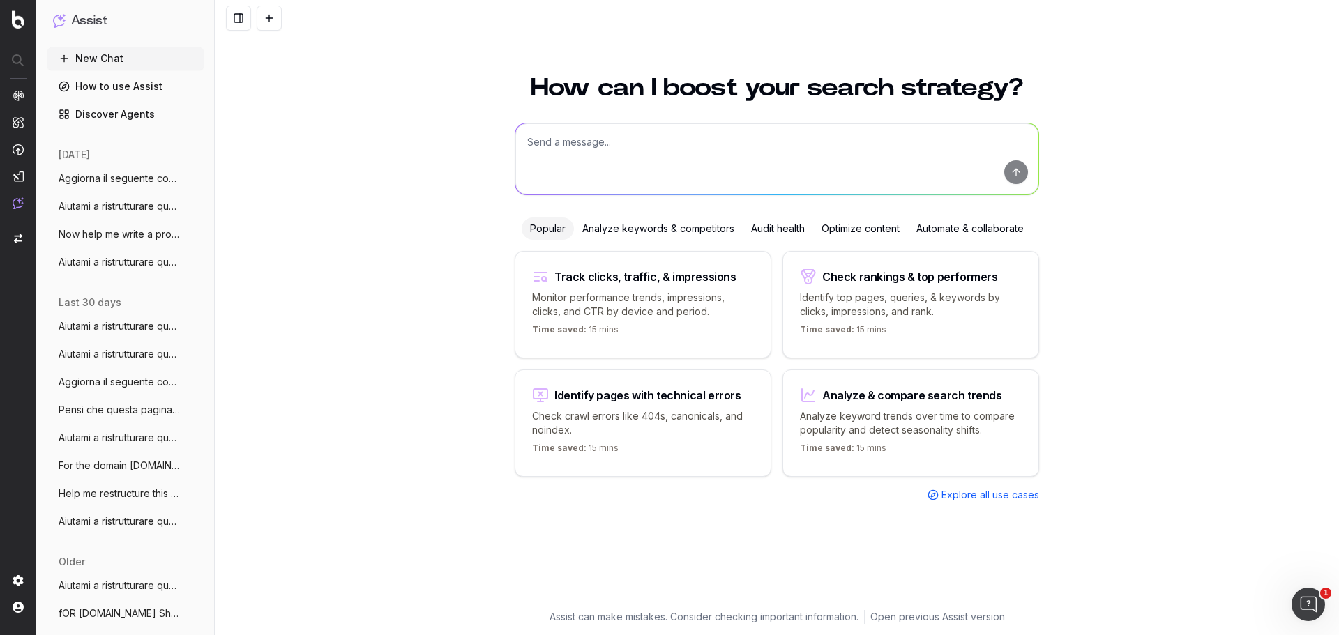
click at [109, 174] on span "Aggiorna il seguente contenuto di glossa" at bounding box center [120, 179] width 123 height 14
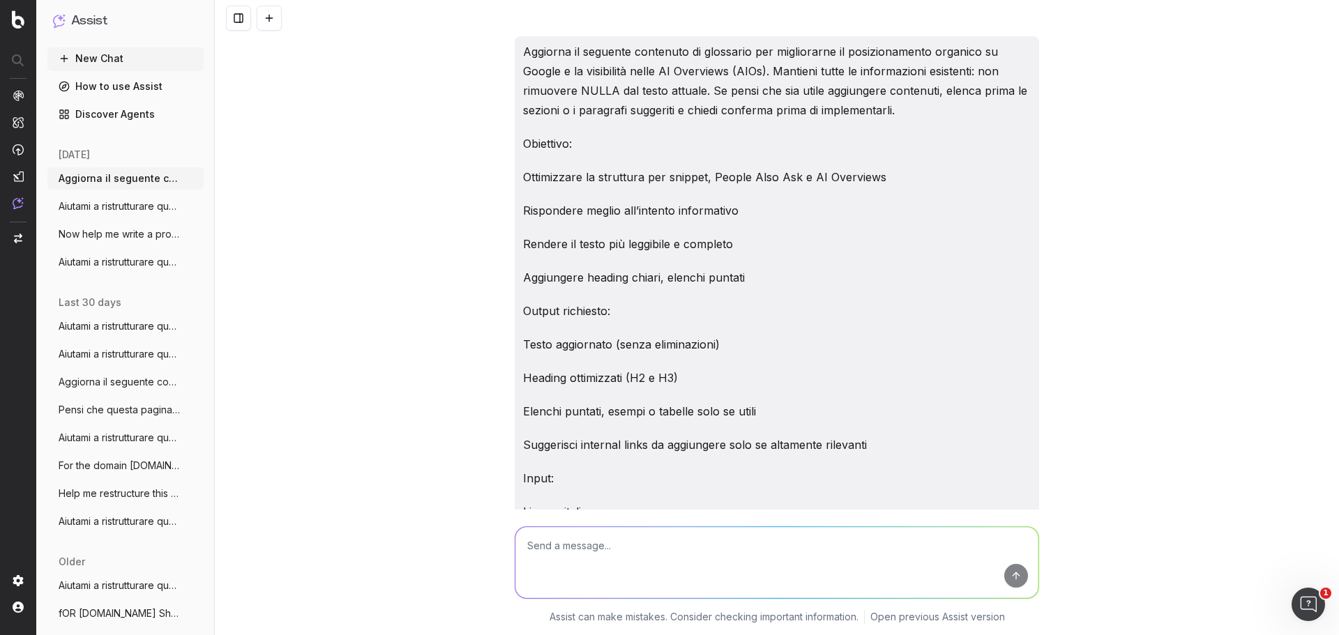
scroll to position [1293, 0]
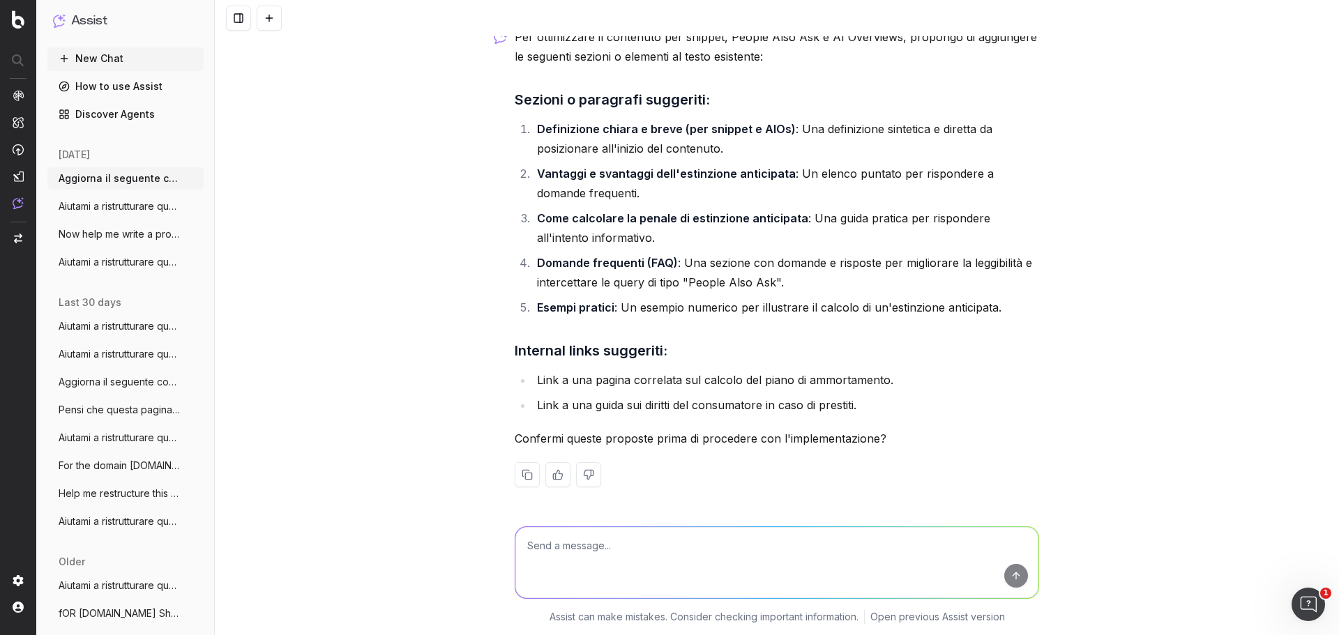
click at [123, 203] on span "Aiutami a ristrutturare questo articolo" at bounding box center [120, 207] width 123 height 14
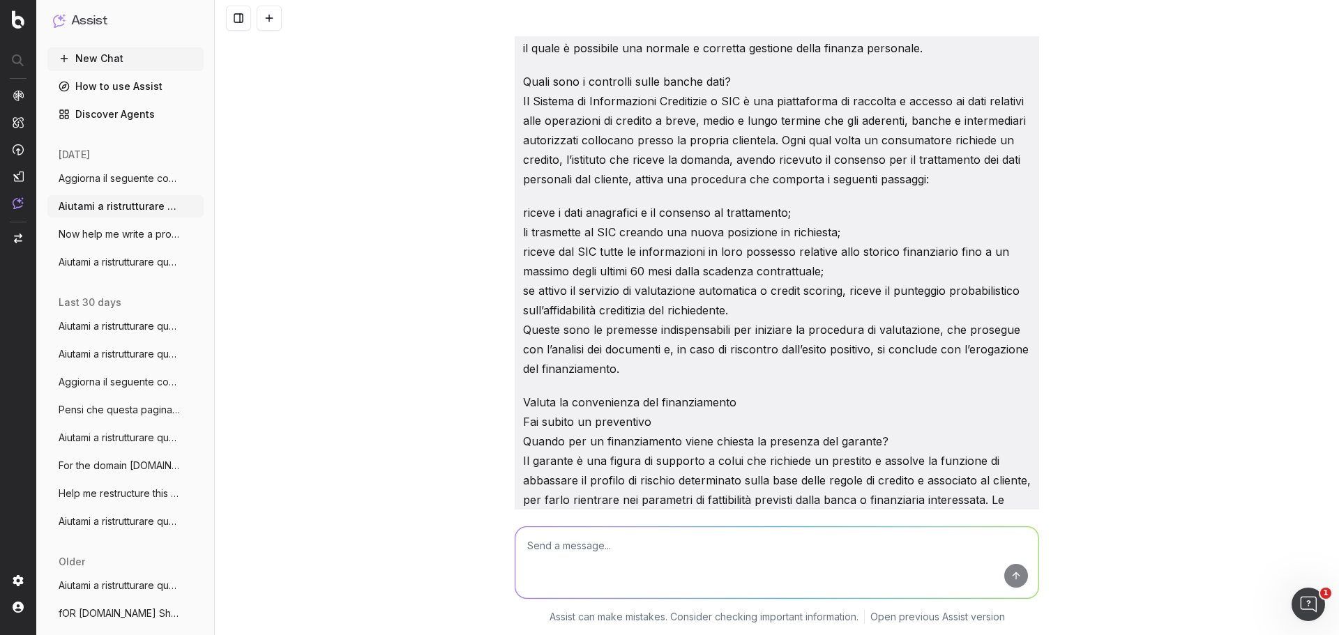
scroll to position [6610, 0]
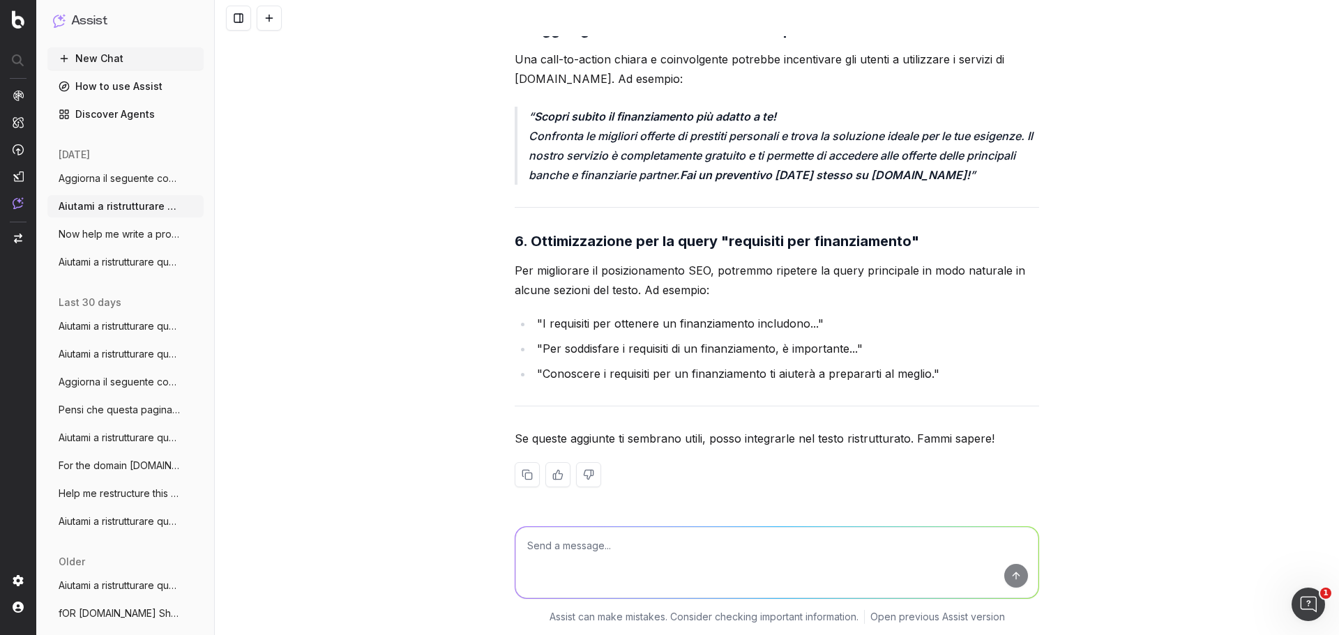
click at [128, 227] on button "Now help me write a prompt to feed to yo" at bounding box center [125, 234] width 156 height 22
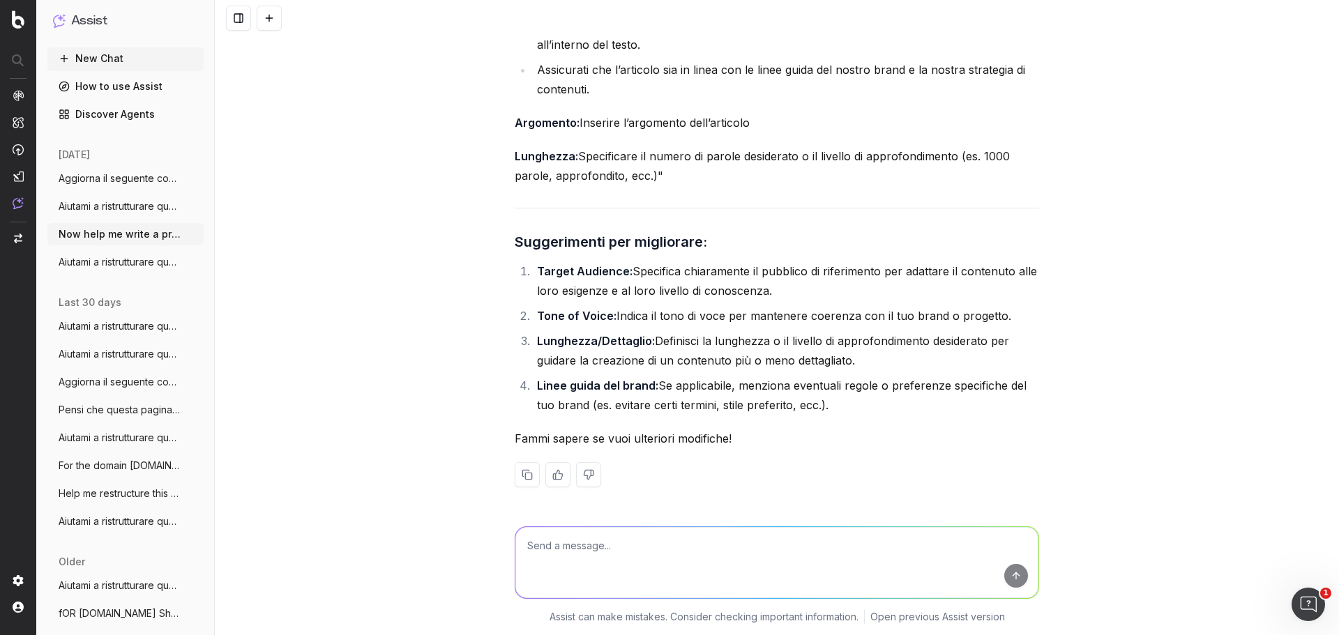
scroll to position [2967, 0]
click at [601, 541] on textarea at bounding box center [777, 562] width 523 height 71
type textarea "qual'è la target audience di segugio.it?"
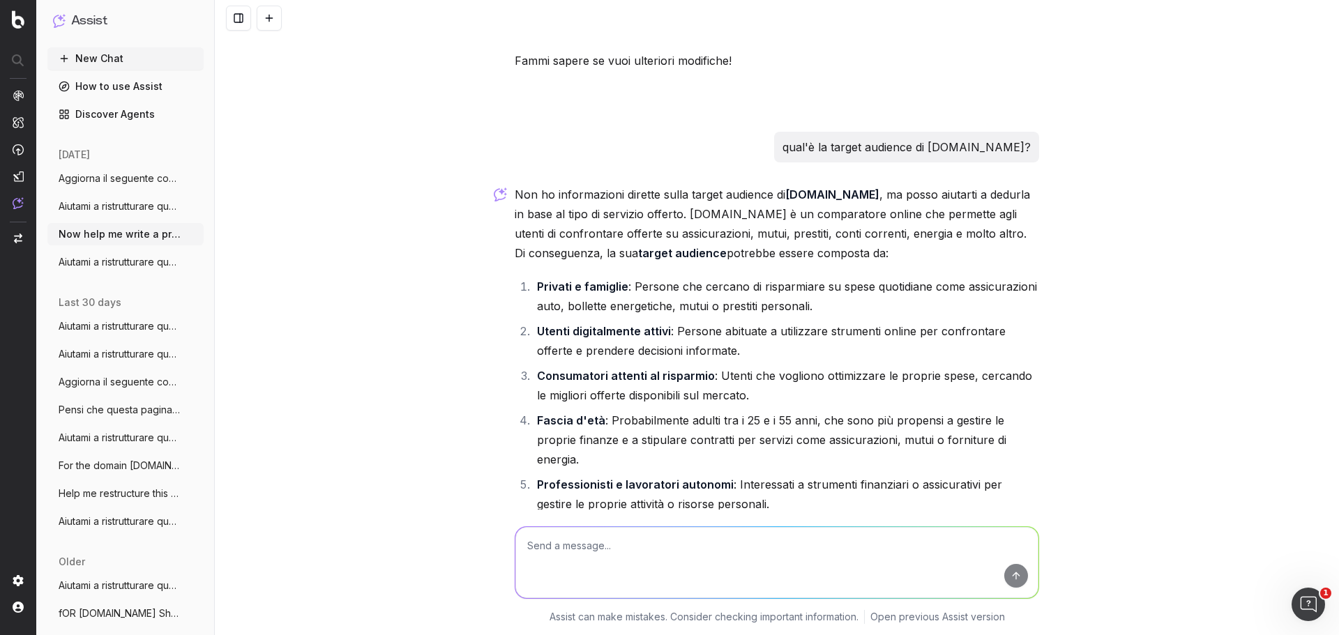
scroll to position [3349, 0]
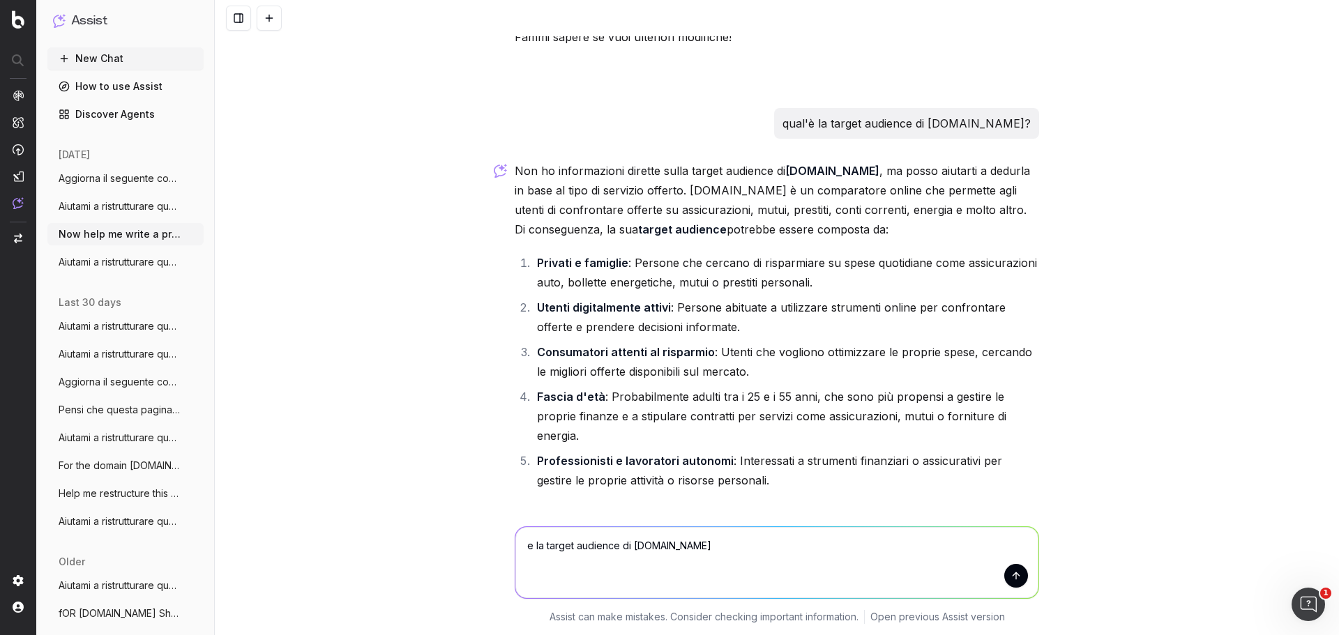
type textarea "e la target audience di PrestitiOnline.it?"
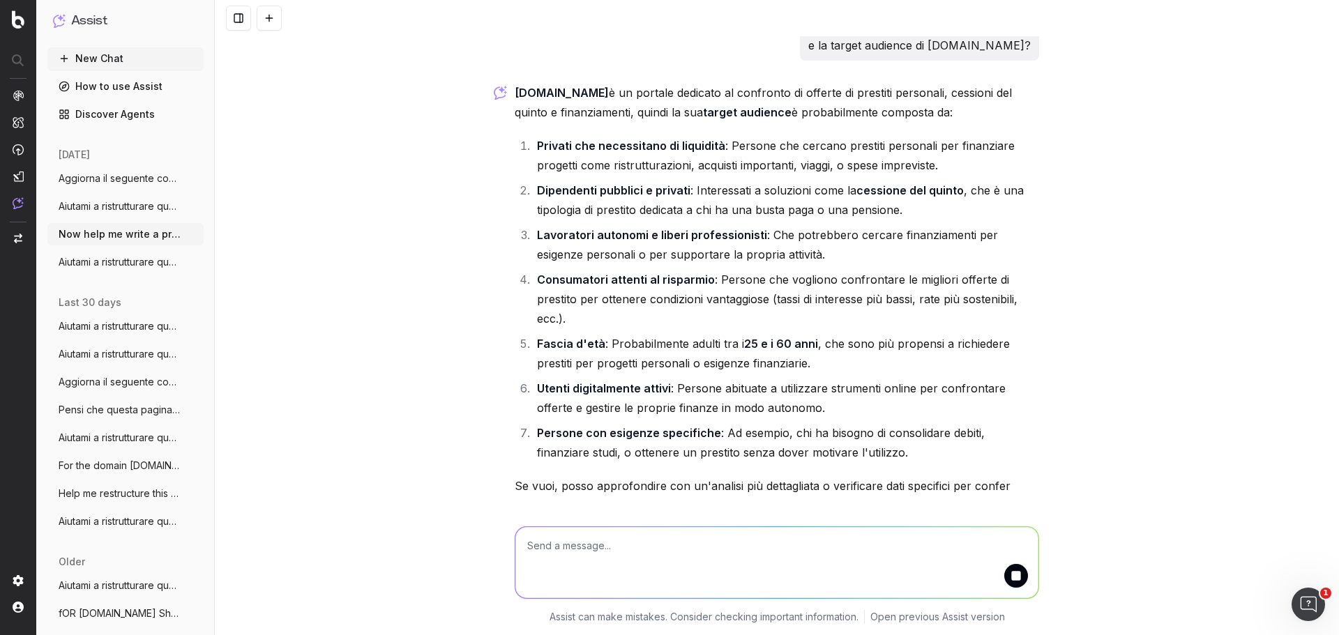
scroll to position [3991, 0]
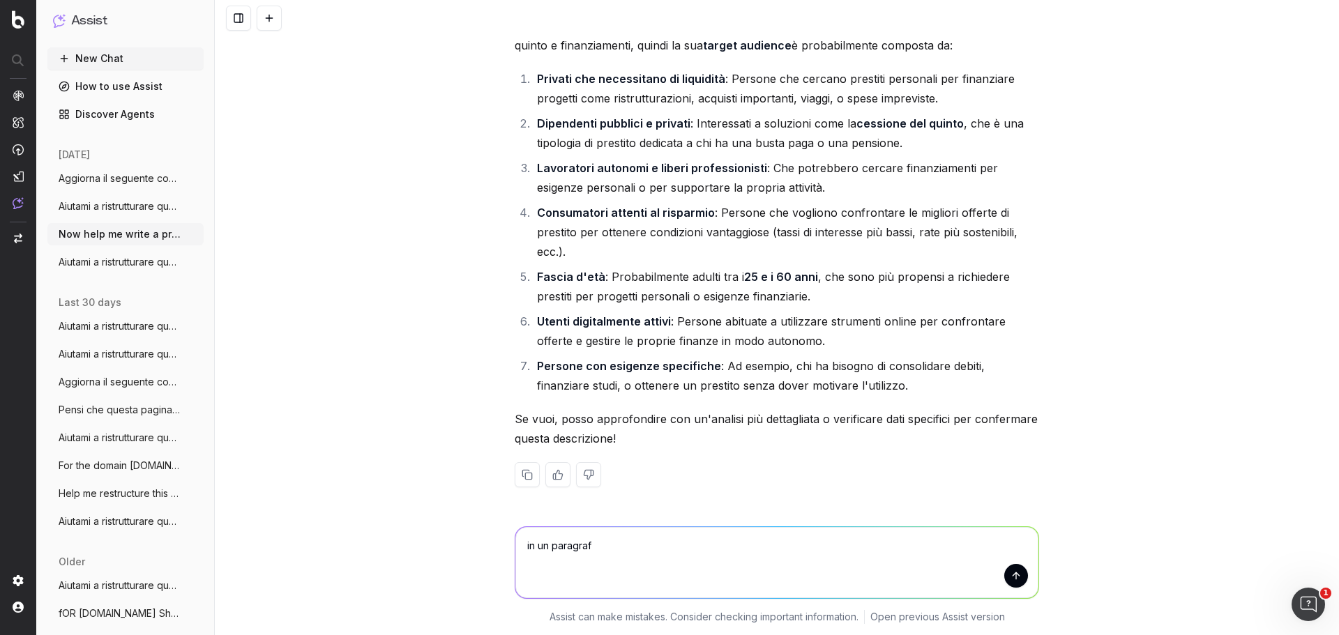
type textarea "in un paragrafo"
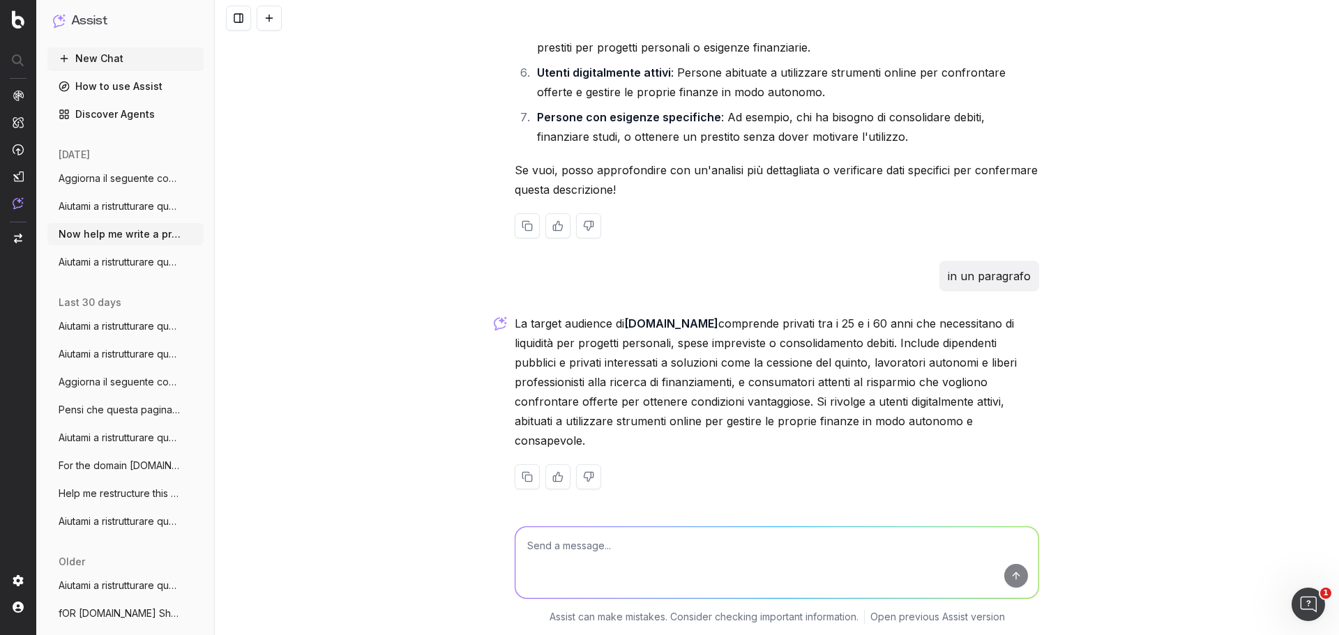
scroll to position [4242, 0]
drag, startPoint x: 624, startPoint y: 319, endPoint x: 708, endPoint y: 319, distance: 83.7
click at [708, 319] on p "La target audience di PrestitiOnline.it comprende privati tra i 25 e i 60 anni …" at bounding box center [777, 380] width 525 height 137
copy strong "PrestitiOnline.it"
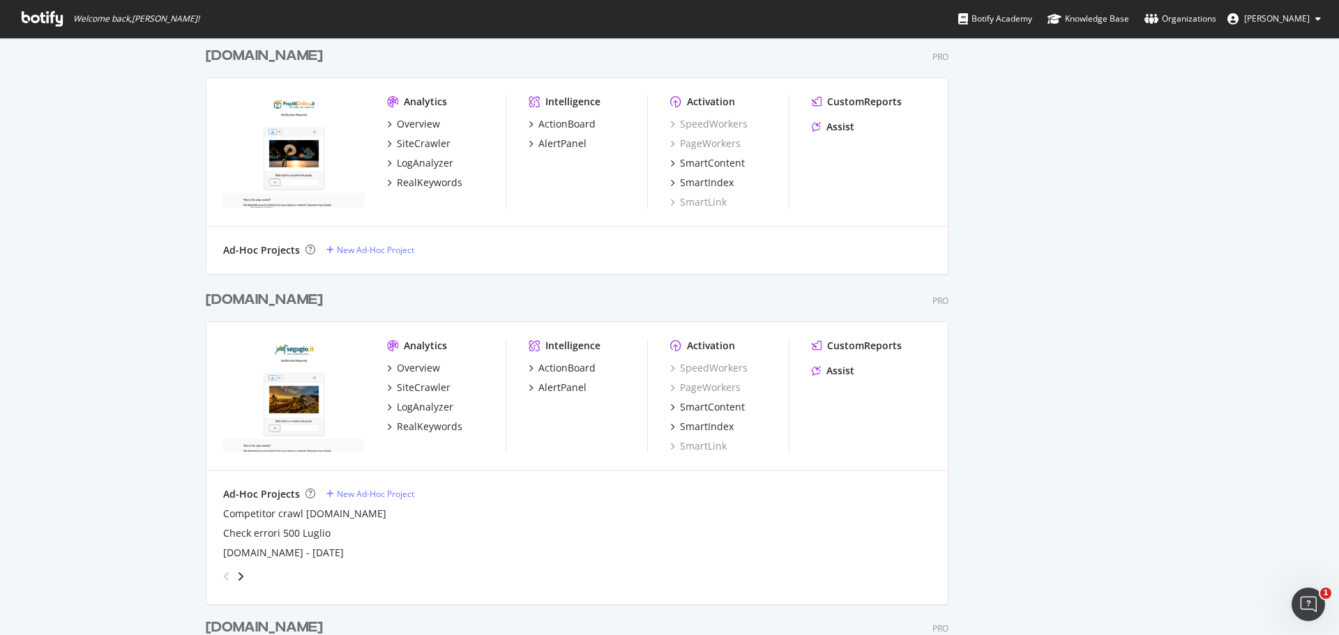
scroll to position [558, 0]
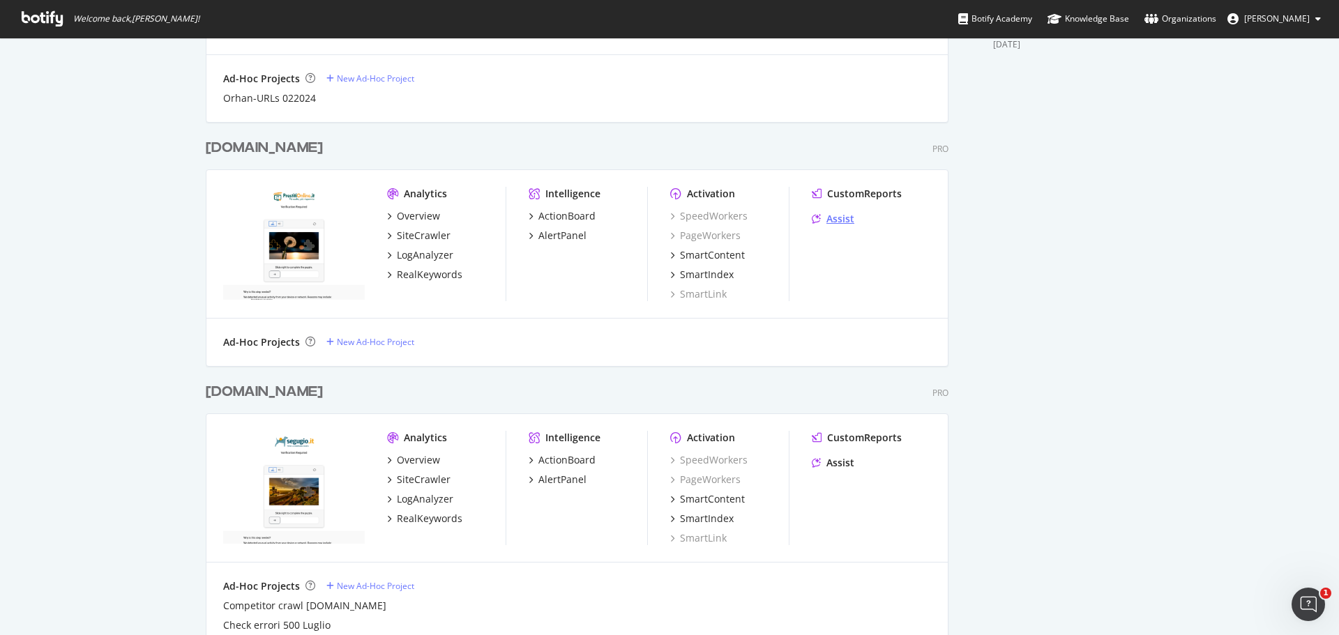
click at [841, 218] on div "Assist" at bounding box center [841, 219] width 28 height 14
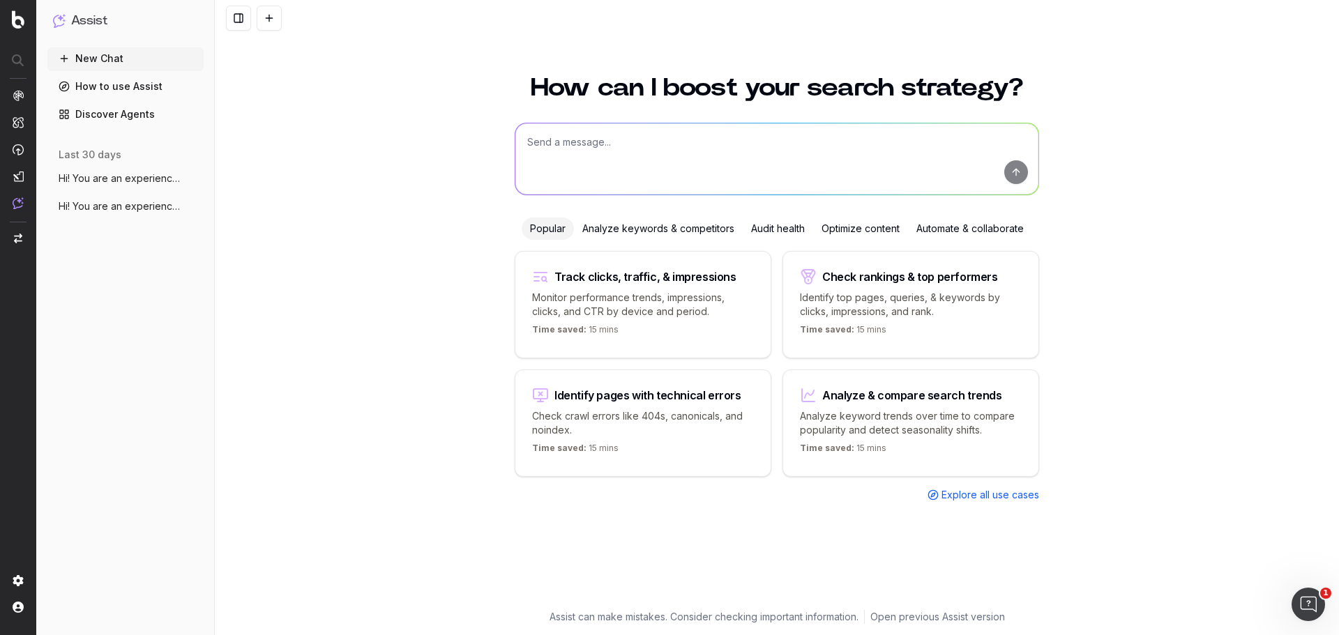
click at [160, 183] on span "Hi! You are an experienced SEO specialis" at bounding box center [120, 179] width 123 height 14
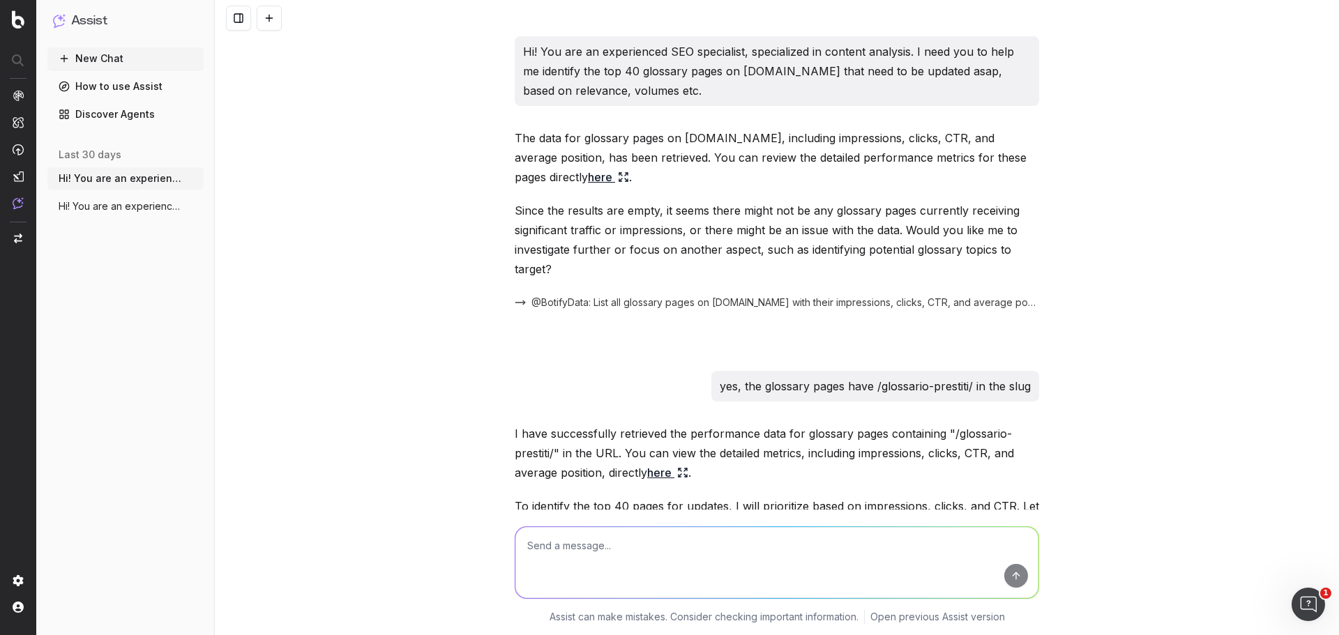
scroll to position [3563, 0]
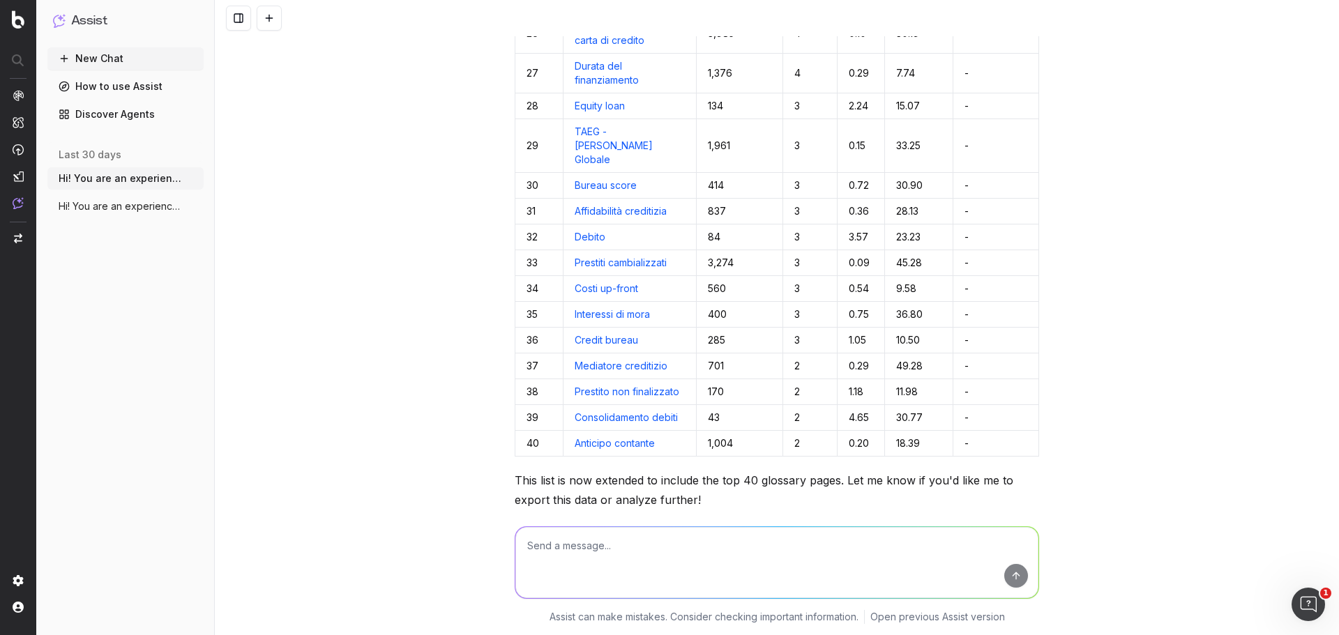
click at [119, 56] on button "New Chat" at bounding box center [125, 58] width 156 height 22
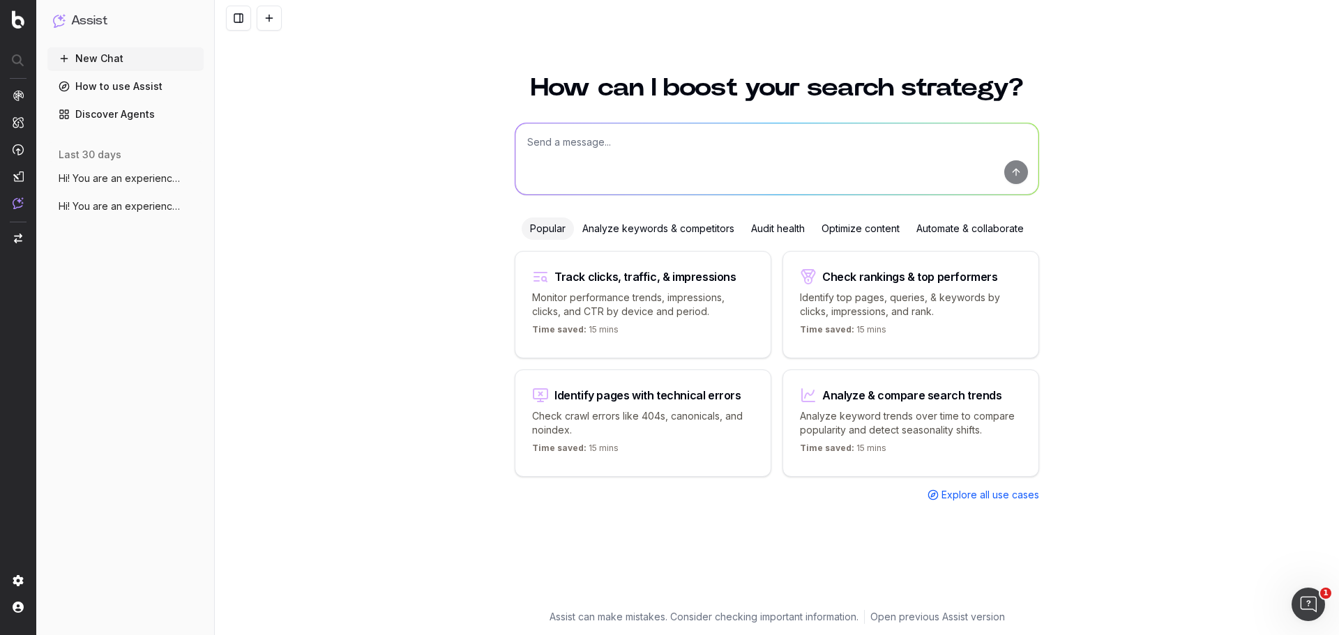
click at [674, 145] on textarea at bounding box center [777, 158] width 523 height 71
paste textarea "Aitutami a creare un articolo Domanda Frequente/Guida/News da zero che sia: coi…"
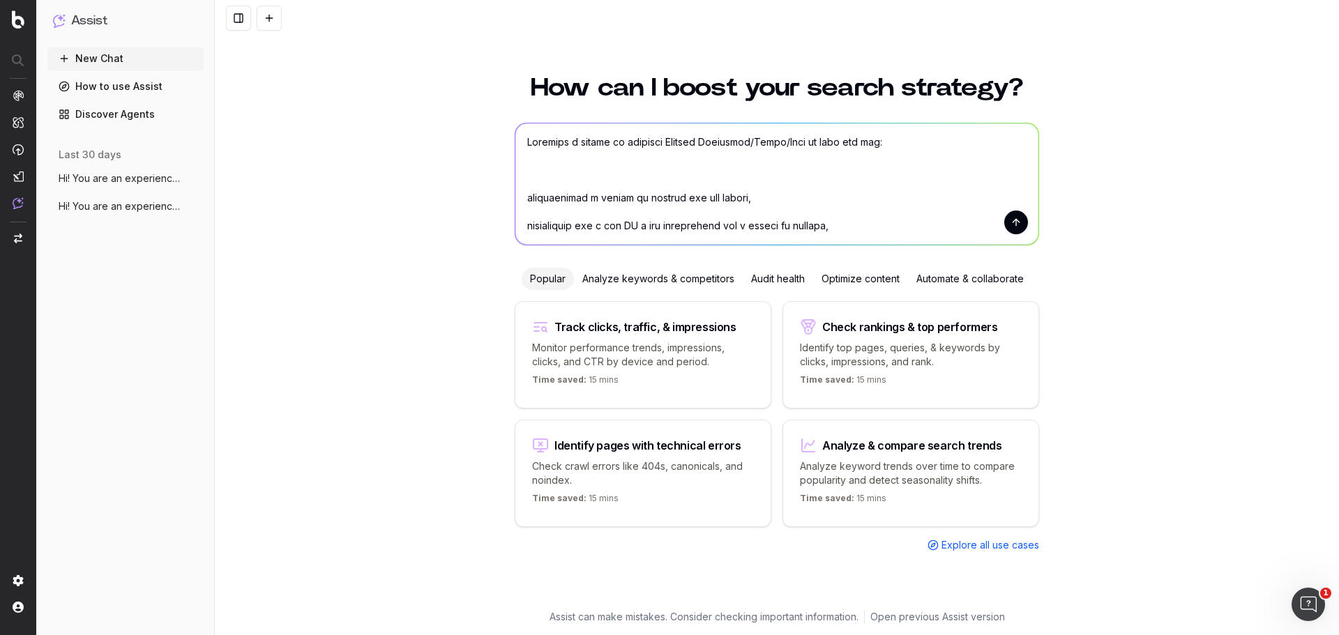
click at [613, 155] on textarea at bounding box center [777, 183] width 523 height 121
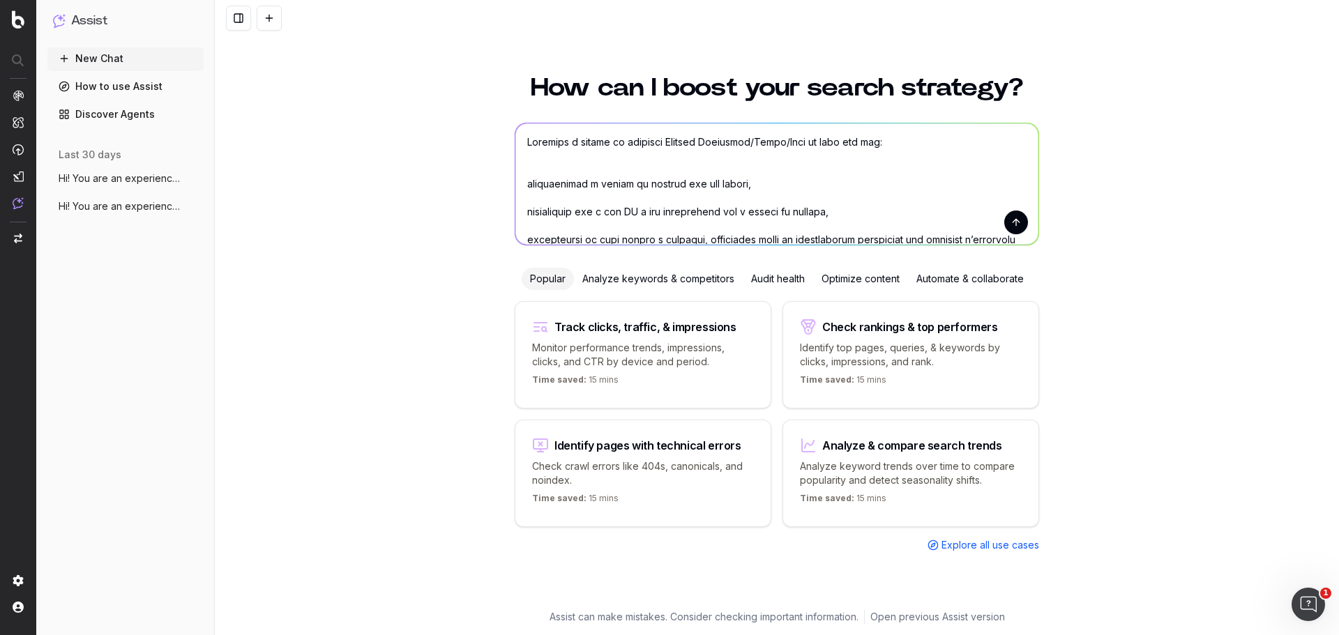
click at [613, 160] on textarea at bounding box center [777, 183] width 523 height 121
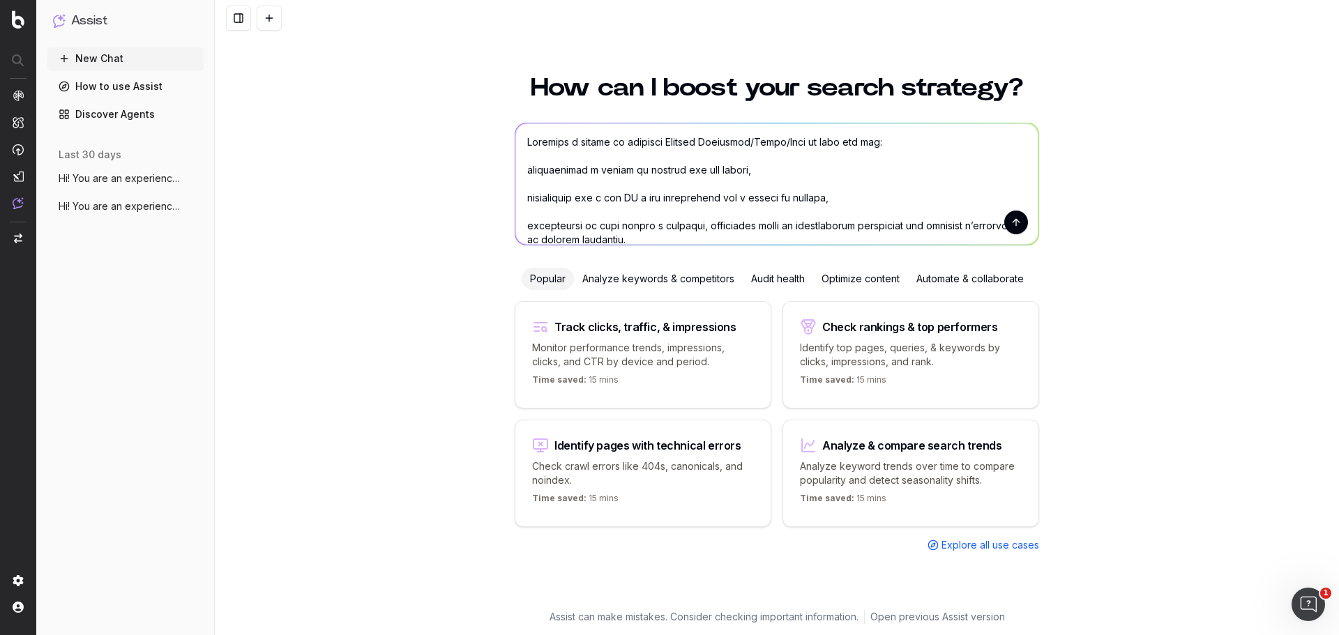
click at [523, 172] on textarea at bounding box center [777, 183] width 523 height 121
click at [522, 197] on textarea at bounding box center [777, 183] width 523 height 121
click at [520, 230] on textarea at bounding box center [777, 183] width 523 height 121
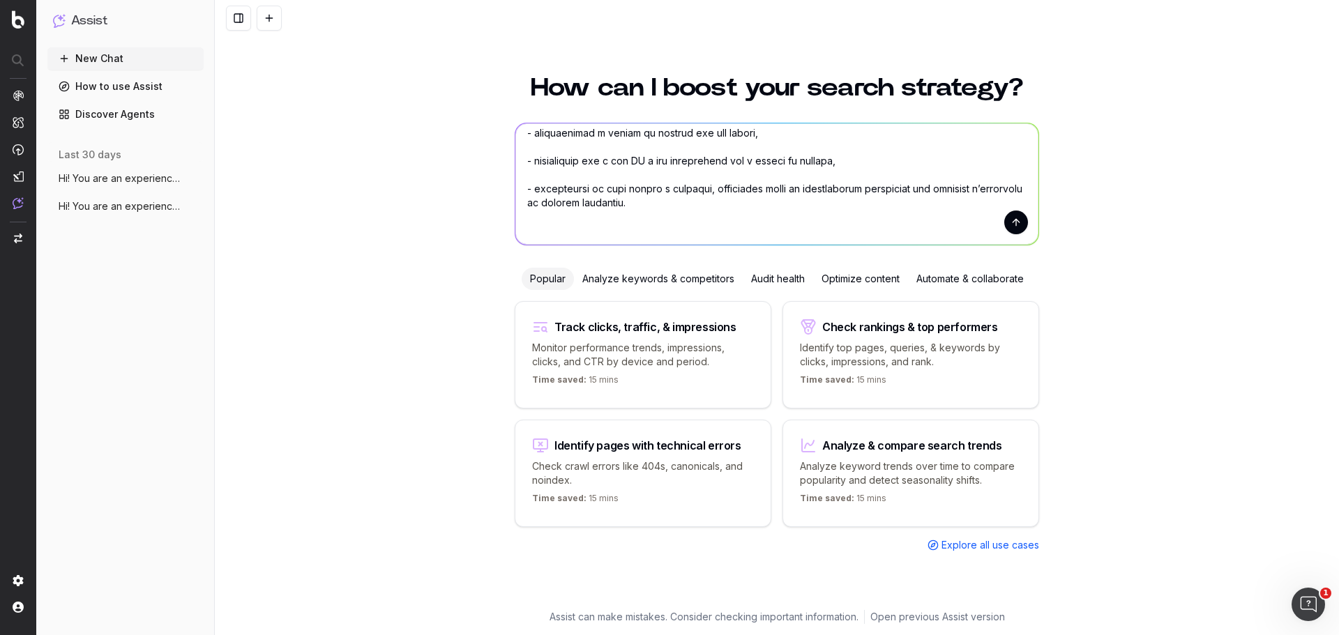
scroll to position [70, 0]
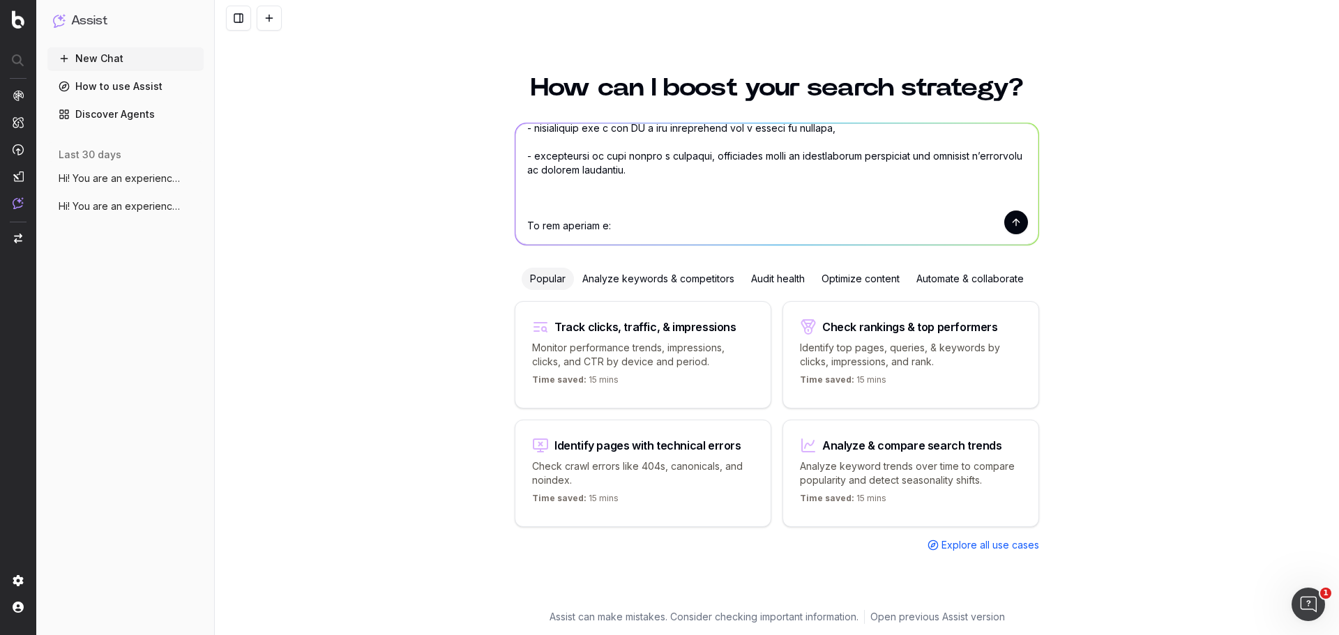
click at [586, 195] on textarea at bounding box center [777, 183] width 523 height 121
click at [587, 234] on textarea at bounding box center [777, 183] width 523 height 121
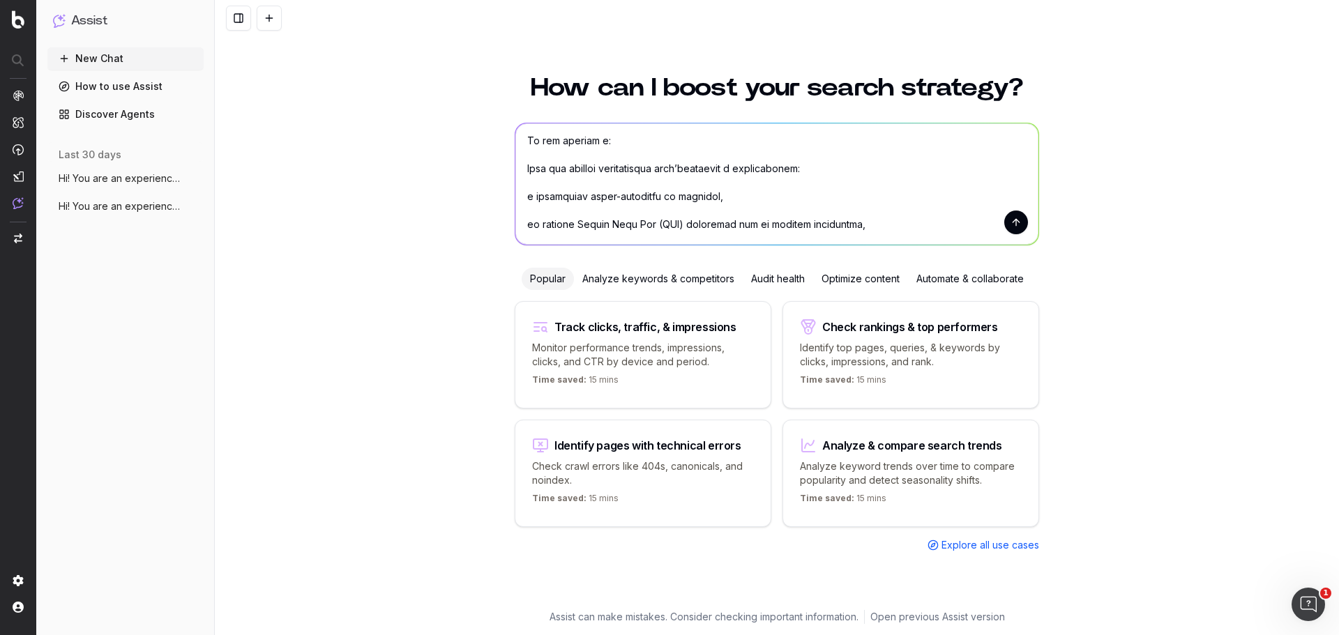
click at [522, 165] on textarea at bounding box center [777, 183] width 523 height 121
click at [519, 197] on textarea at bounding box center [777, 183] width 523 height 121
click at [520, 223] on textarea at bounding box center [777, 183] width 523 height 121
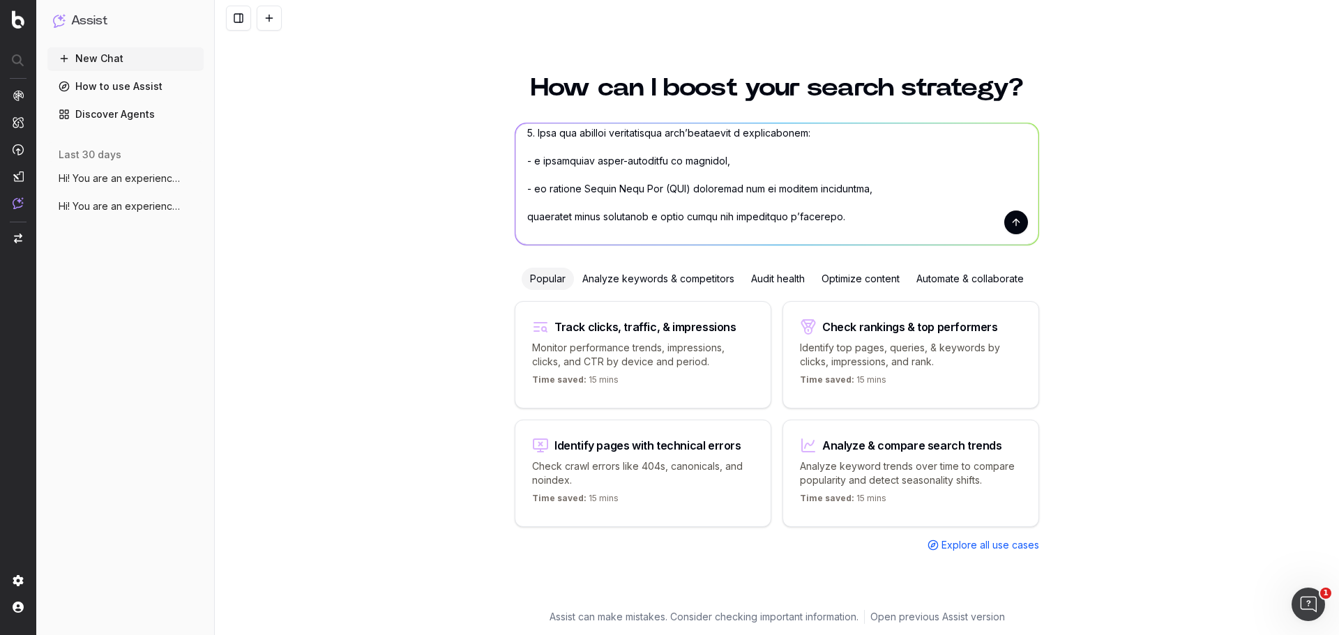
scroll to position [211, 0]
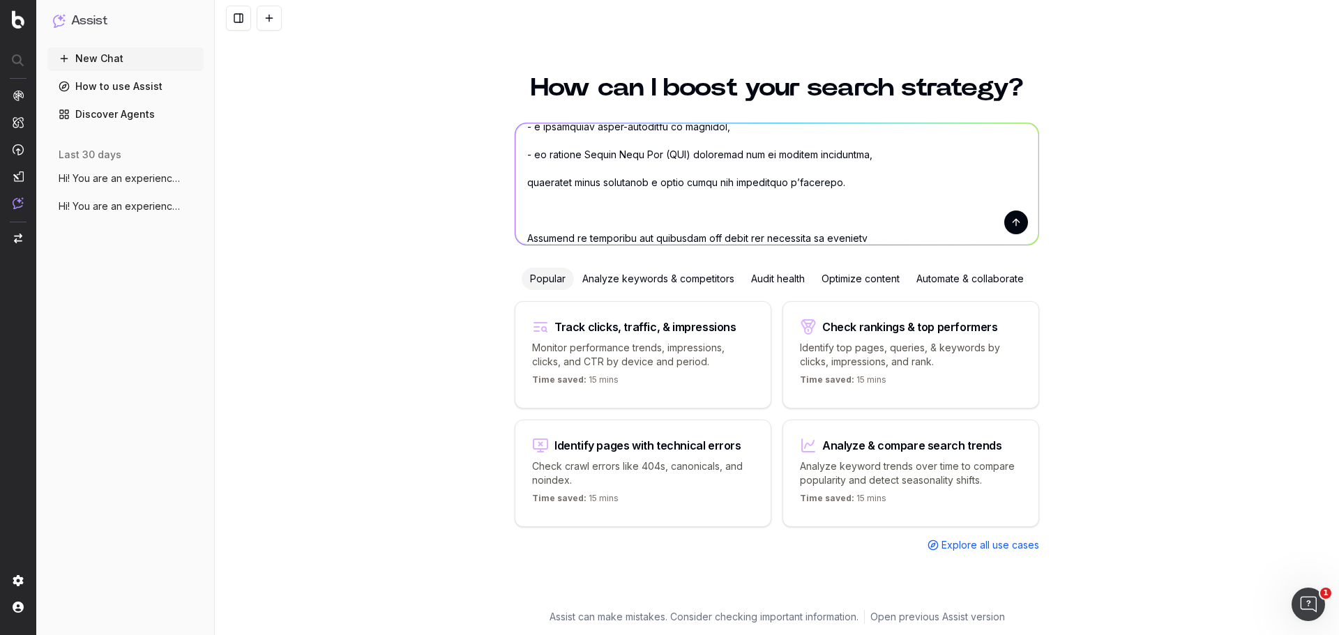
click at [523, 182] on textarea at bounding box center [777, 183] width 523 height 121
click at [539, 211] on textarea at bounding box center [777, 183] width 523 height 121
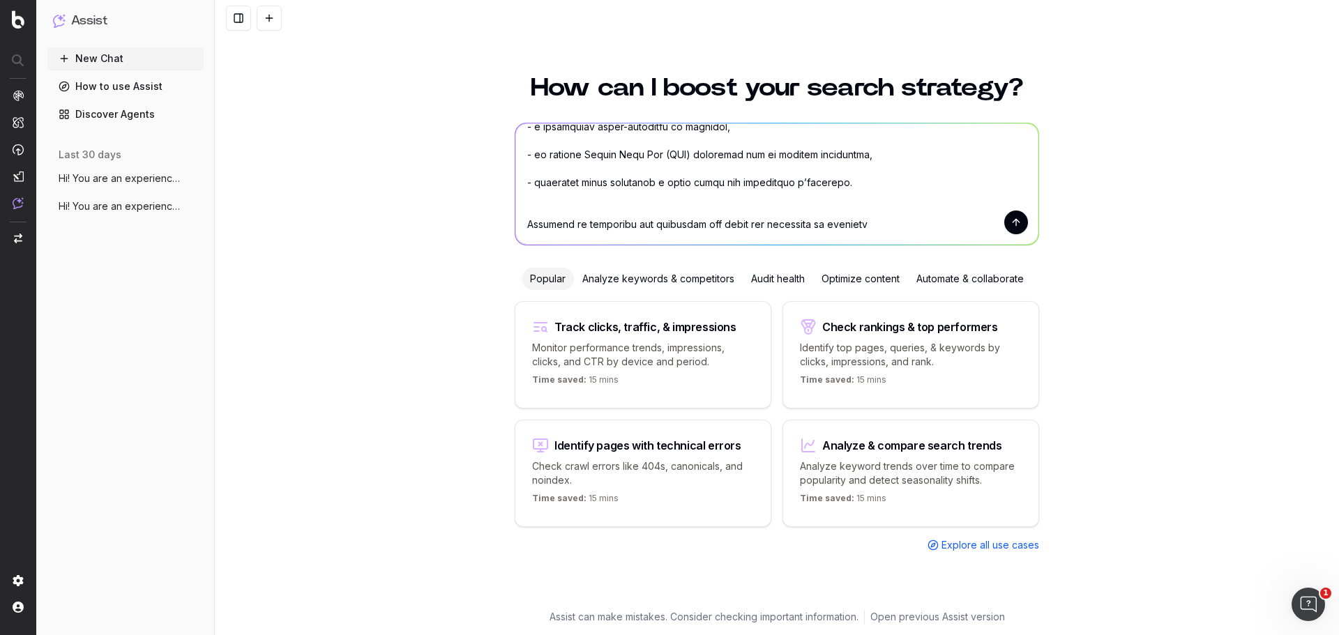
click at [522, 225] on textarea at bounding box center [777, 183] width 523 height 121
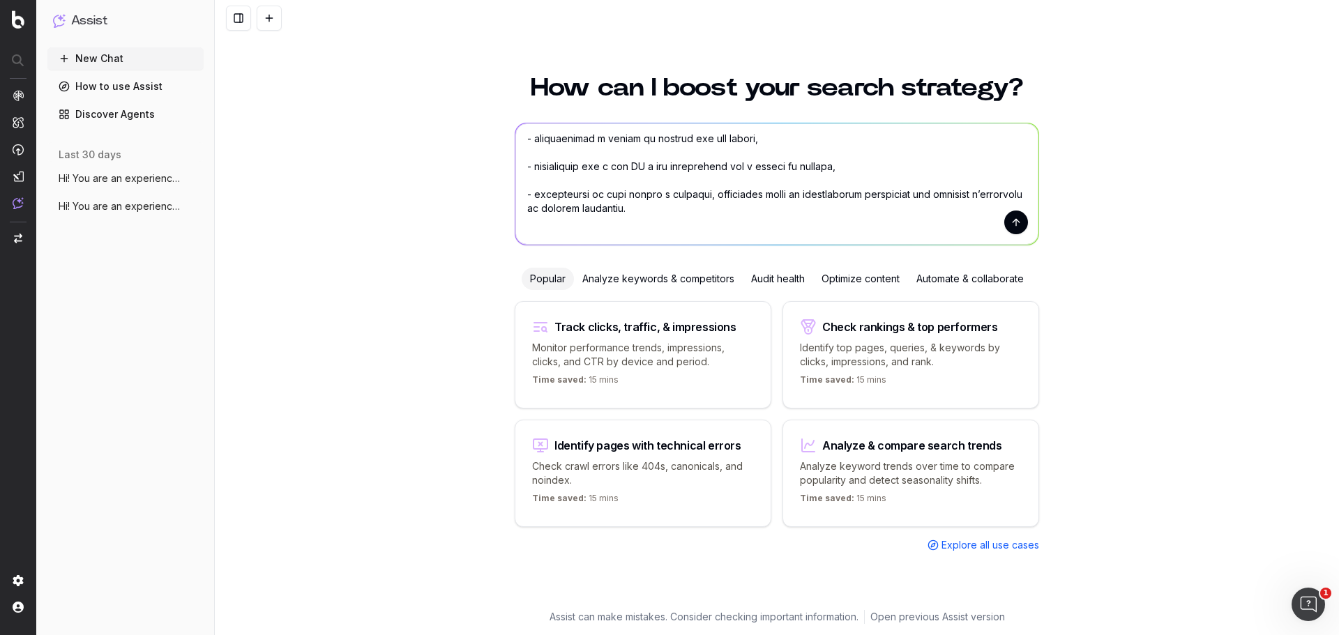
scroll to position [0, 0]
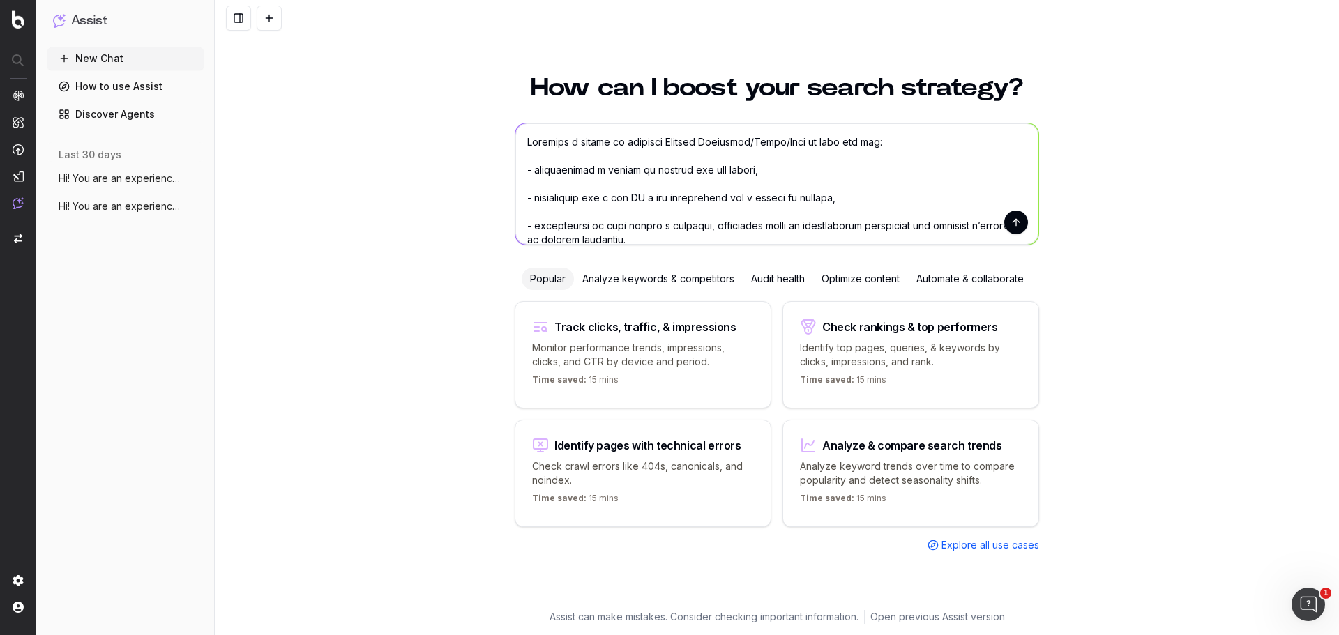
drag, startPoint x: 749, startPoint y: 142, endPoint x: 783, endPoint y: 142, distance: 33.5
click at [783, 142] on textarea at bounding box center [777, 183] width 523 height 121
click at [780, 142] on textarea at bounding box center [777, 183] width 523 height 121
drag, startPoint x: 808, startPoint y: 142, endPoint x: 657, endPoint y: 139, distance: 150.7
click at [657, 139] on textarea at bounding box center [777, 183] width 523 height 121
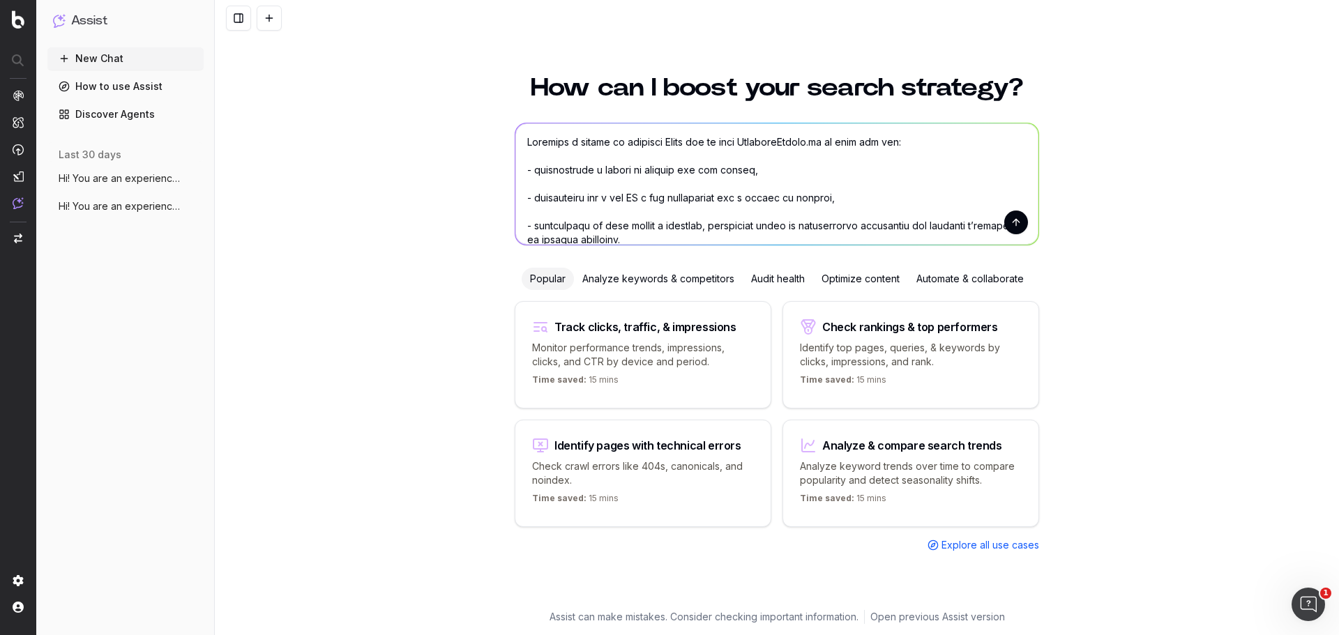
drag, startPoint x: 800, startPoint y: 143, endPoint x: 686, endPoint y: 144, distance: 113.7
click at [686, 144] on textarea at bounding box center [777, 183] width 523 height 121
click at [725, 142] on textarea at bounding box center [777, 183] width 523 height 121
click at [721, 141] on textarea at bounding box center [777, 183] width 523 height 121
paste textarea "per il sito PrestitiOnline.it"
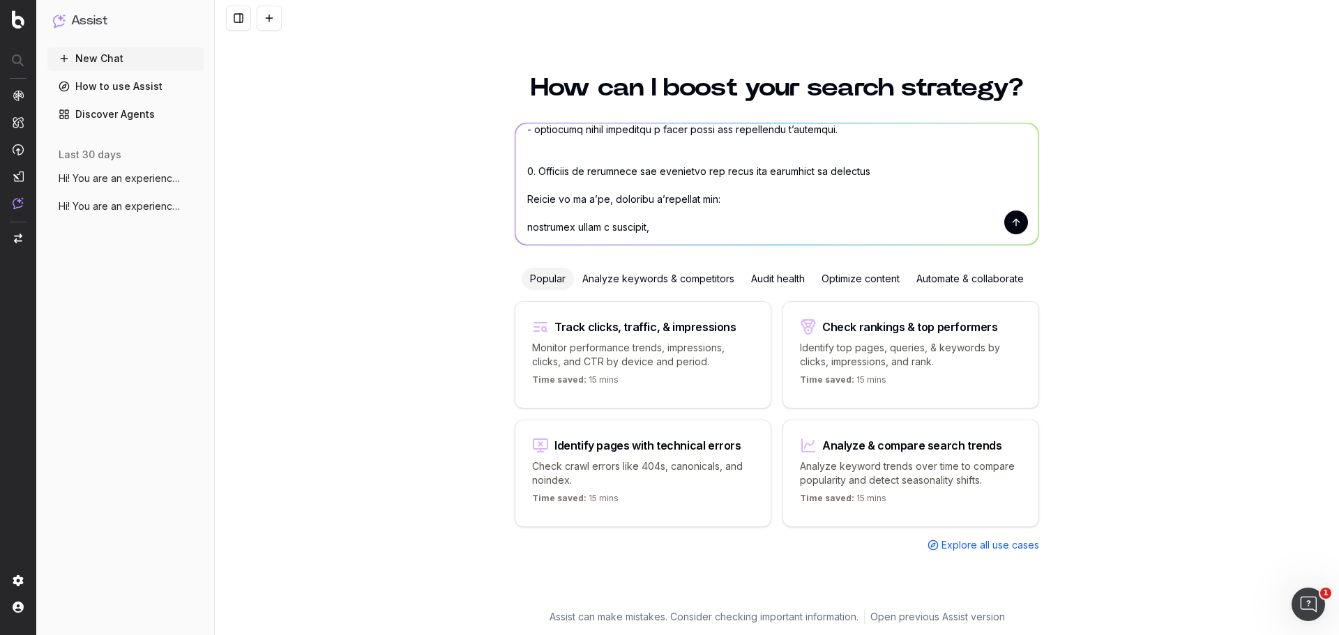
scroll to position [279, 0]
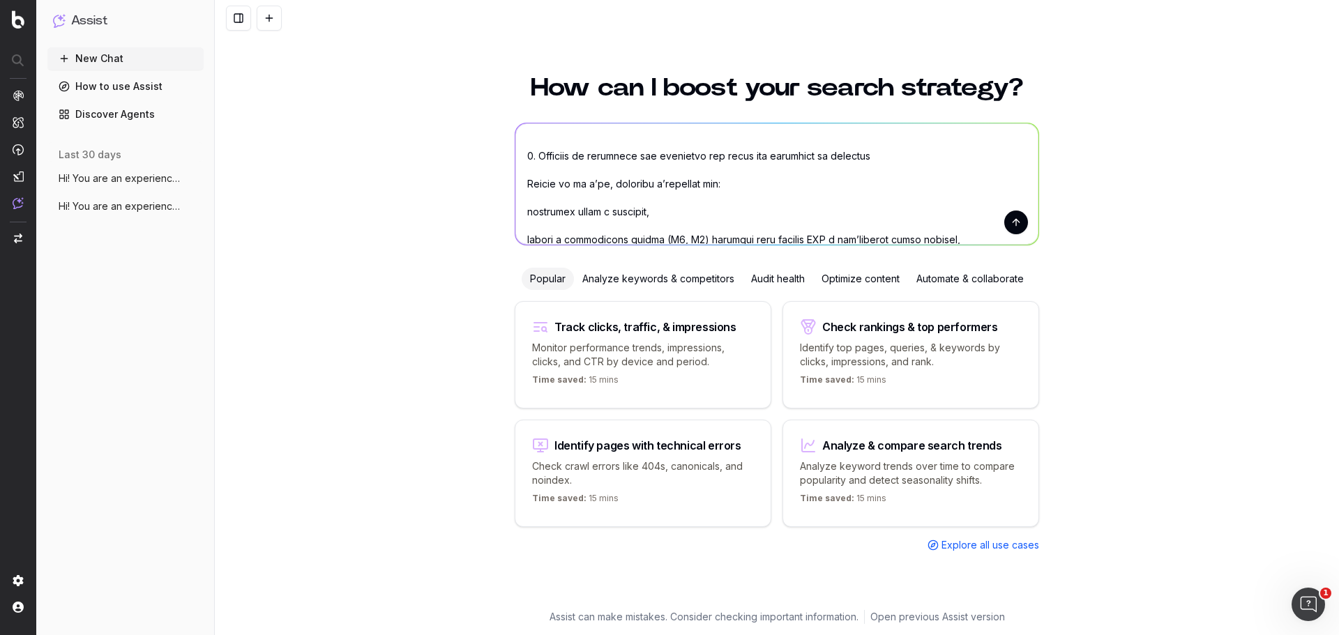
click at [525, 186] on textarea at bounding box center [777, 183] width 523 height 121
click at [522, 213] on textarea at bounding box center [777, 183] width 523 height 121
click at [522, 236] on textarea at bounding box center [777, 183] width 523 height 121
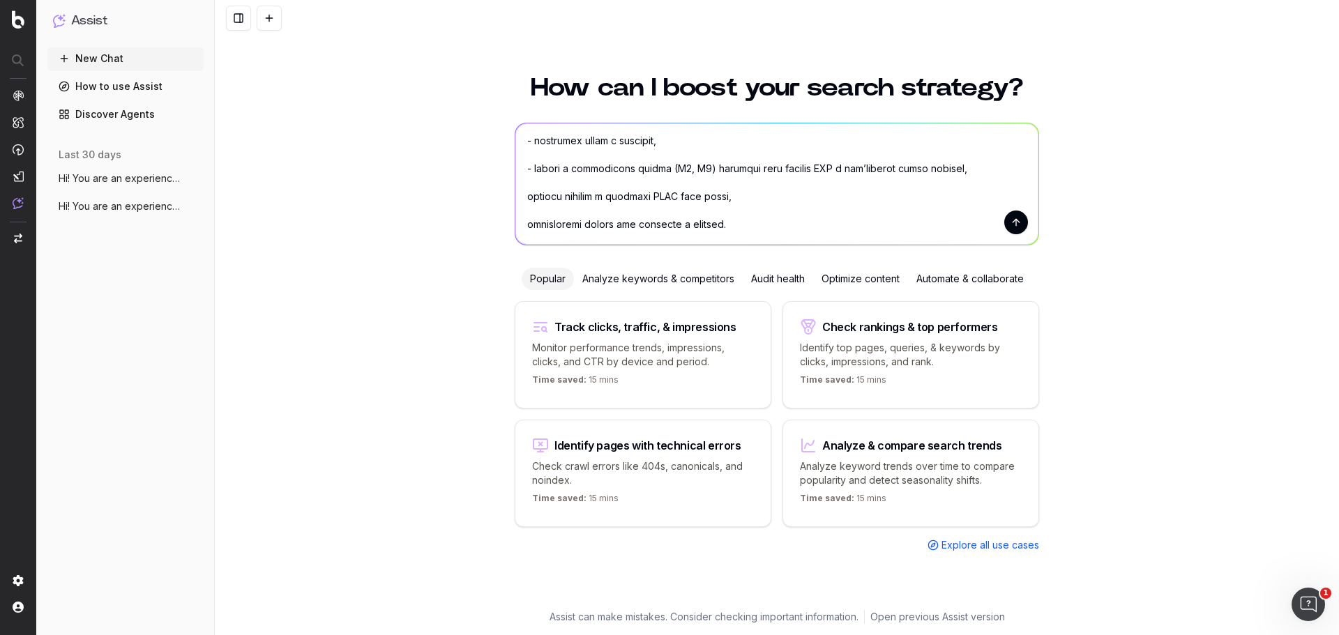
click at [522, 197] on textarea at bounding box center [777, 183] width 523 height 121
click at [523, 221] on textarea at bounding box center [777, 183] width 523 height 121
click at [534, 211] on textarea at bounding box center [777, 183] width 523 height 121
click at [534, 181] on textarea at bounding box center [777, 183] width 523 height 121
click at [532, 153] on textarea at bounding box center [777, 183] width 523 height 121
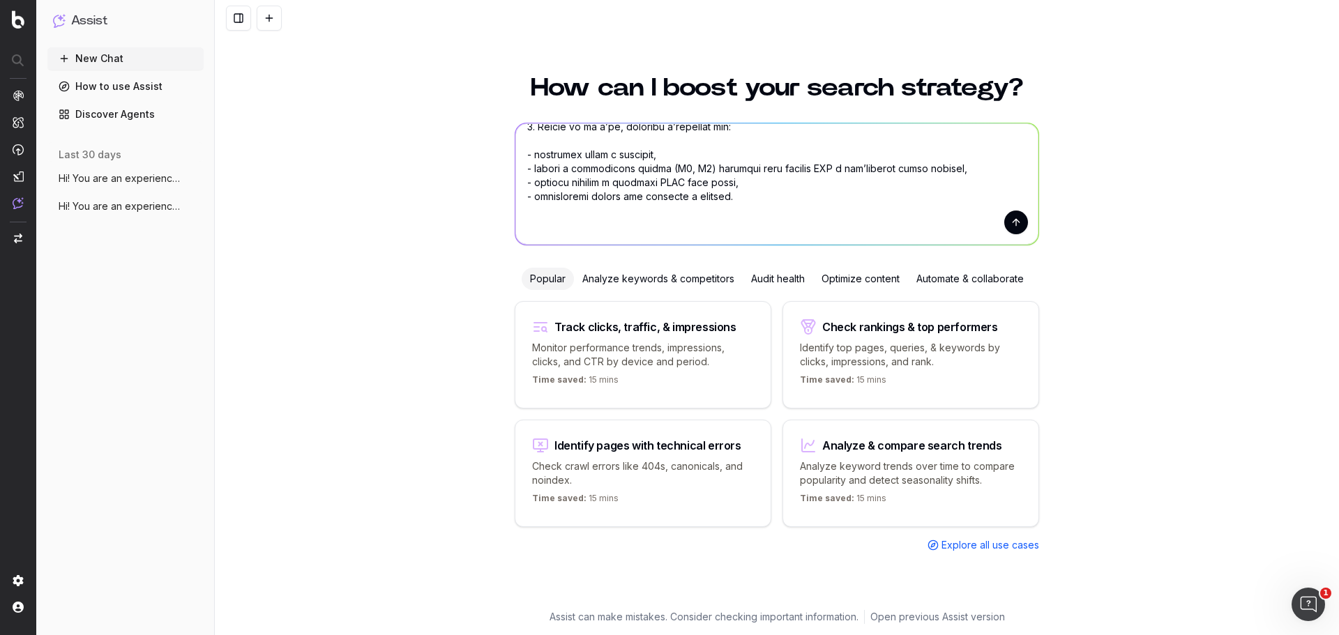
scroll to position [406, 0]
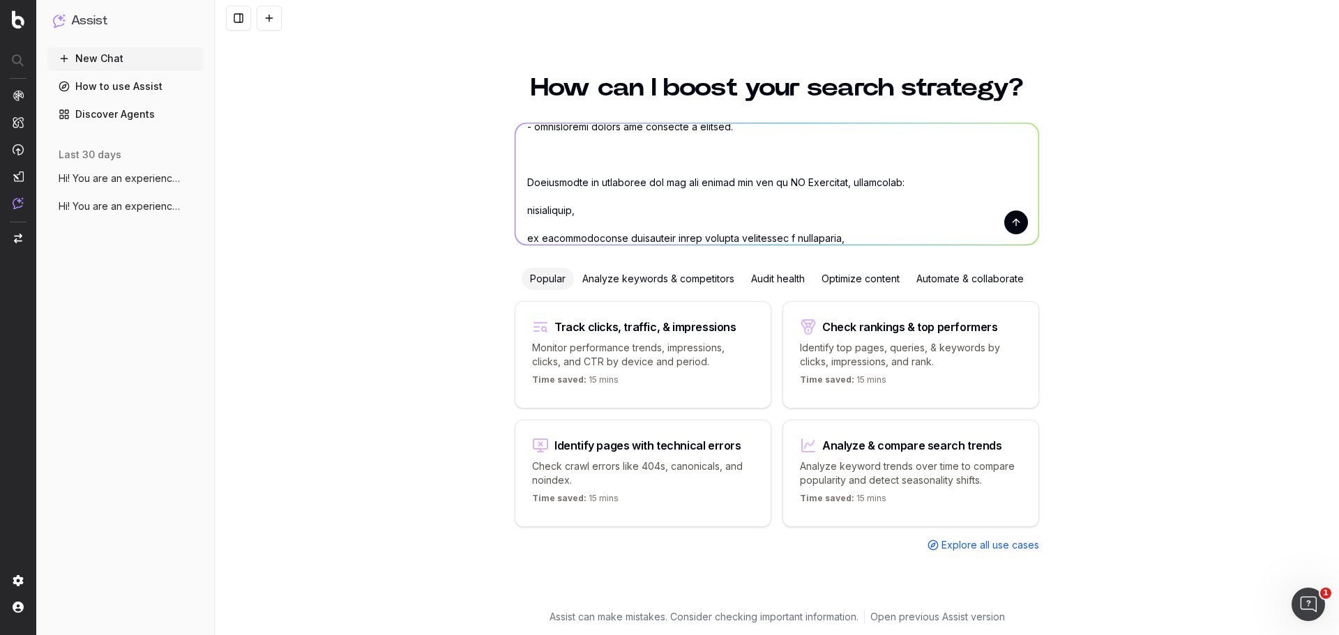
click at [562, 167] on textarea at bounding box center [777, 183] width 523 height 121
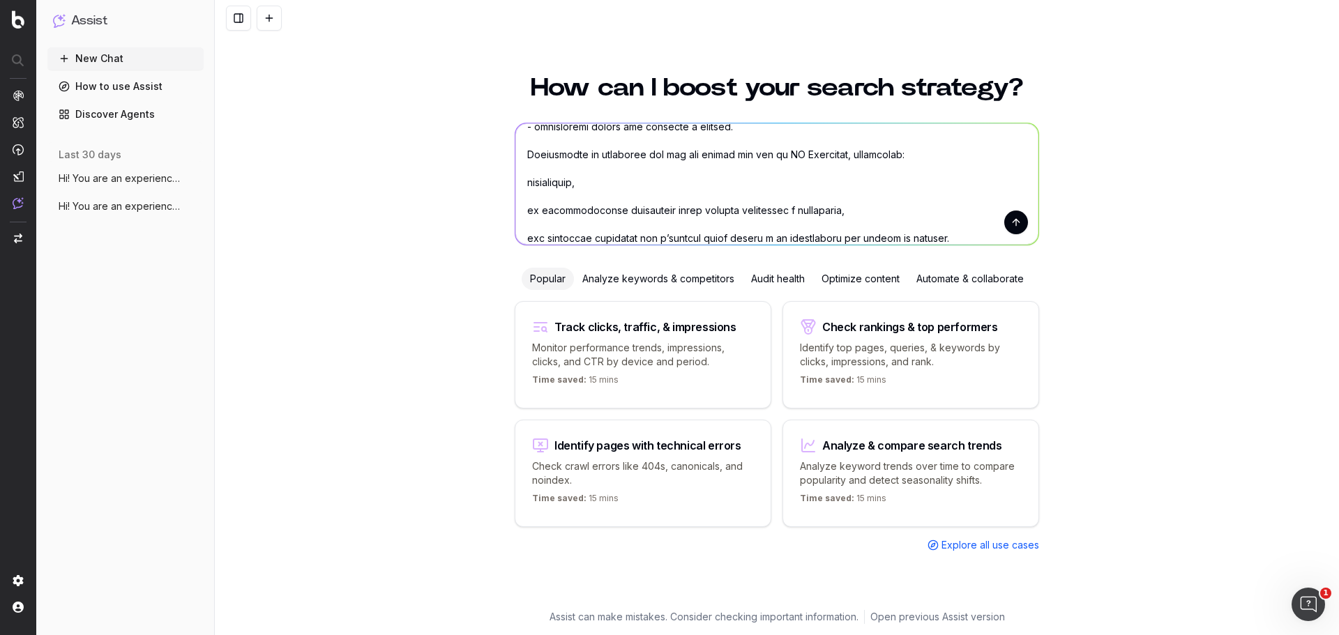
click at [521, 156] on textarea at bounding box center [777, 183] width 523 height 121
click at [519, 183] on textarea at bounding box center [777, 183] width 523 height 121
click at [531, 197] on textarea at bounding box center [777, 183] width 523 height 121
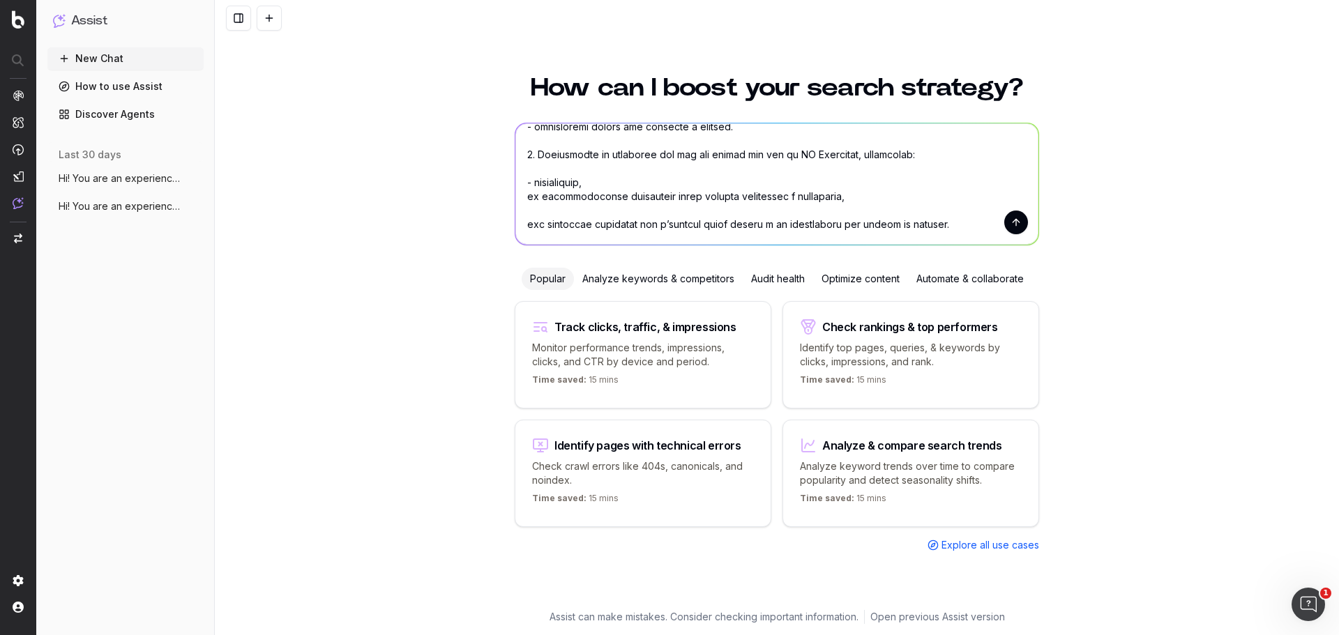
click at [520, 194] on textarea at bounding box center [777, 183] width 523 height 121
click at [523, 219] on textarea at bounding box center [777, 183] width 523 height 121
click at [538, 209] on textarea at bounding box center [777, 183] width 523 height 121
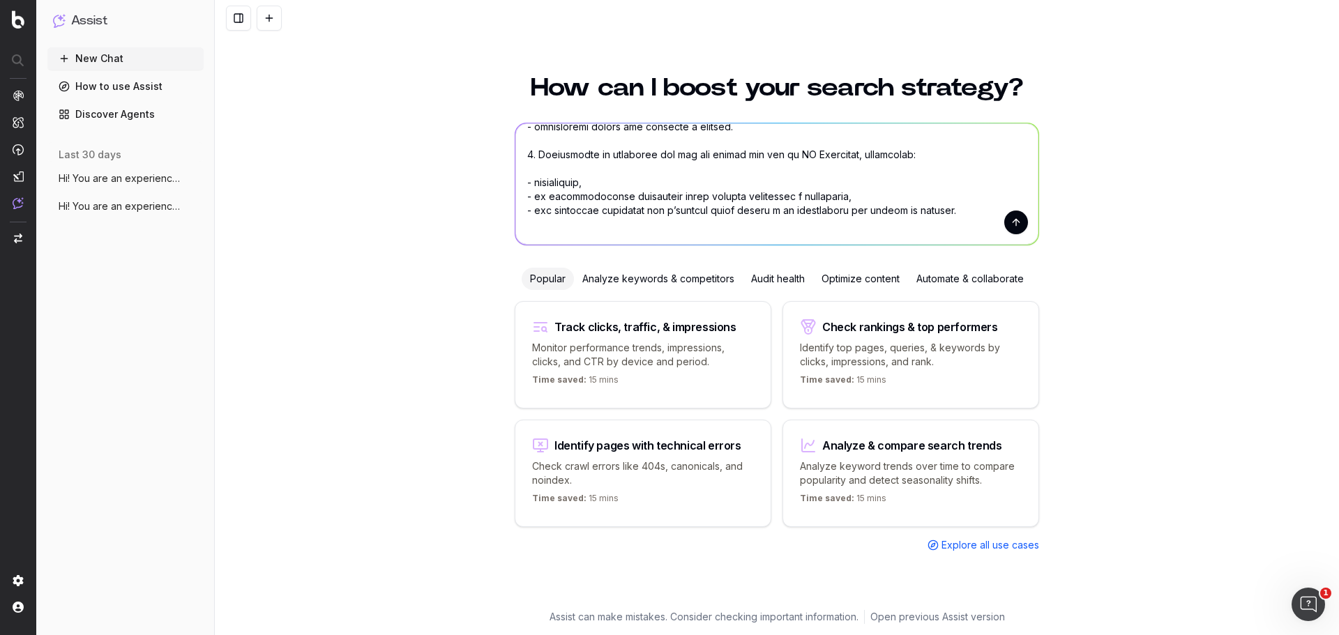
scroll to position [476, 0]
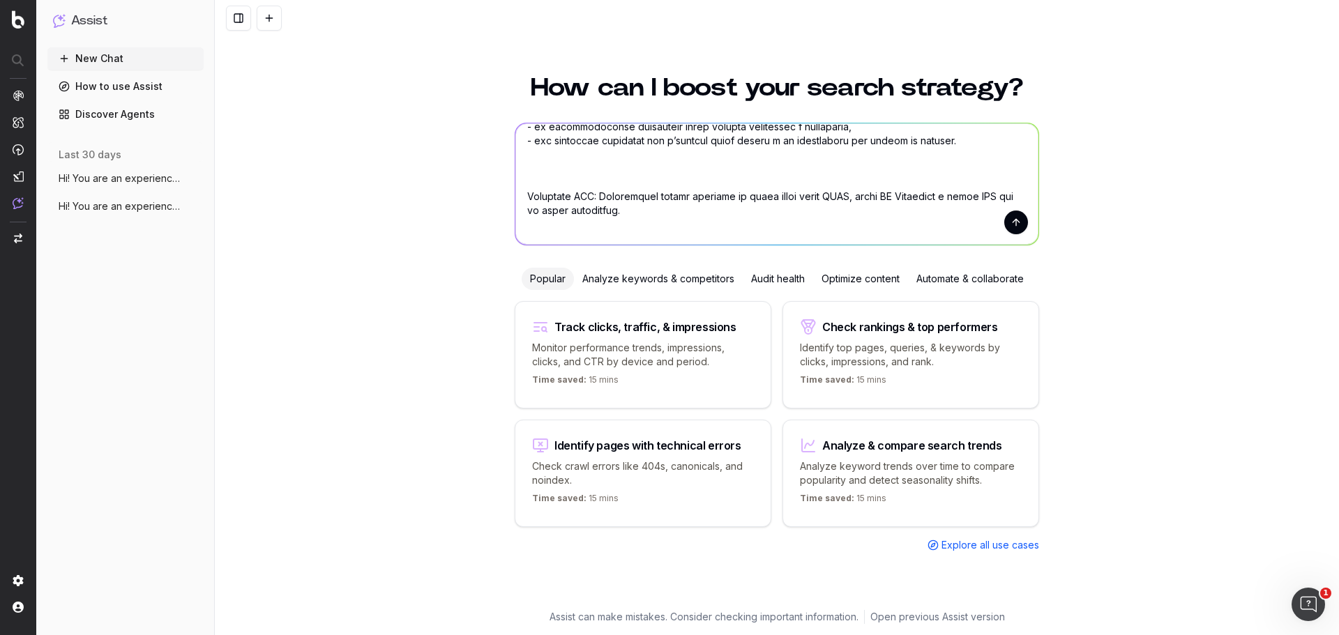
click at [543, 176] on textarea at bounding box center [777, 183] width 523 height 121
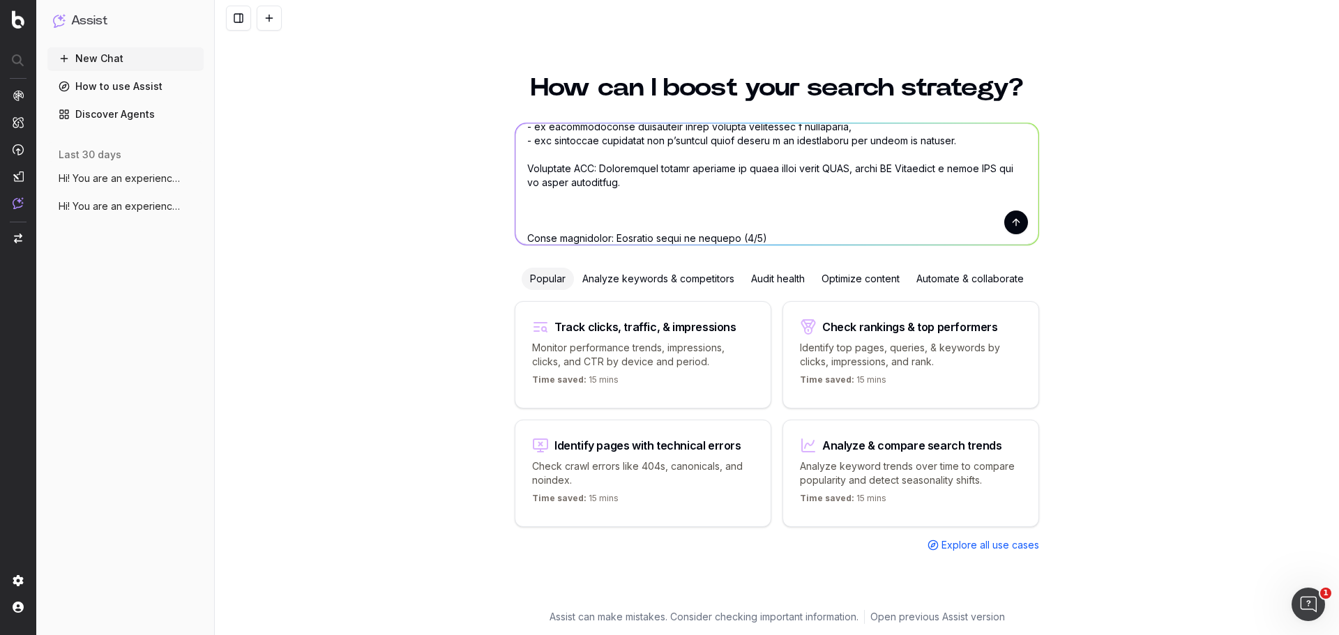
click at [603, 219] on textarea at bounding box center [777, 183] width 523 height 121
drag, startPoint x: 599, startPoint y: 212, endPoint x: 734, endPoint y: 214, distance: 134.7
click at [734, 214] on textarea at bounding box center [777, 183] width 523 height 121
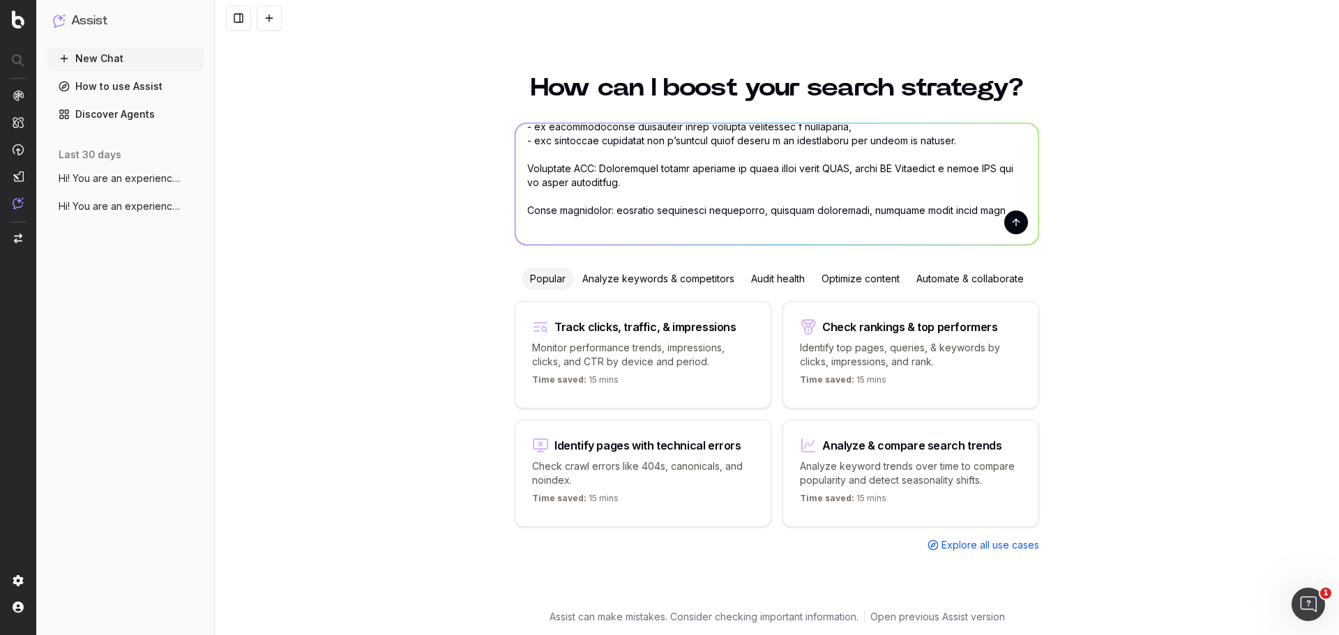
scroll to position [546, 0]
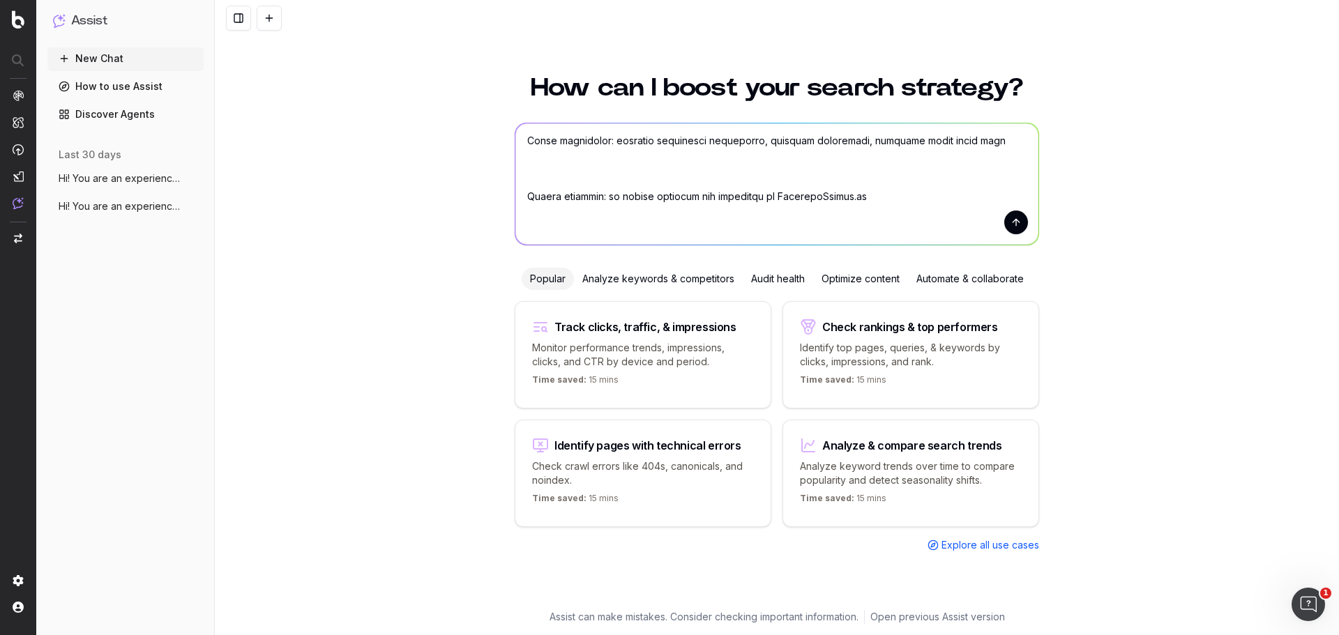
click at [796, 172] on textarea at bounding box center [777, 183] width 523 height 121
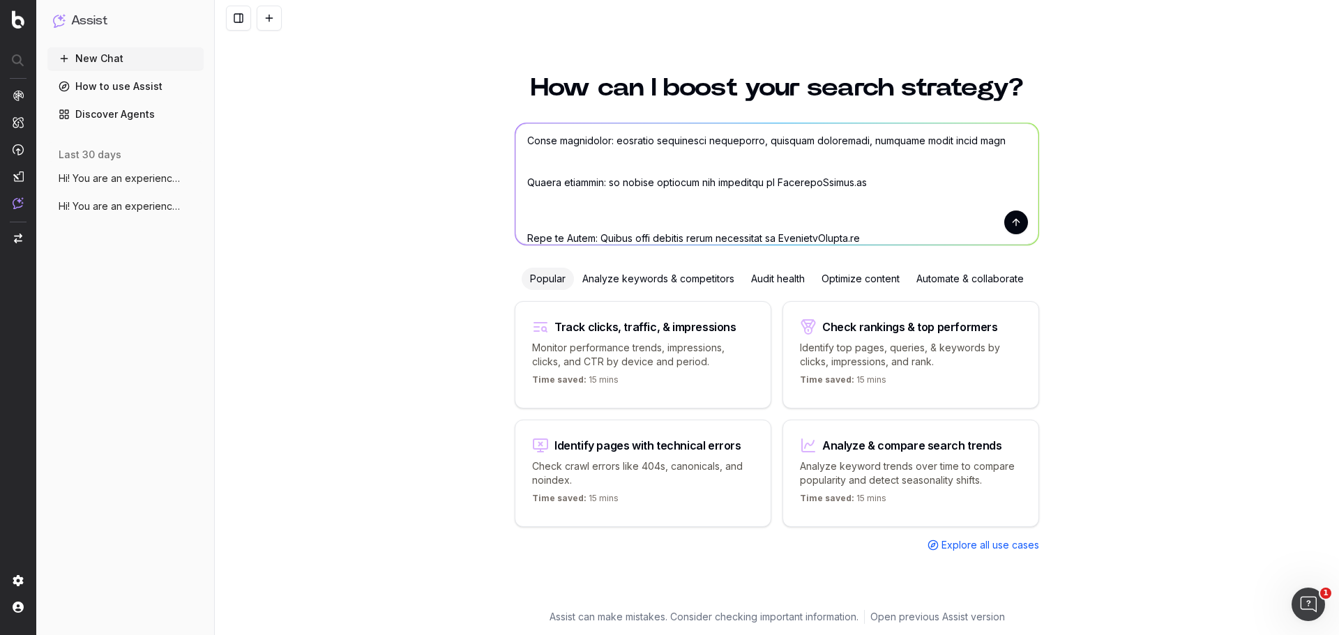
click at [804, 220] on textarea at bounding box center [777, 183] width 523 height 121
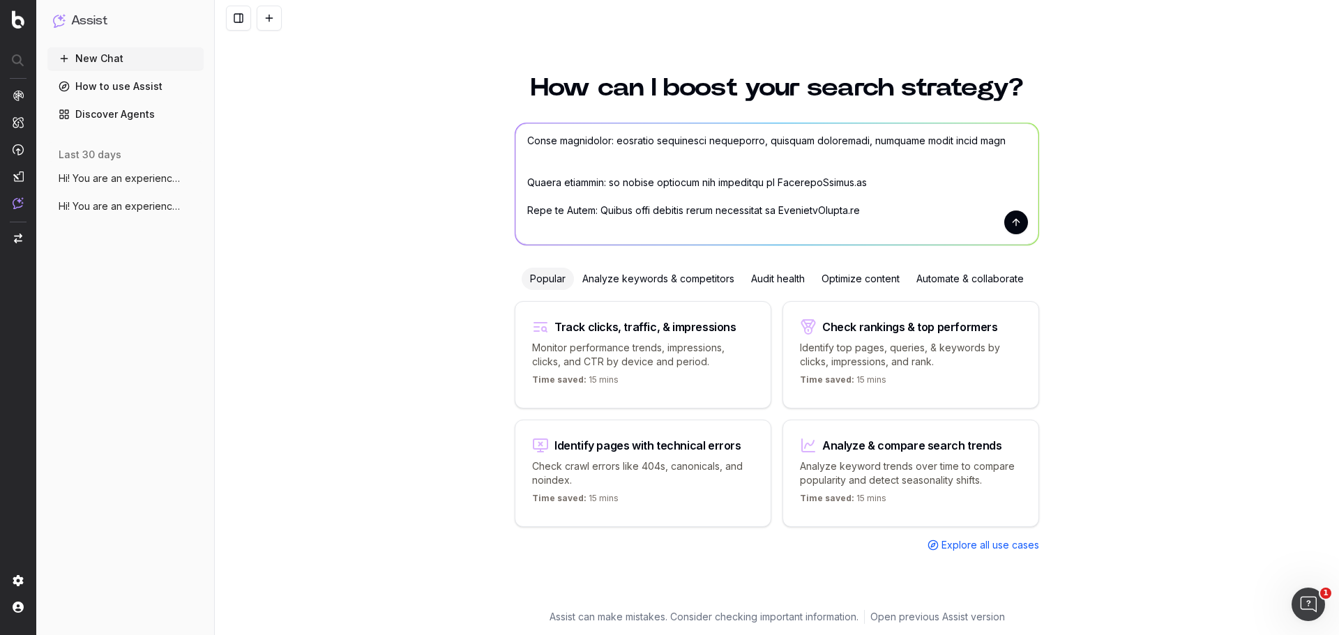
click at [772, 165] on textarea at bounding box center [777, 183] width 523 height 121
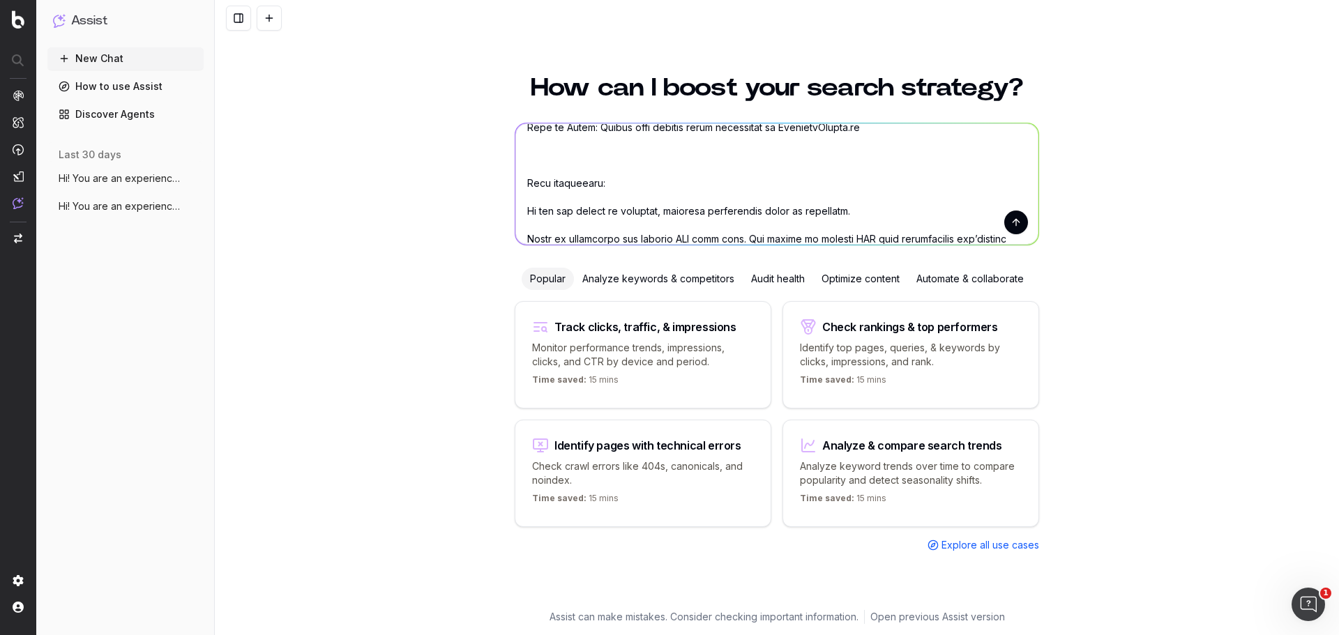
scroll to position [615, 0]
click at [767, 164] on textarea at bounding box center [777, 183] width 523 height 121
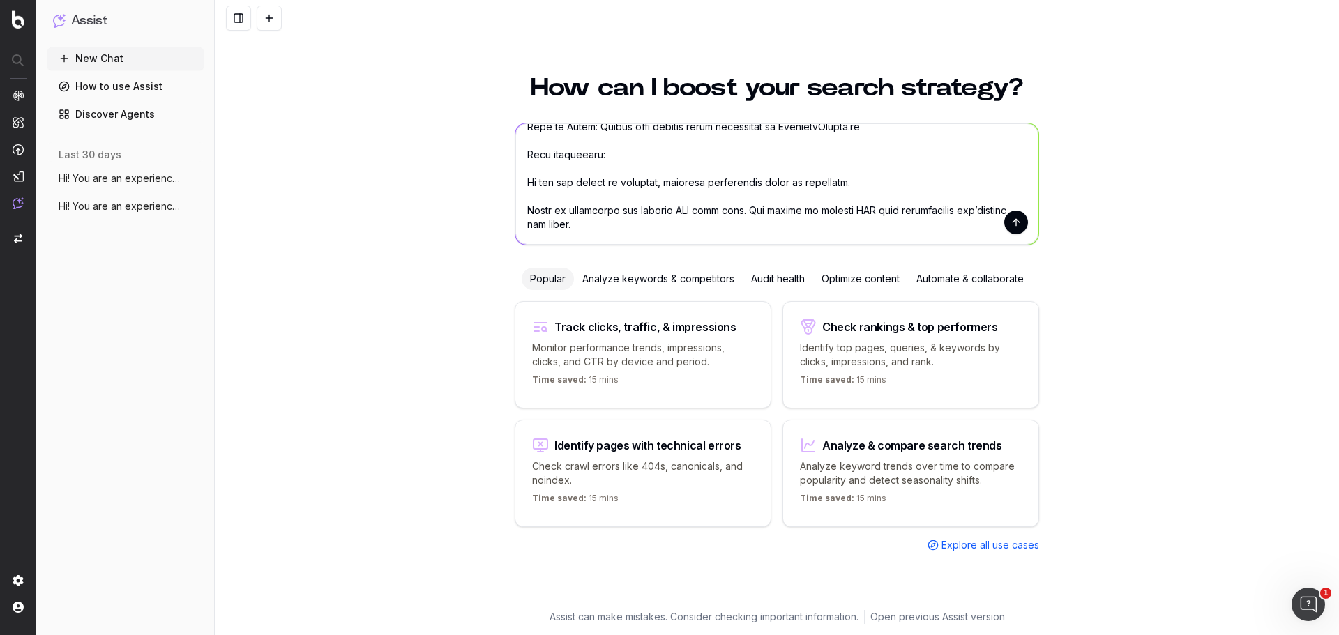
click at [519, 181] on textarea at bounding box center [777, 183] width 523 height 121
click at [522, 210] on textarea at bounding box center [777, 183] width 523 height 121
click at [533, 194] on textarea at bounding box center [777, 183] width 523 height 121
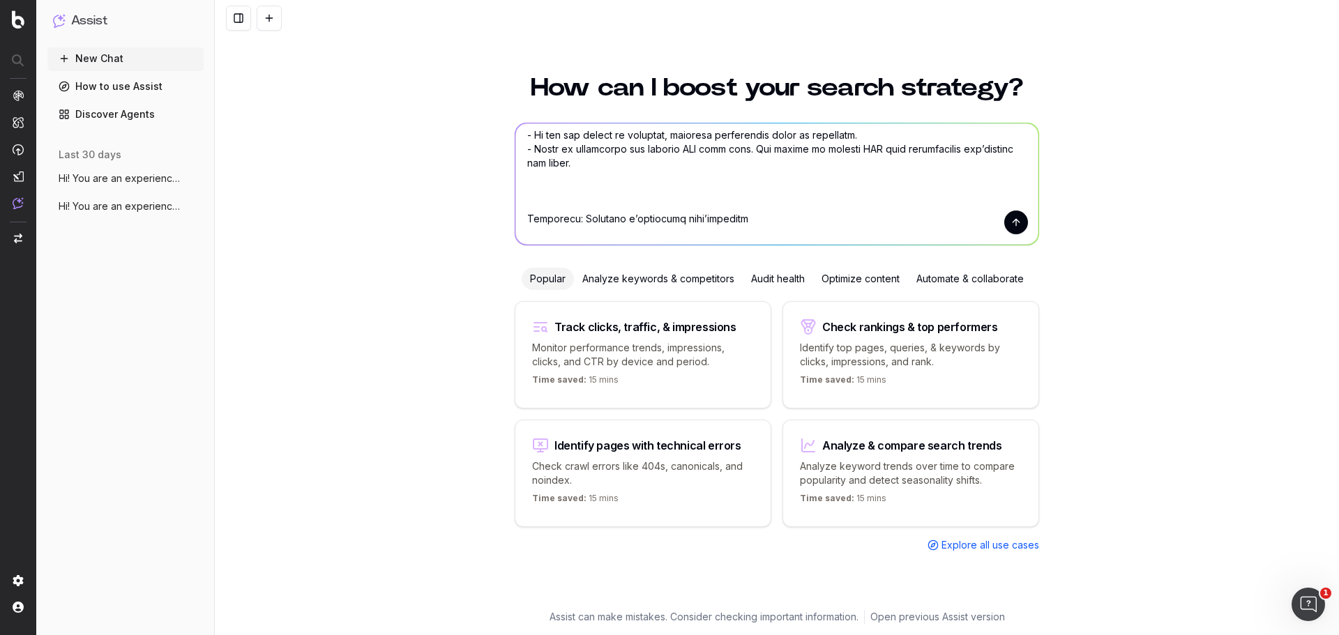
scroll to position [685, 0]
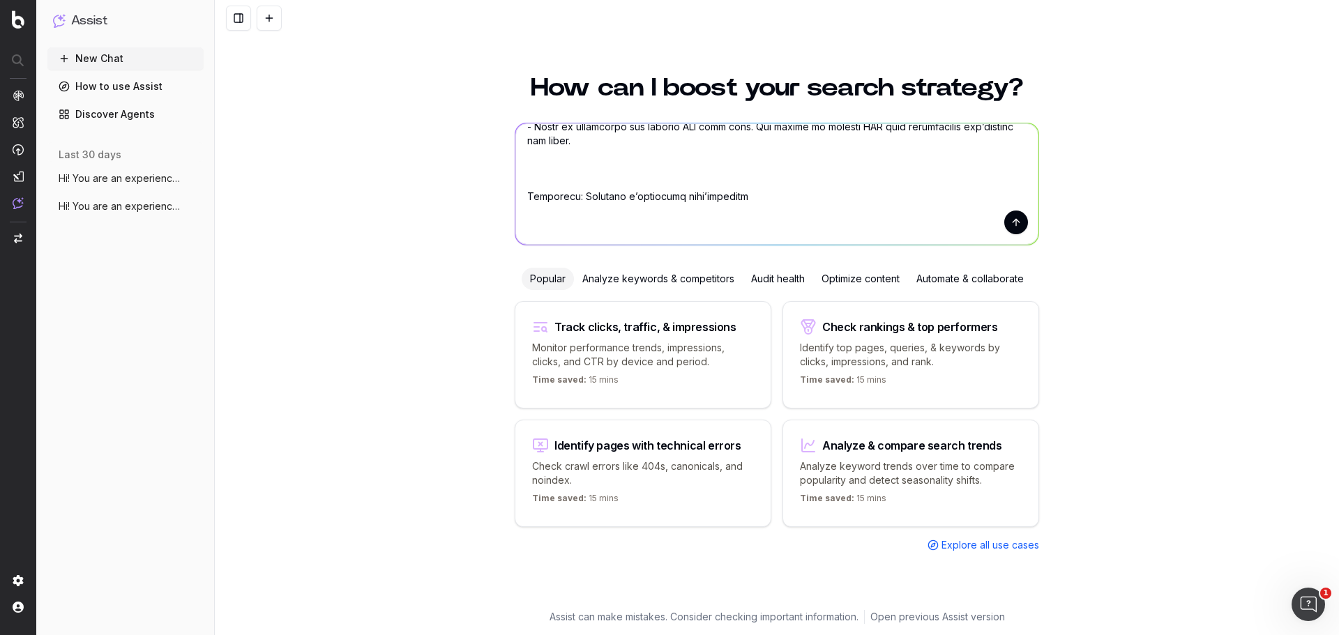
click at [532, 183] on textarea at bounding box center [777, 183] width 523 height 121
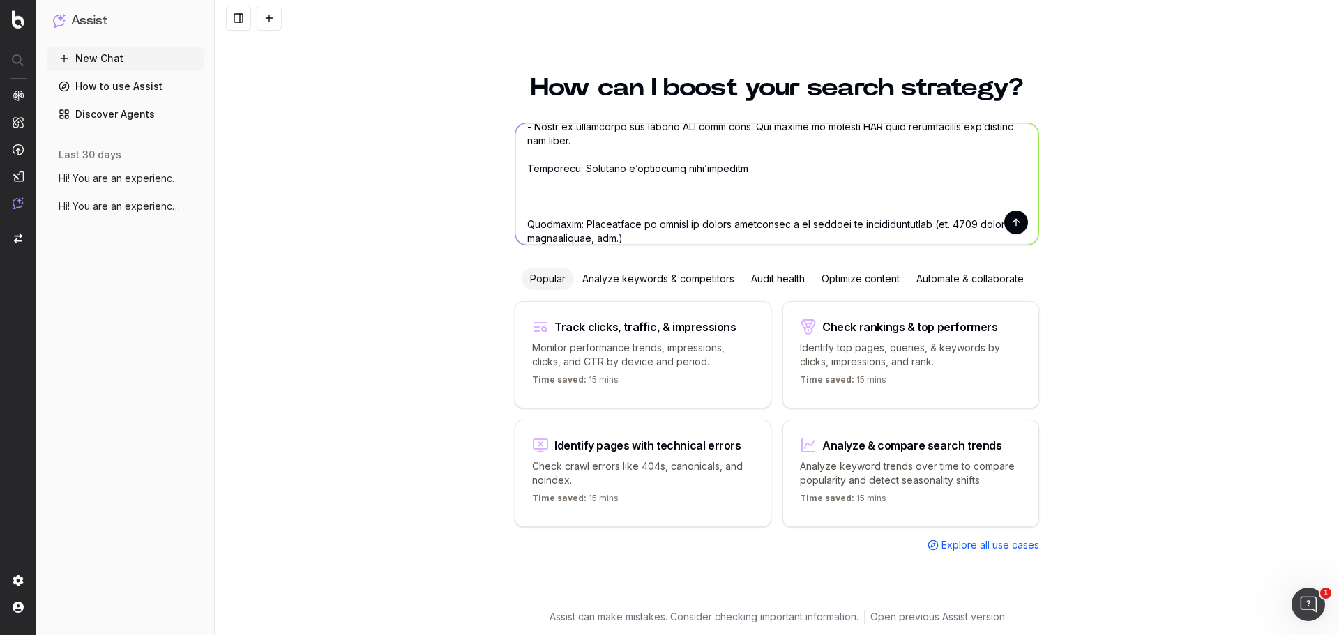
drag, startPoint x: 579, startPoint y: 169, endPoint x: 730, endPoint y: 174, distance: 150.8
click at [730, 174] on textarea at bounding box center [777, 183] width 523 height 121
paste textarea "Cos'è e come funziona il prestito casalinghe e casalinghi"
click at [729, 209] on textarea at bounding box center [777, 183] width 523 height 121
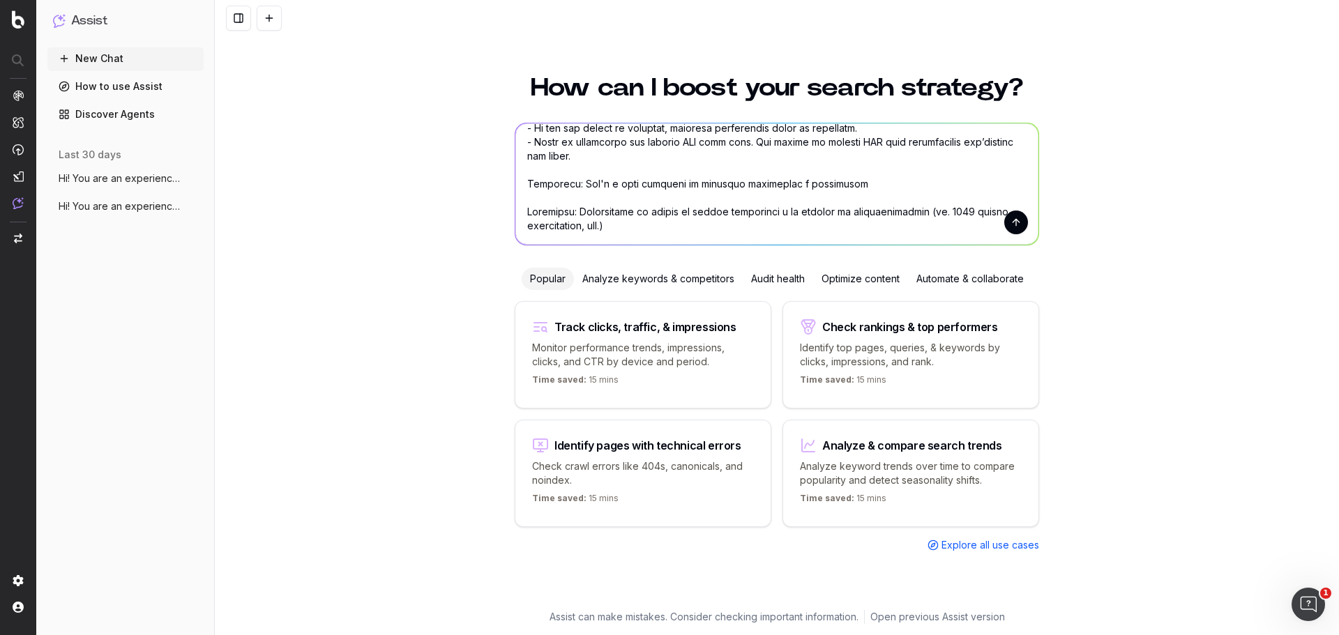
scroll to position [670, 0]
drag, startPoint x: 577, startPoint y: 212, endPoint x: 931, endPoint y: 216, distance: 353.7
click at [931, 216] on textarea at bounding box center [777, 183] width 523 height 121
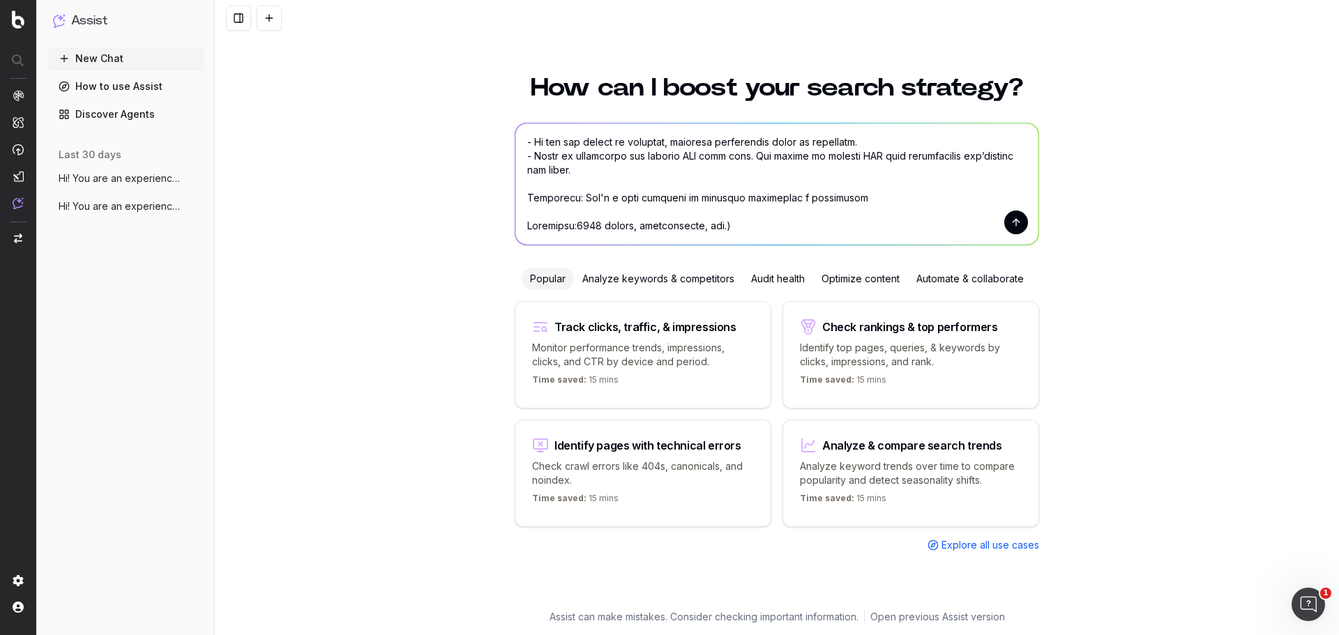
scroll to position [656, 0]
click at [750, 234] on textarea at bounding box center [777, 183] width 523 height 121
click at [575, 227] on textarea at bounding box center [777, 183] width 523 height 121
type textarea "Aitutami a creare un articolo Guida da zero per il sito PrestitiOnline.it che s…"
click at [1007, 220] on button "submit" at bounding box center [1017, 223] width 24 height 24
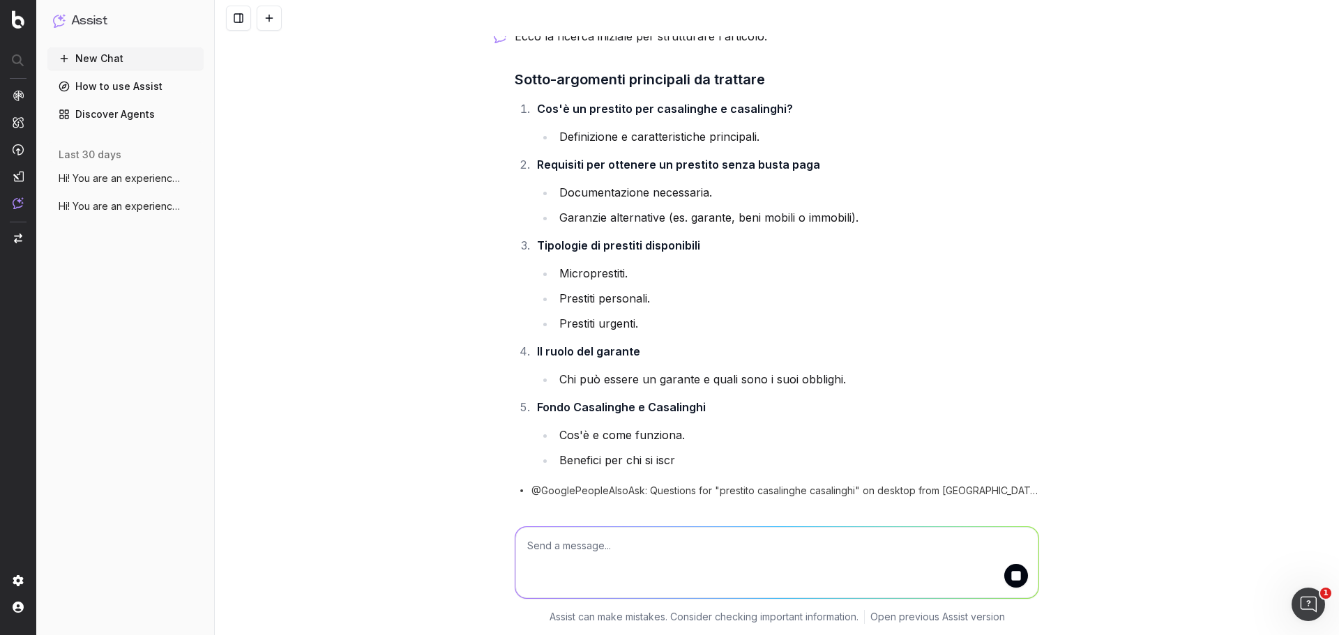
scroll to position [899, 0]
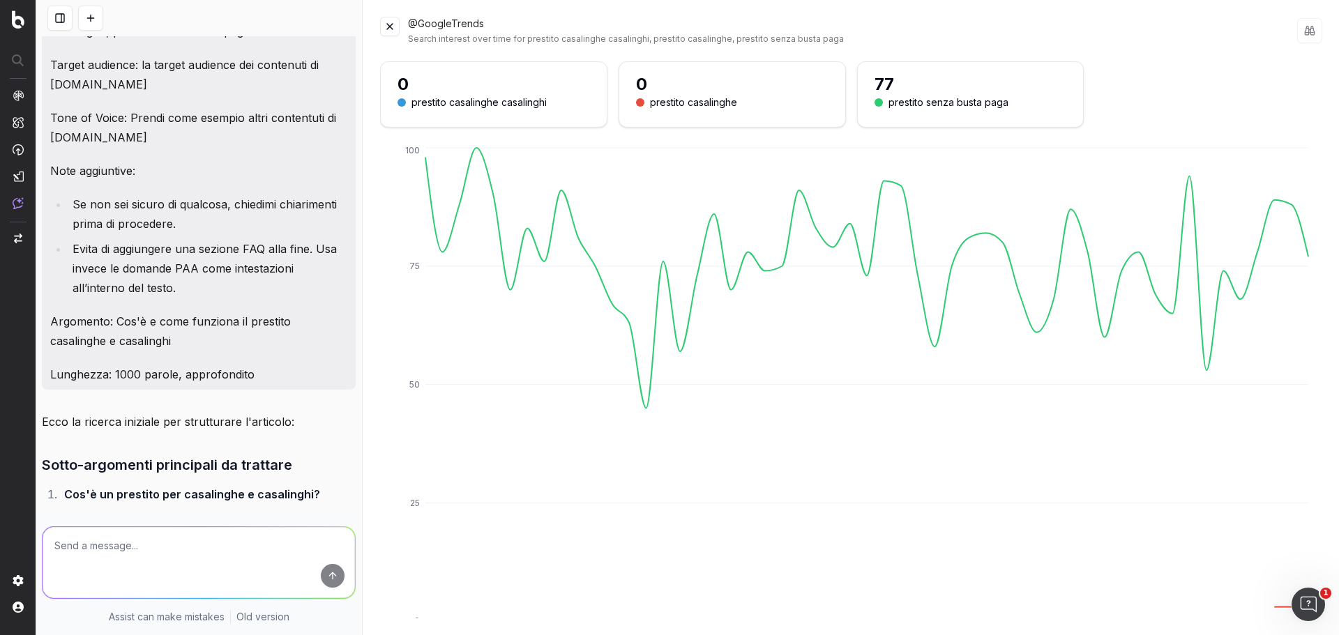
click at [386, 15] on div "@GoogleTrends Search interest over time for prestito casalinghe casalinghi, pre…" at bounding box center [851, 317] width 976 height 635
click at [392, 20] on button at bounding box center [390, 27] width 20 height 20
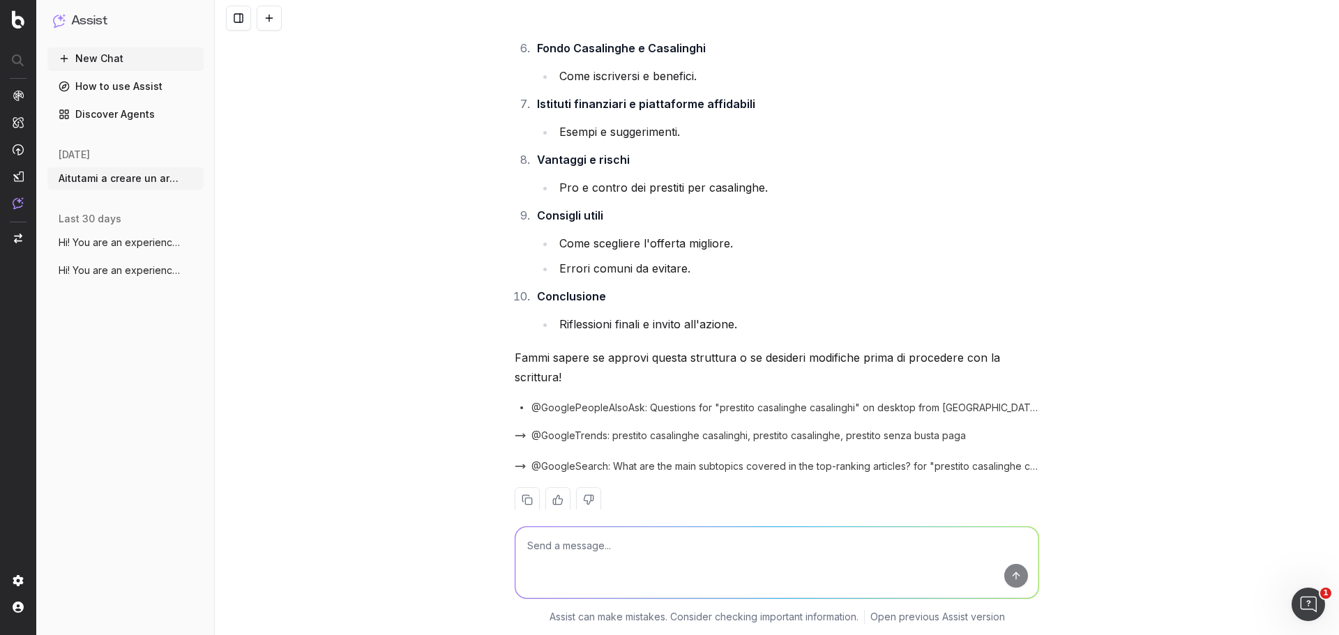
scroll to position [2319, 0]
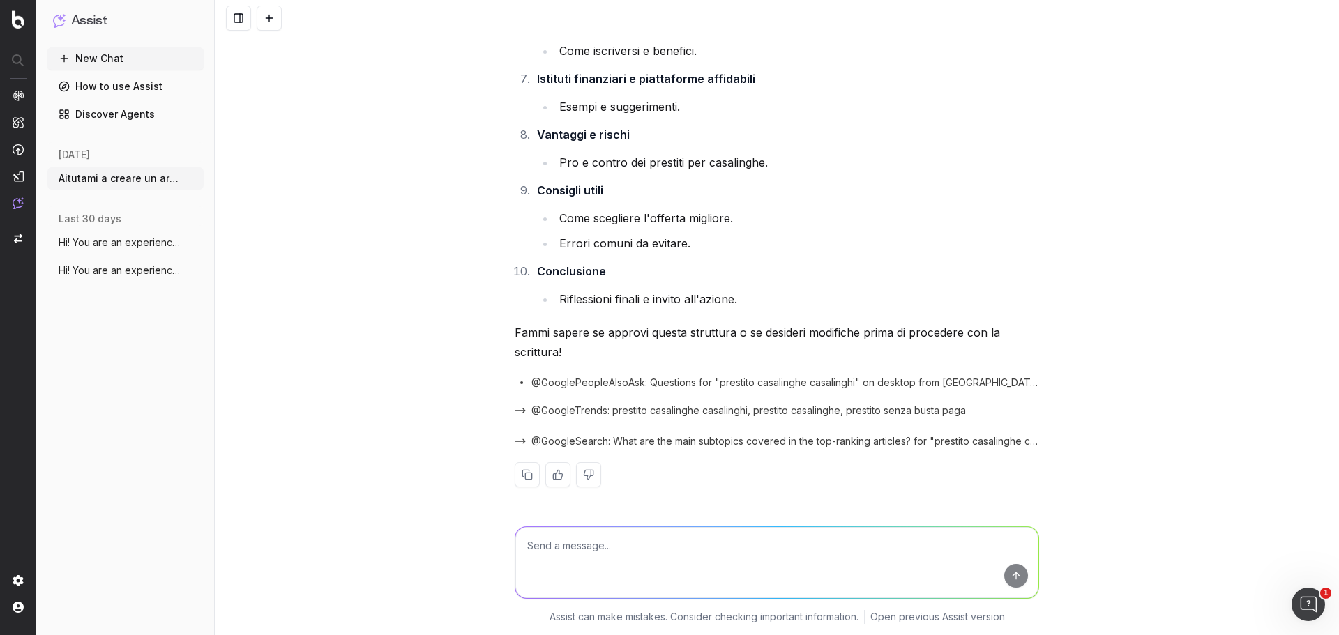
click at [539, 542] on textarea at bounding box center [777, 562] width 523 height 71
type textarea "Ok va bene"
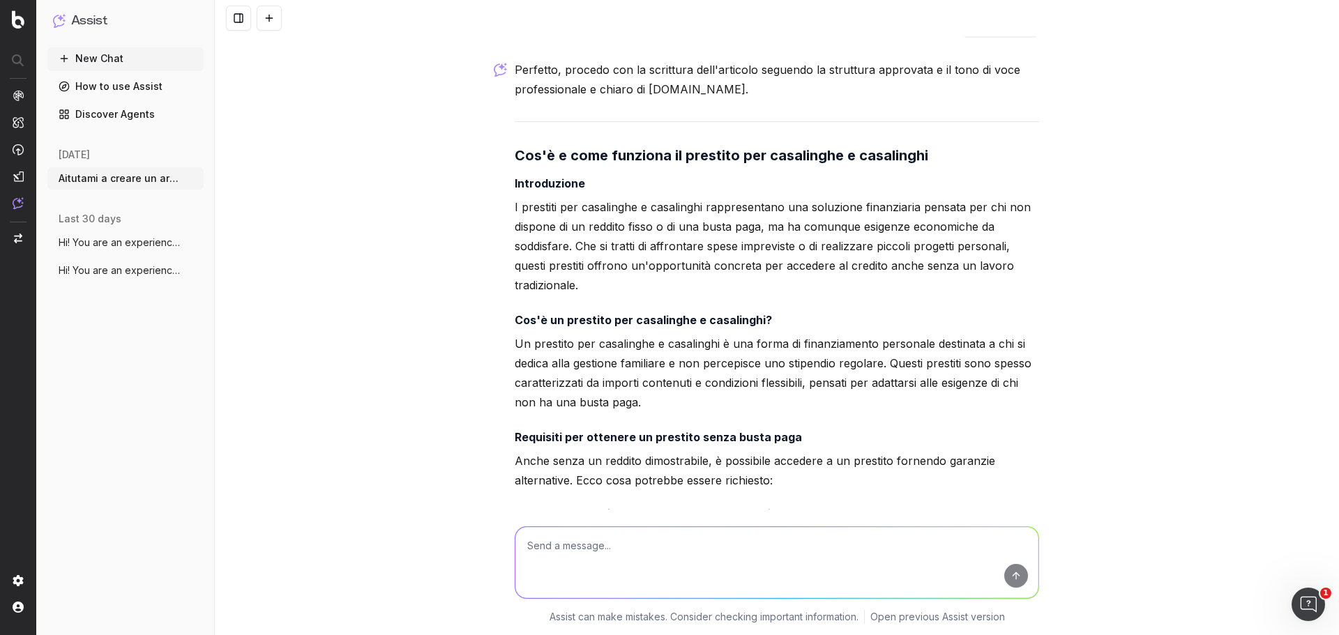
scroll to position [2798, 0]
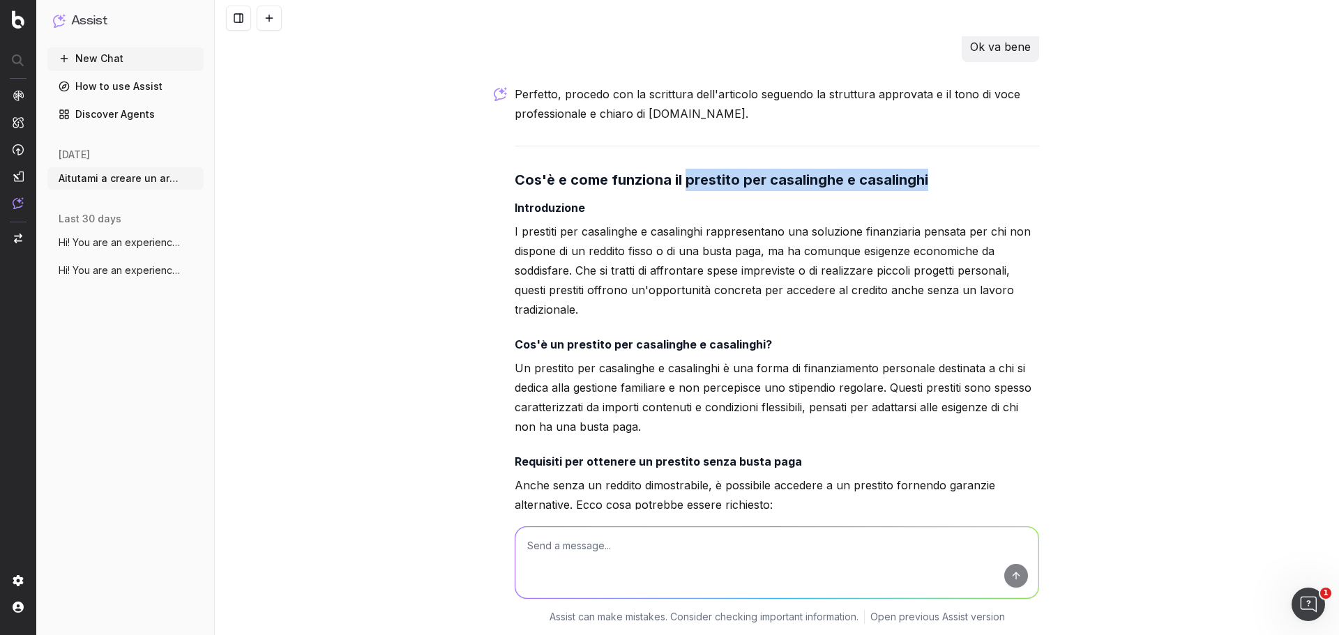
drag, startPoint x: 682, startPoint y: 183, endPoint x: 930, endPoint y: 178, distance: 248.4
click at [930, 178] on h3 "Cos'è e come funziona il prestito per casalinghe e casalinghi" at bounding box center [777, 180] width 525 height 22
copy strong "prestito per casalinghe e casalinghi"
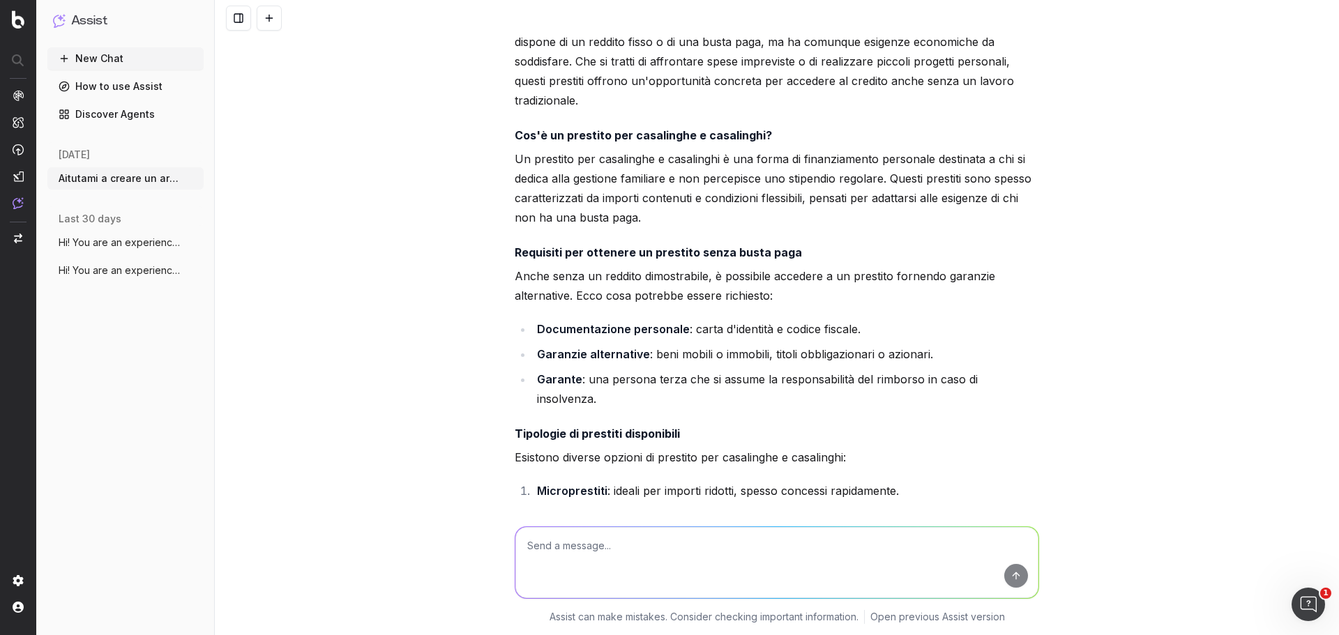
scroll to position [2589, 0]
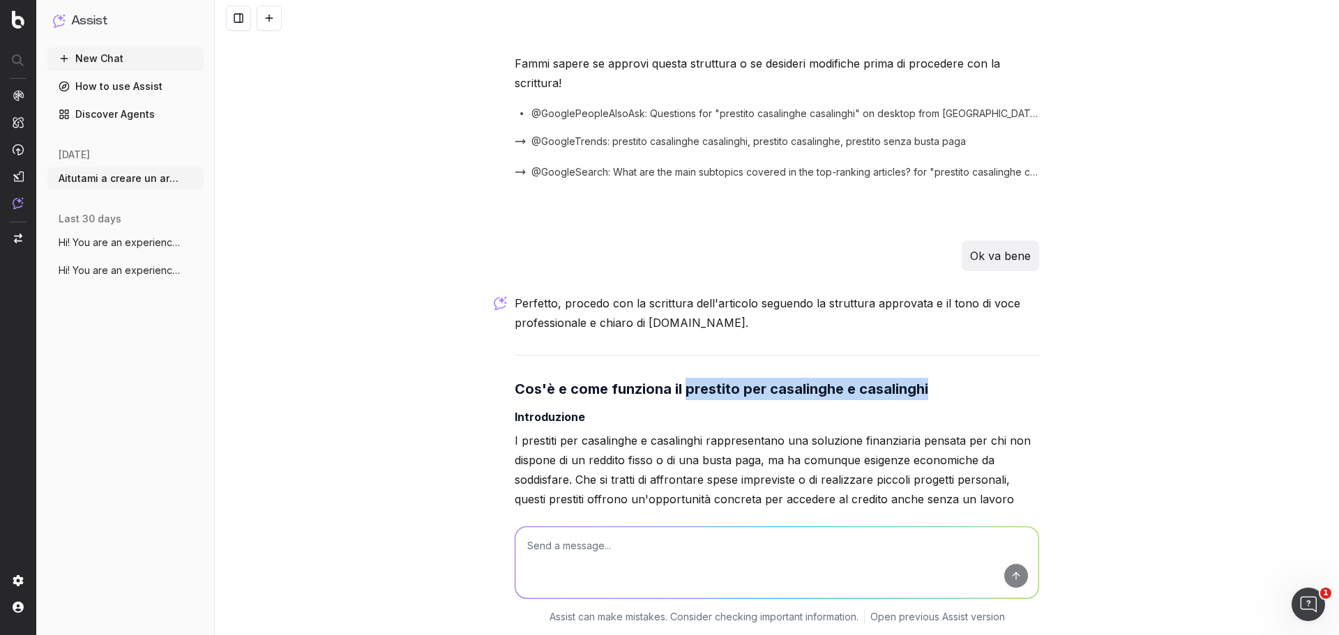
click at [126, 56] on button "New Chat" at bounding box center [125, 58] width 156 height 22
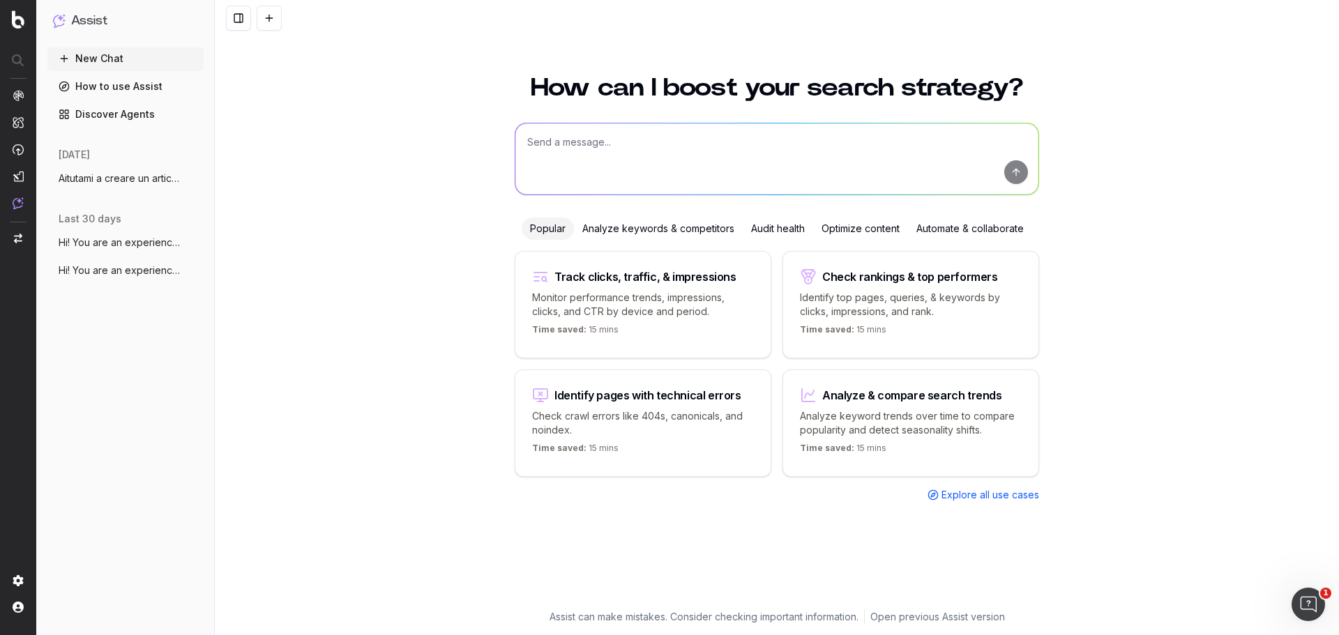
click at [699, 145] on textarea at bounding box center [777, 158] width 523 height 71
paste textarea "Aggiorna il seguente contenuto di glossario per migliorarne il posizionamento o…"
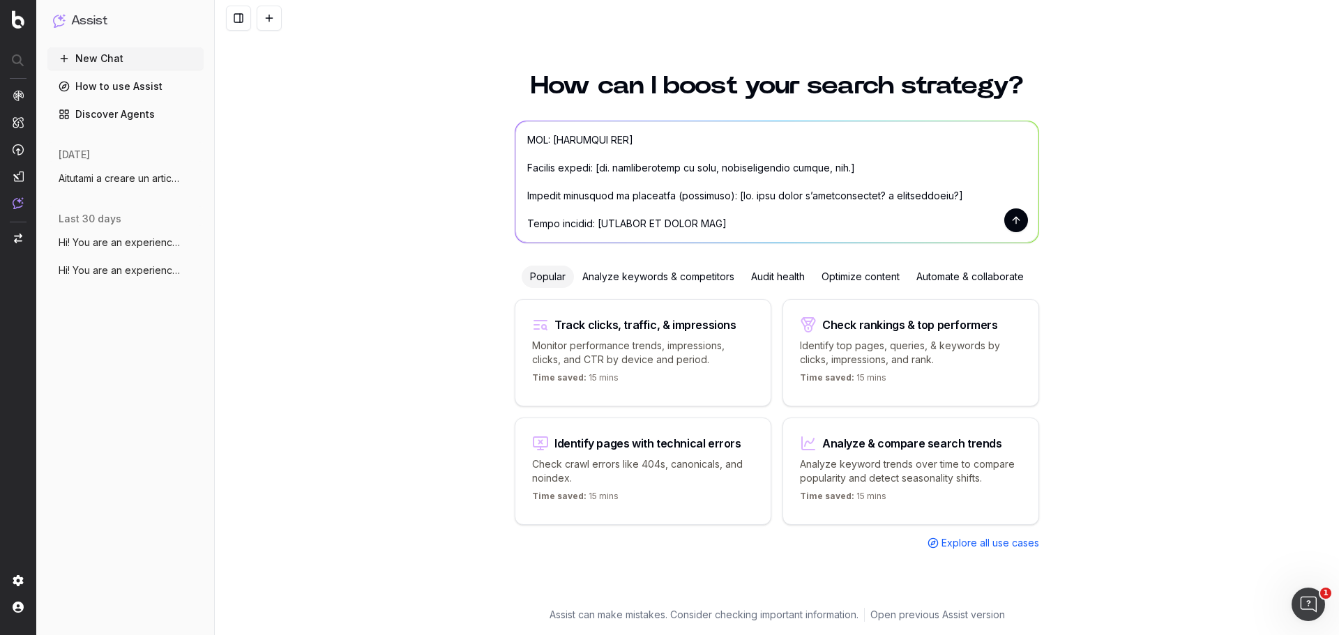
scroll to position [490, 0]
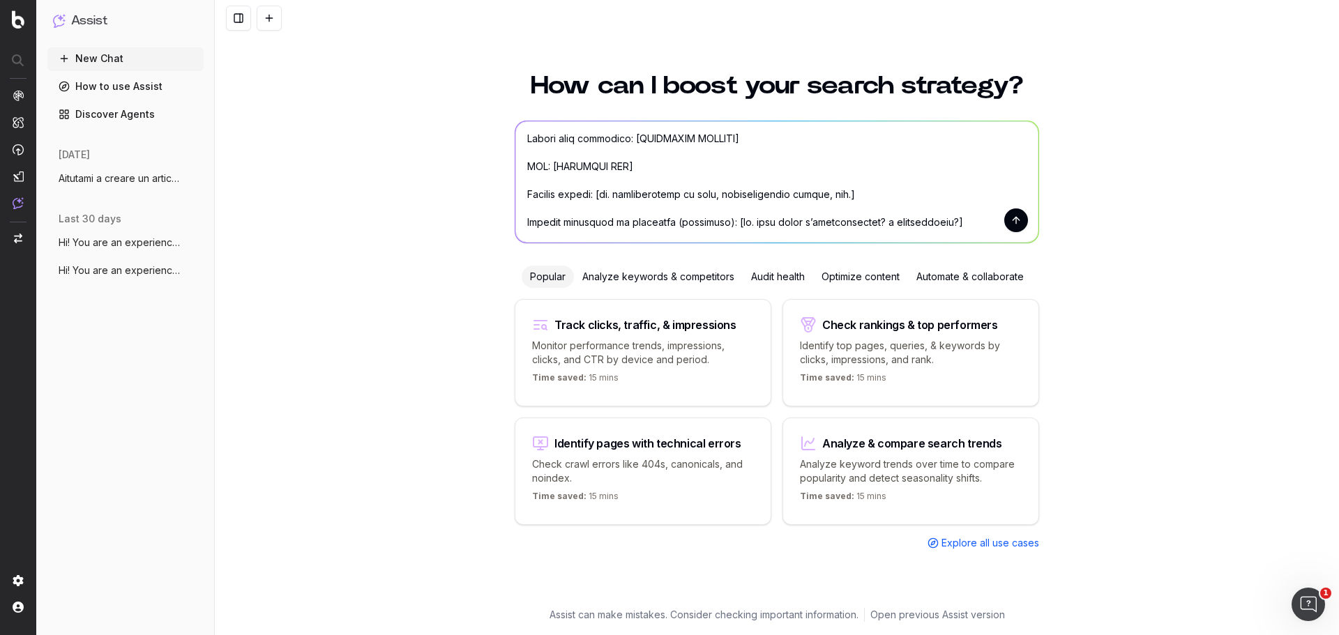
drag, startPoint x: 559, startPoint y: 110, endPoint x: 628, endPoint y: 110, distance: 69.1
click at [628, 121] on textarea at bounding box center [777, 181] width 523 height 121
paste textarea "https://www.prestitionline.it/guide-prestiti/glossario-prestiti/estinzione-anti…"
click at [544, 121] on textarea at bounding box center [777, 181] width 523 height 121
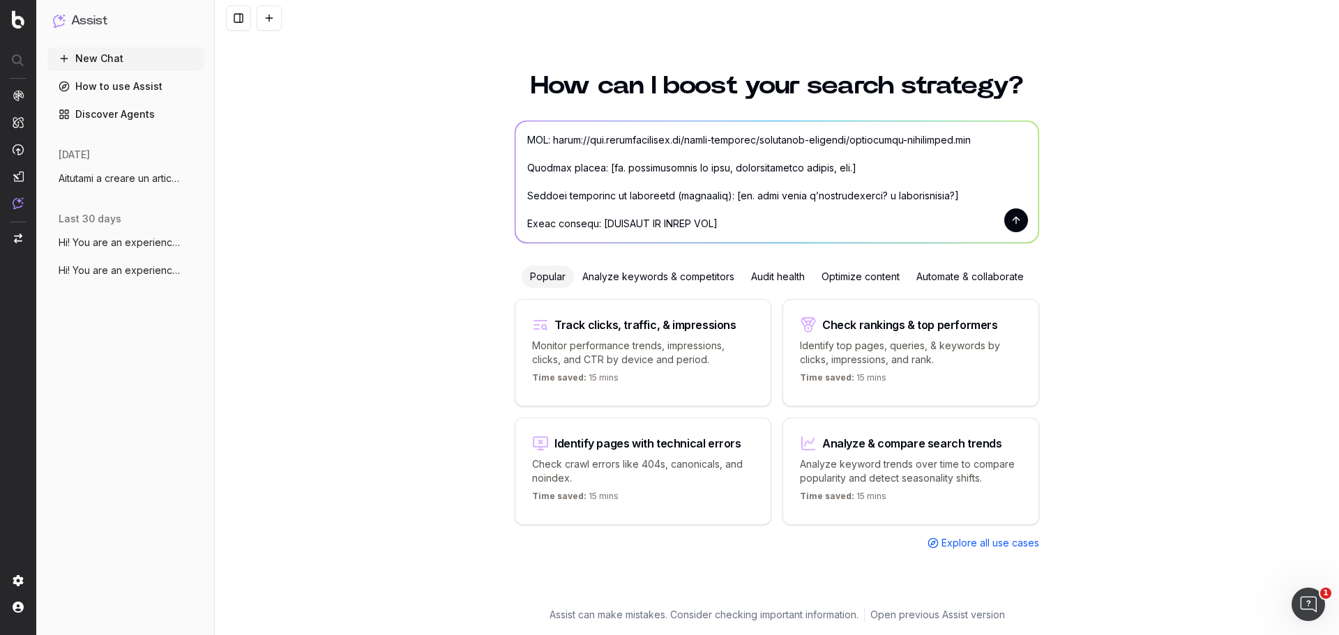
scroll to position [502, 0]
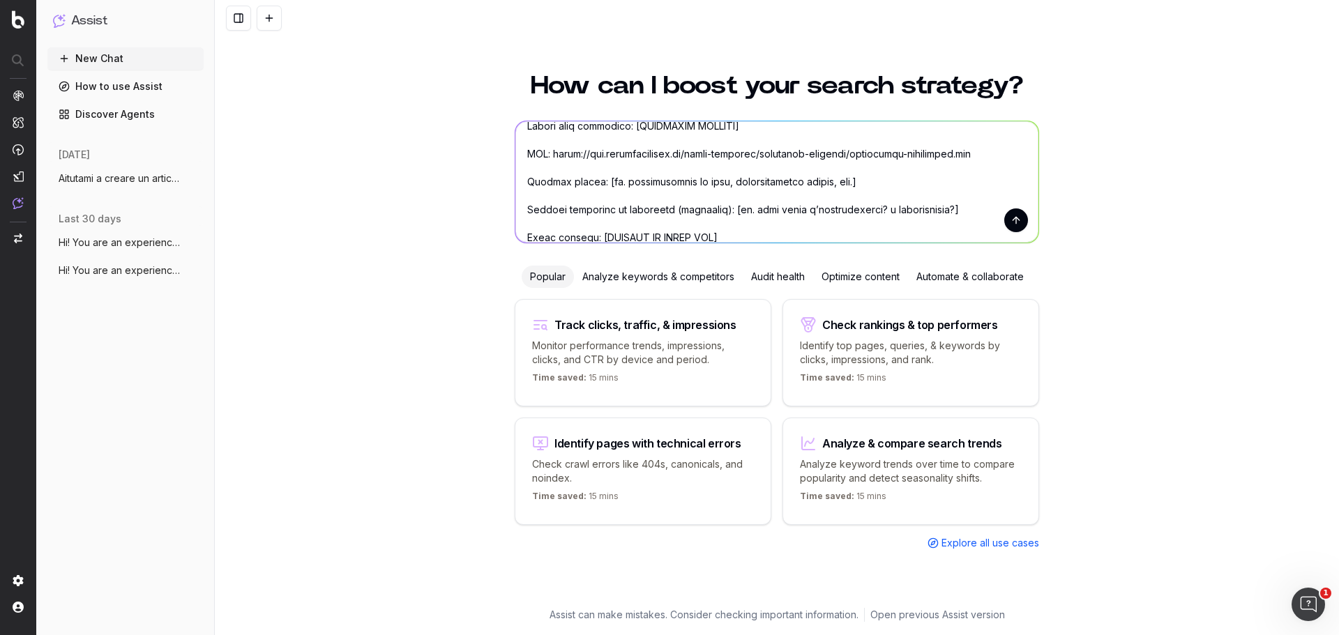
drag, startPoint x: 523, startPoint y: 153, endPoint x: 952, endPoint y: 147, distance: 429.1
click at [952, 147] on textarea at bounding box center [777, 181] width 523 height 121
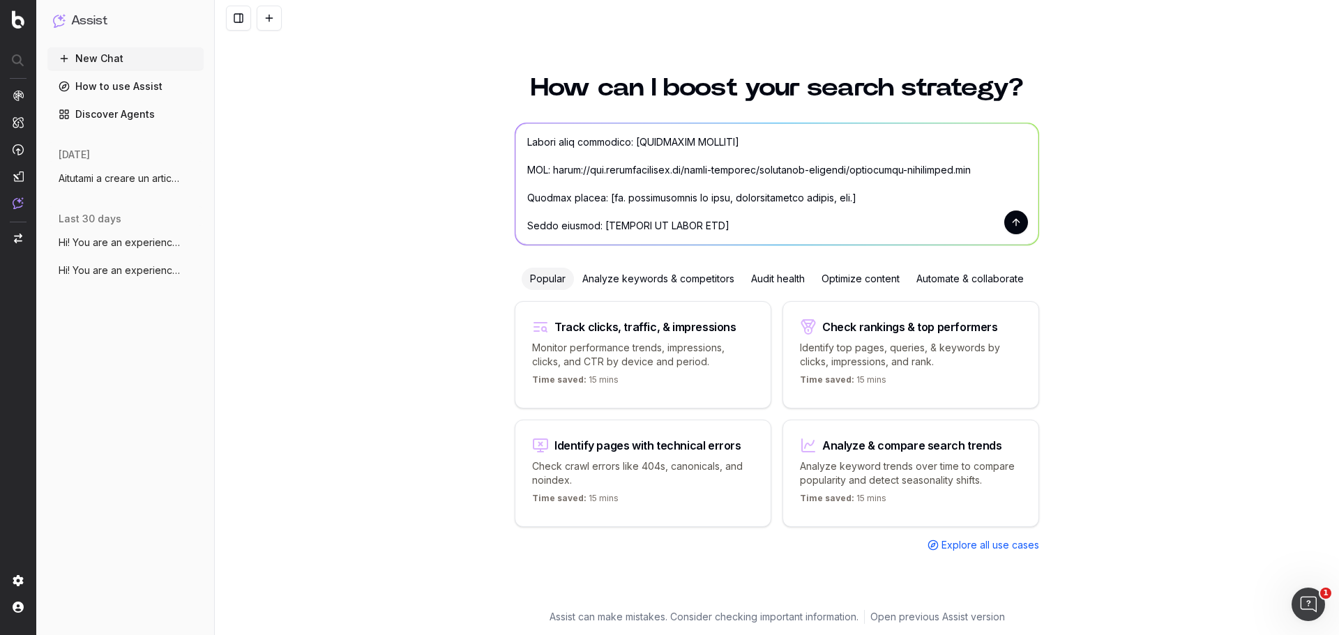
scroll to position [30, 0]
drag, startPoint x: 838, startPoint y: 157, endPoint x: 599, endPoint y: 159, distance: 238.6
click at [599, 159] on textarea at bounding box center [777, 183] width 523 height 121
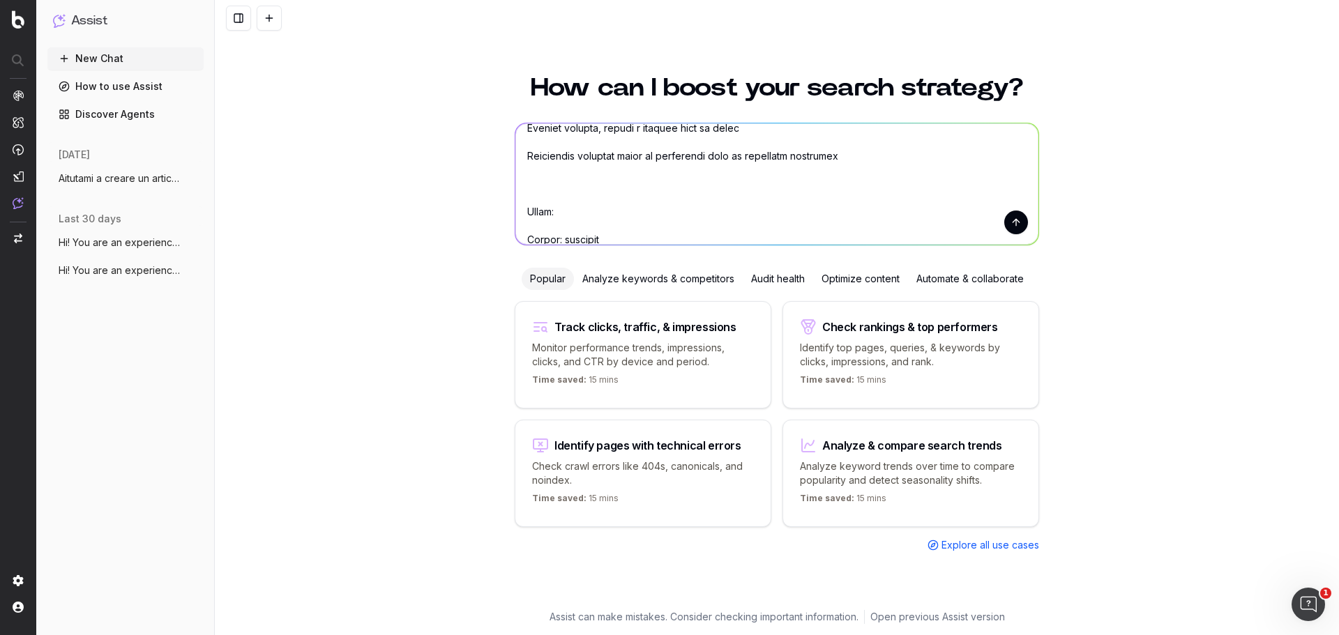
scroll to position [433, 0]
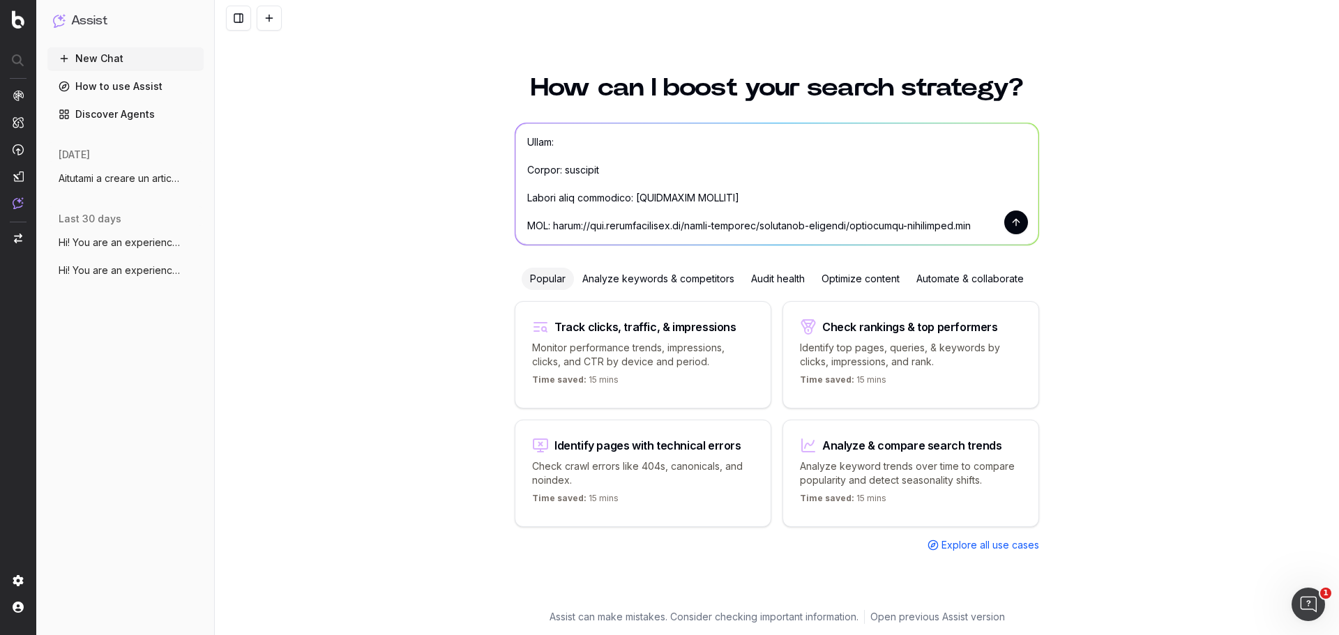
drag, startPoint x: 629, startPoint y: 168, endPoint x: 730, endPoint y: 167, distance: 101.8
click at [730, 167] on textarea at bounding box center [777, 183] width 523 height 121
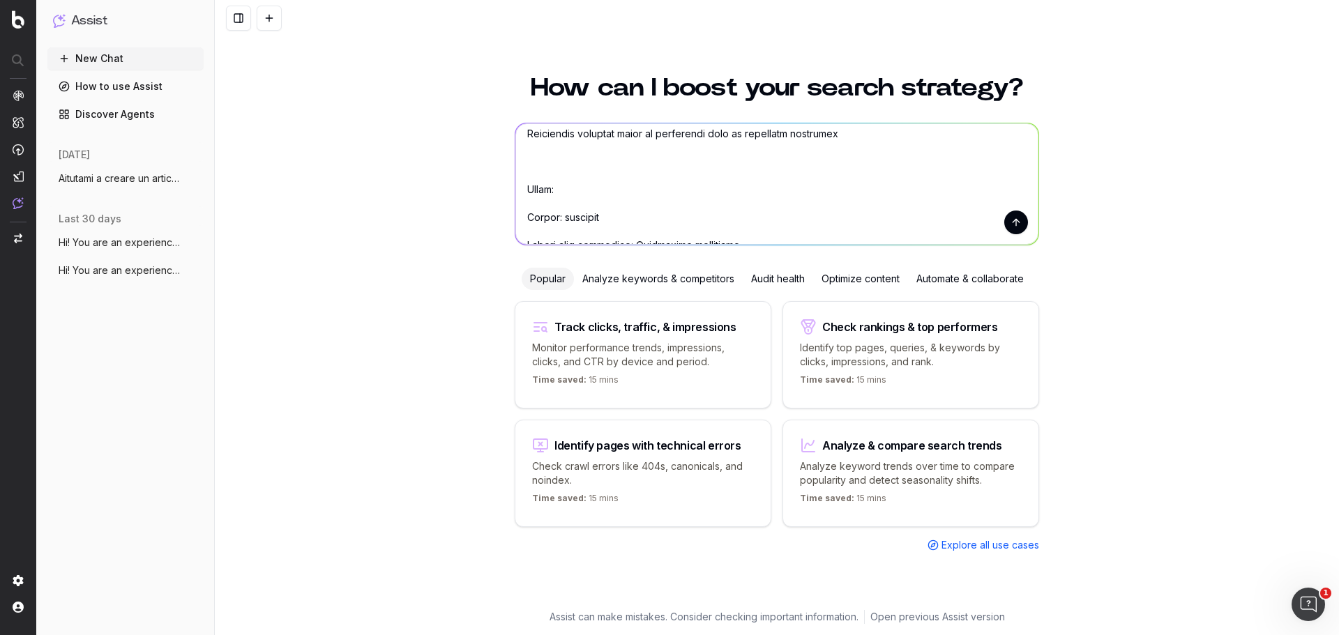
scroll to position [363, 0]
click at [592, 187] on textarea at bounding box center [777, 183] width 523 height 121
drag, startPoint x: 566, startPoint y: 181, endPoint x: 543, endPoint y: 172, distance: 24.1
click at [543, 172] on textarea at bounding box center [777, 183] width 523 height 121
click at [546, 169] on textarea at bounding box center [777, 183] width 523 height 121
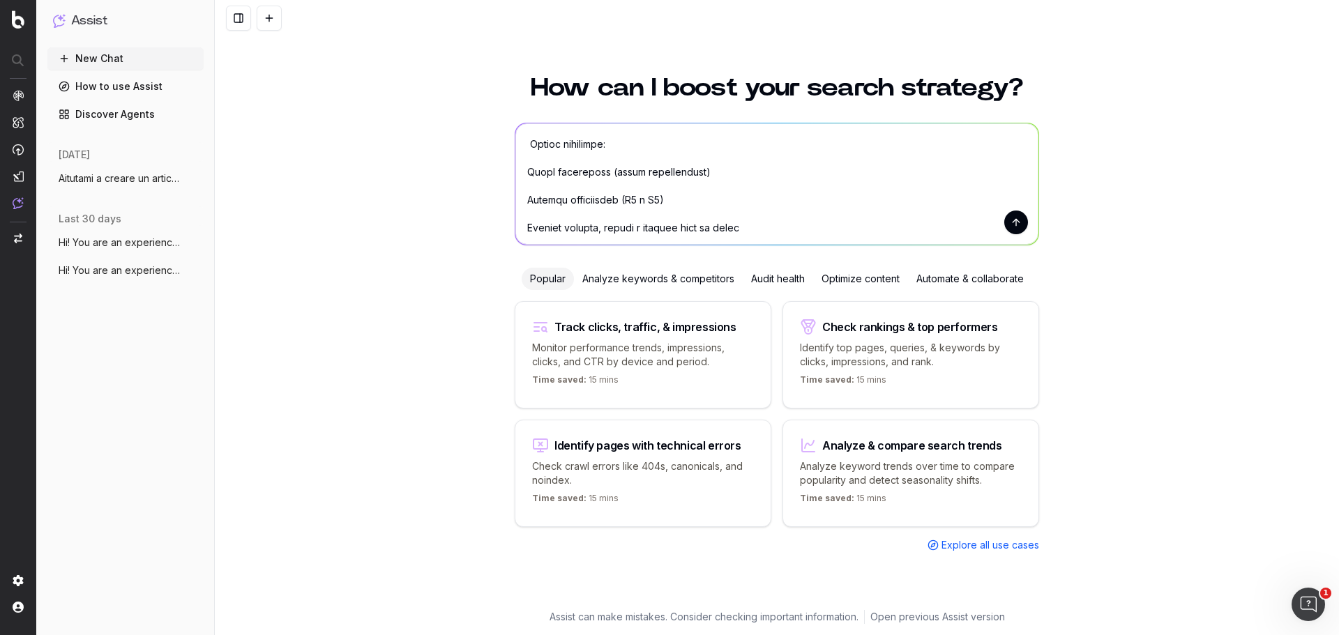
scroll to position [239, 0]
click at [529, 211] on textarea at bounding box center [777, 183] width 523 height 121
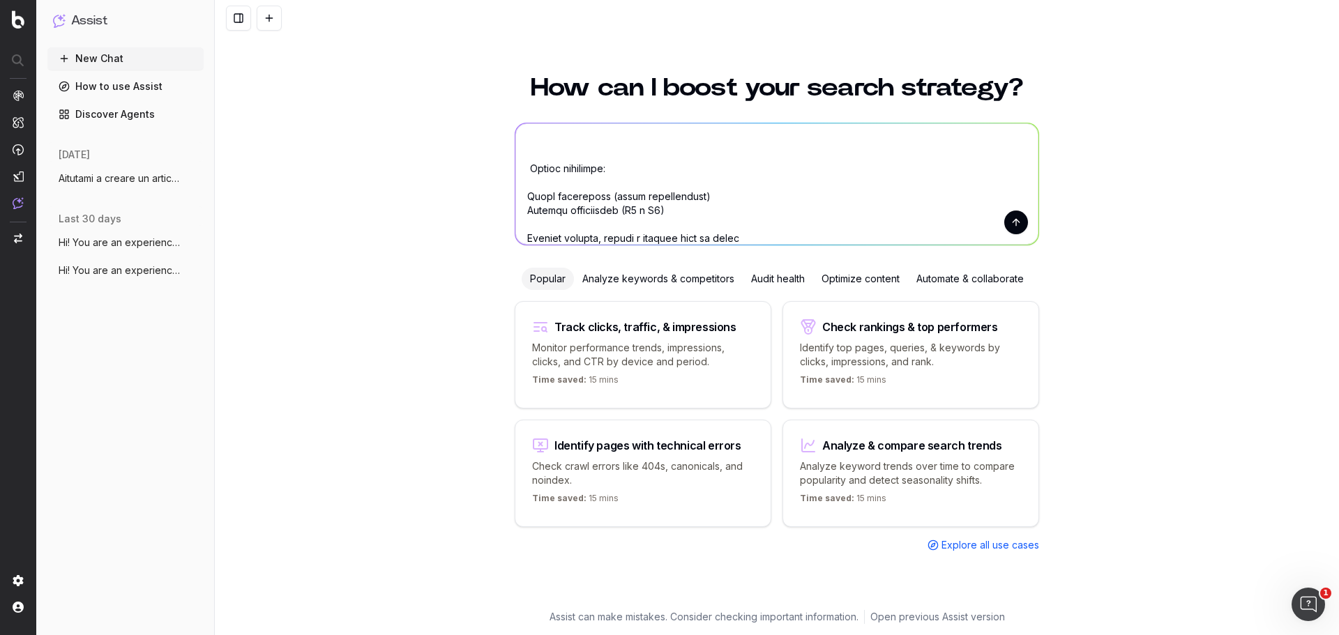
scroll to position [0, 0]
click at [535, 224] on textarea at bounding box center [777, 183] width 523 height 121
click at [536, 238] on textarea at bounding box center [777, 183] width 523 height 121
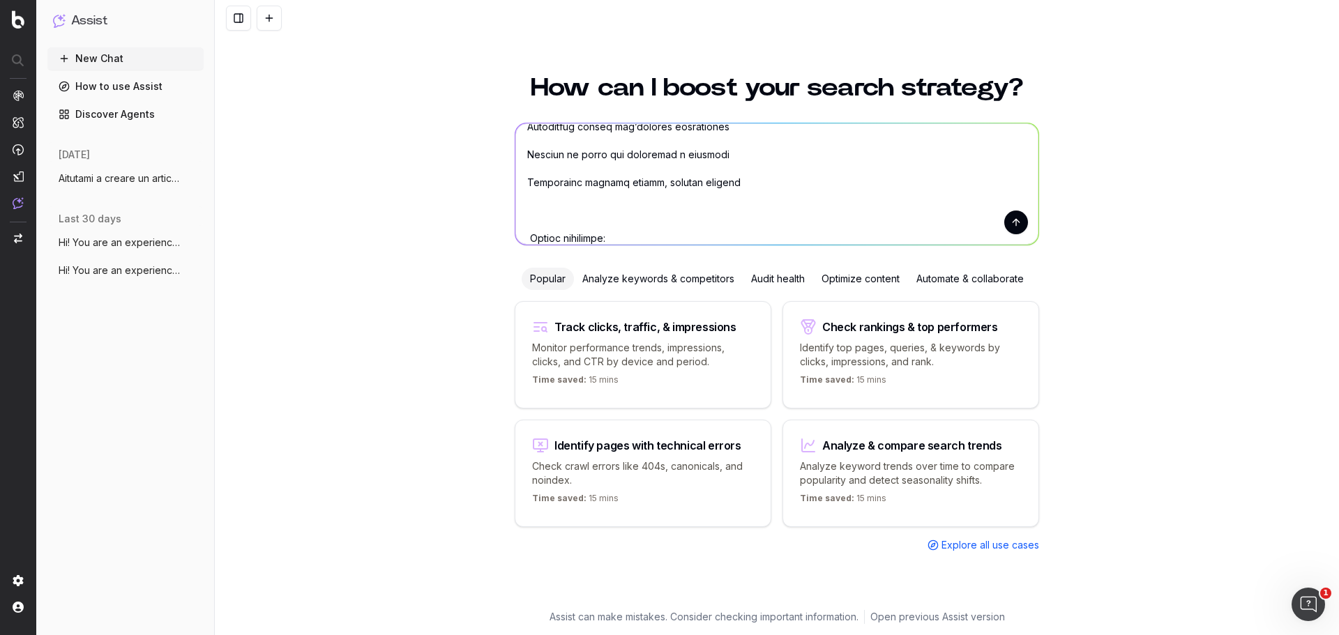
scroll to position [239, 0]
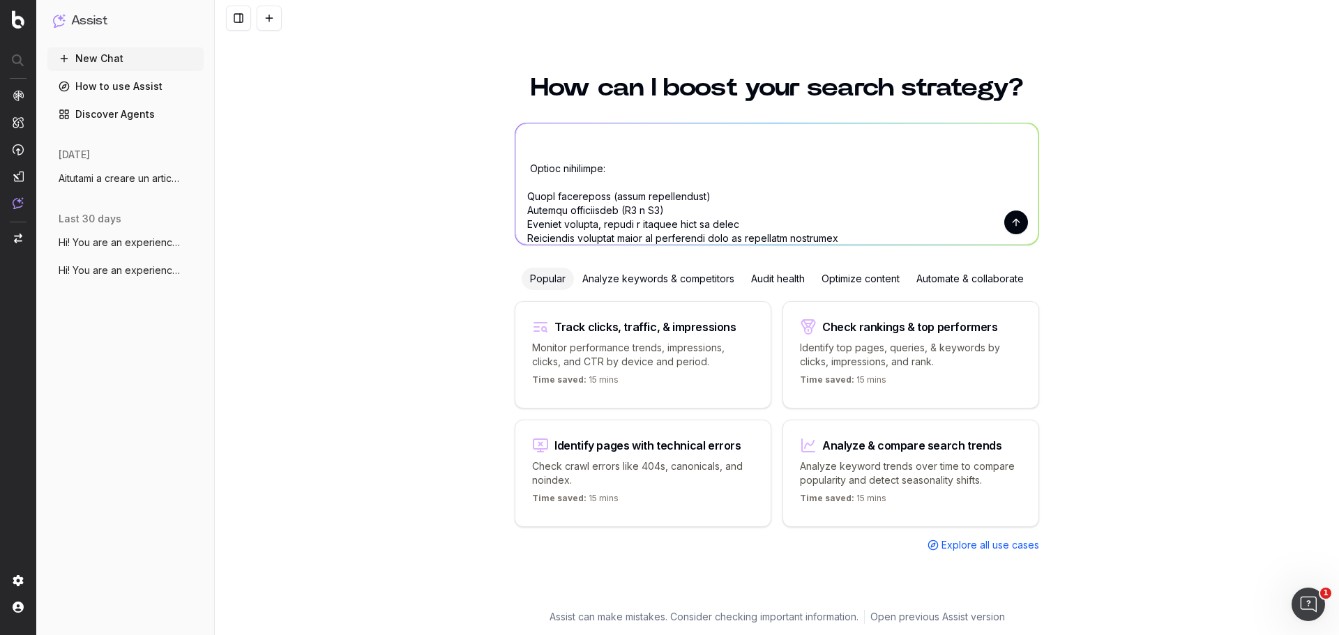
click at [532, 171] on textarea at bounding box center [777, 183] width 523 height 121
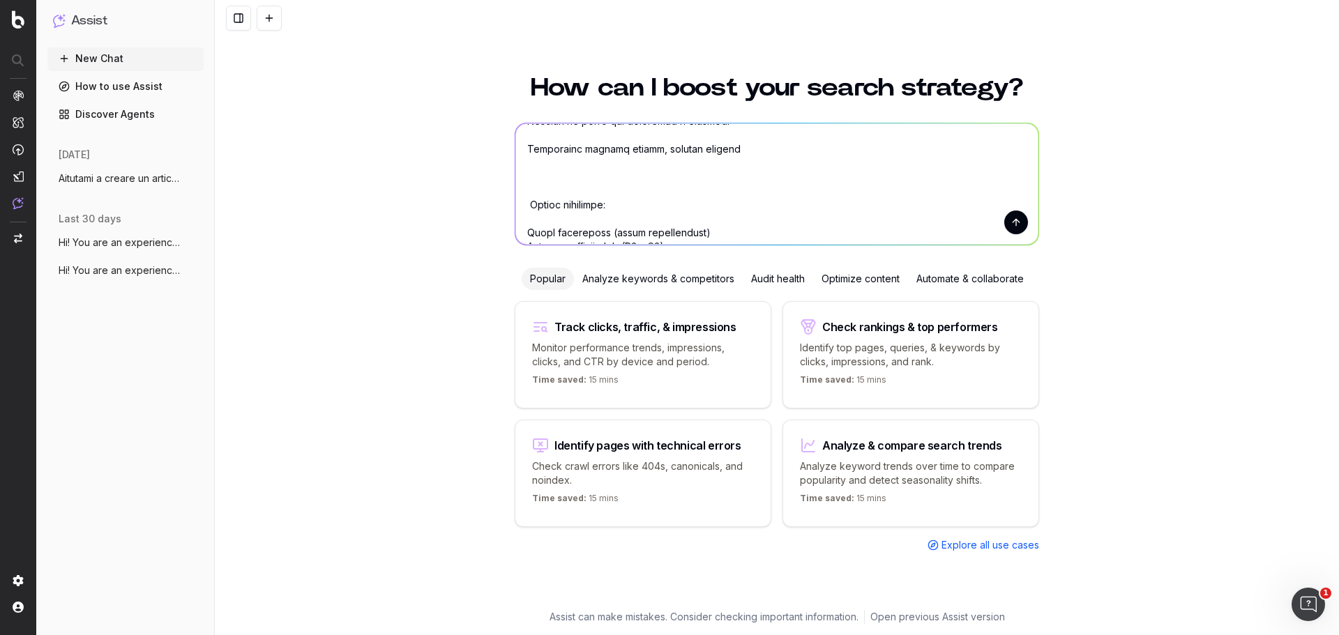
scroll to position [169, 0]
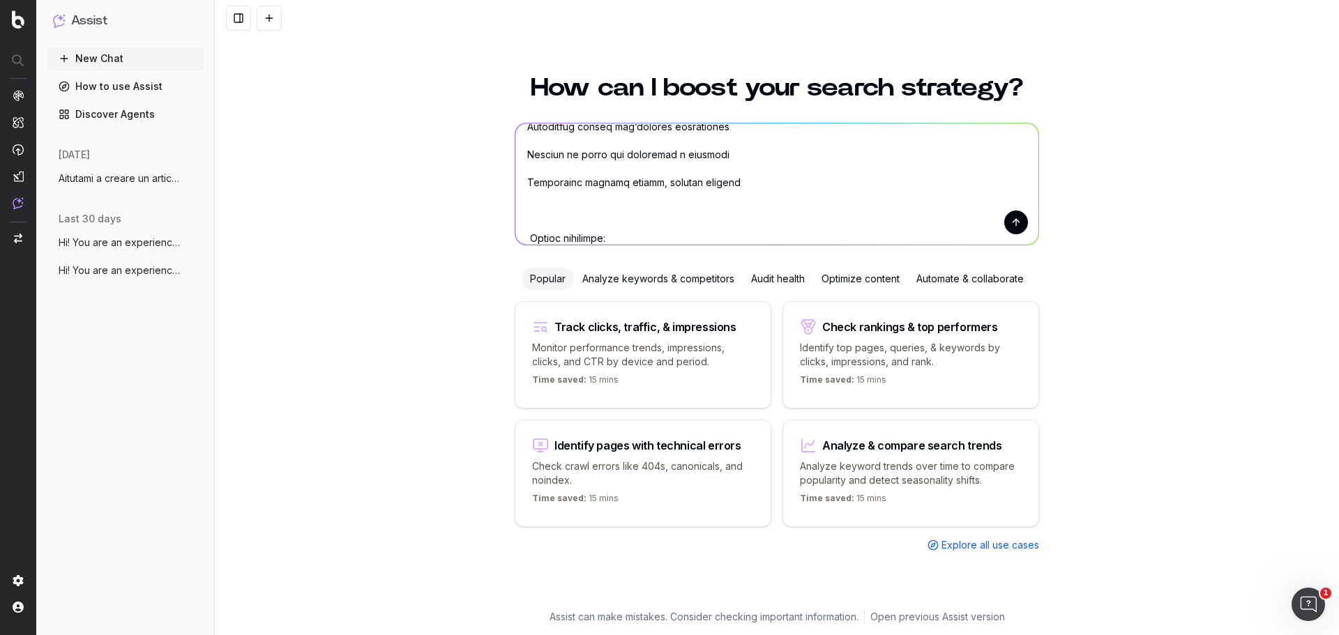
click at [537, 213] on textarea at bounding box center [777, 183] width 523 height 121
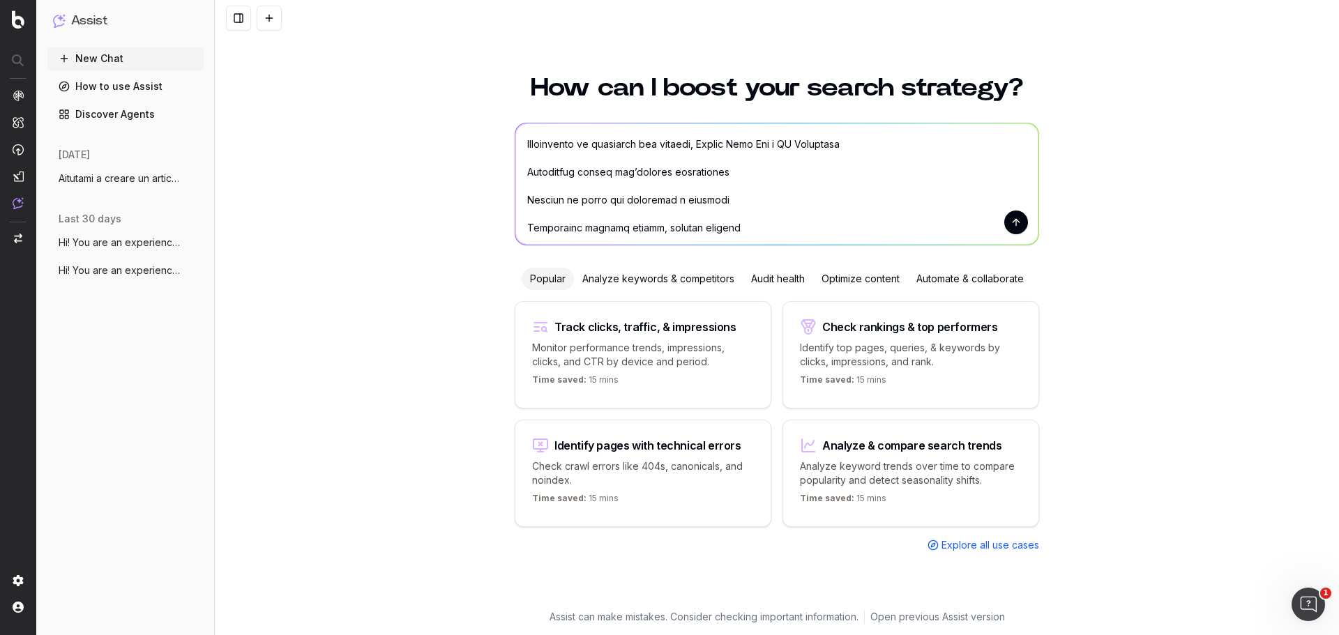
scroll to position [99, 0]
click at [536, 213] on textarea at bounding box center [777, 183] width 523 height 121
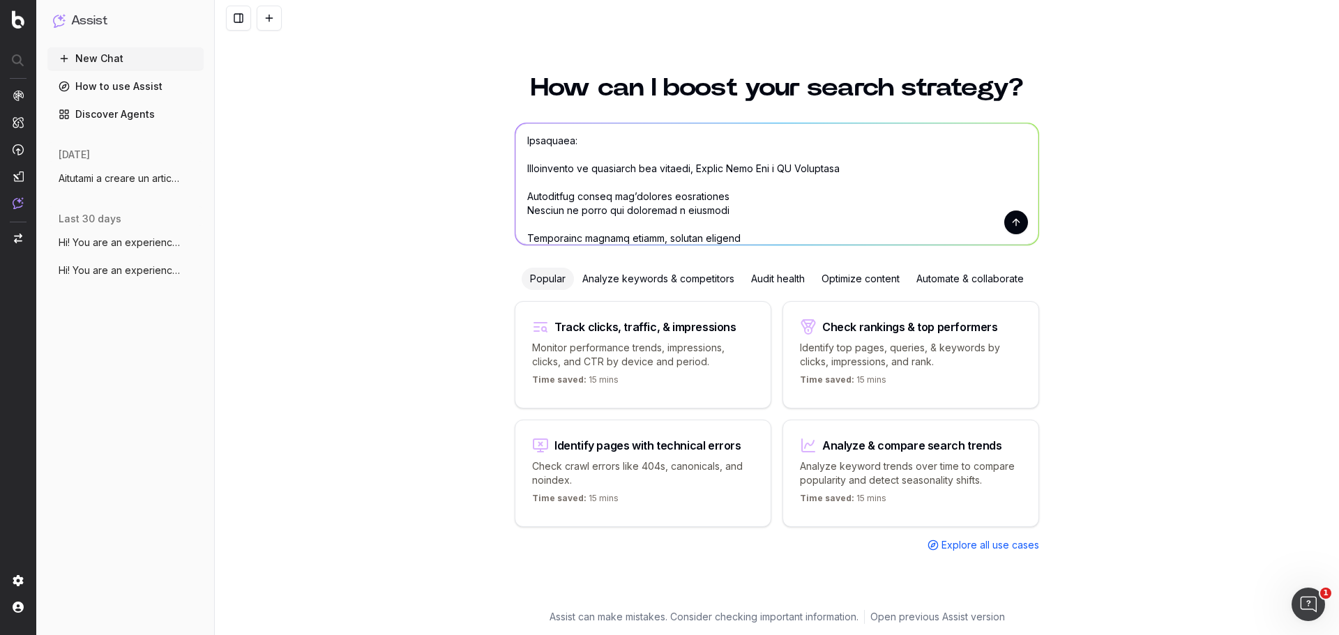
click at [540, 178] on textarea at bounding box center [777, 183] width 523 height 121
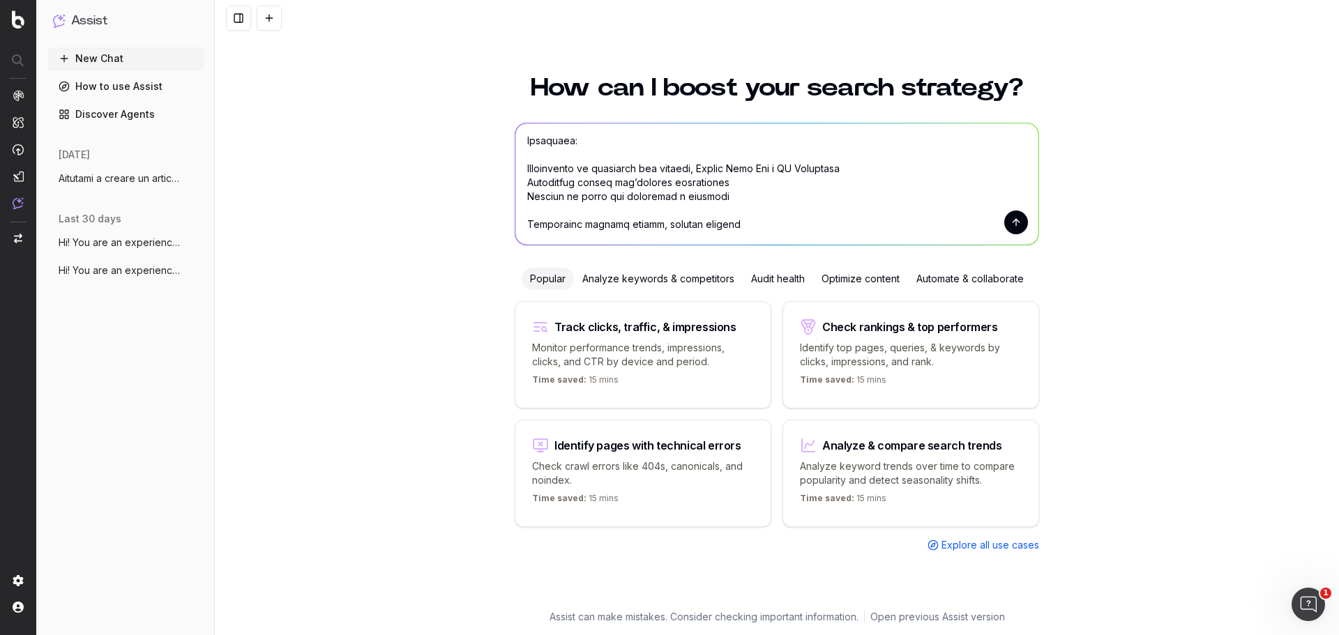
click at [536, 206] on textarea at bounding box center [777, 183] width 523 height 121
click at [529, 211] on textarea at bounding box center [777, 183] width 523 height 121
click at [528, 198] on textarea at bounding box center [777, 183] width 523 height 121
click at [526, 183] on textarea at bounding box center [777, 183] width 523 height 121
click at [527, 169] on textarea at bounding box center [777, 183] width 523 height 121
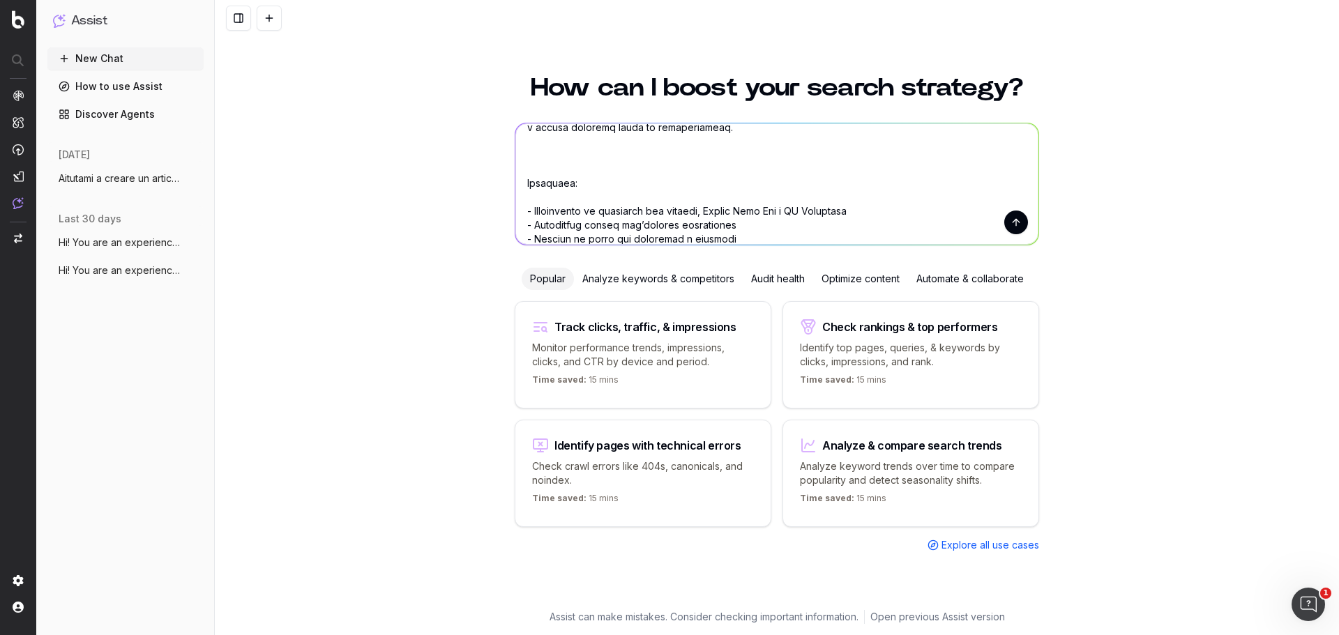
scroll to position [0, 0]
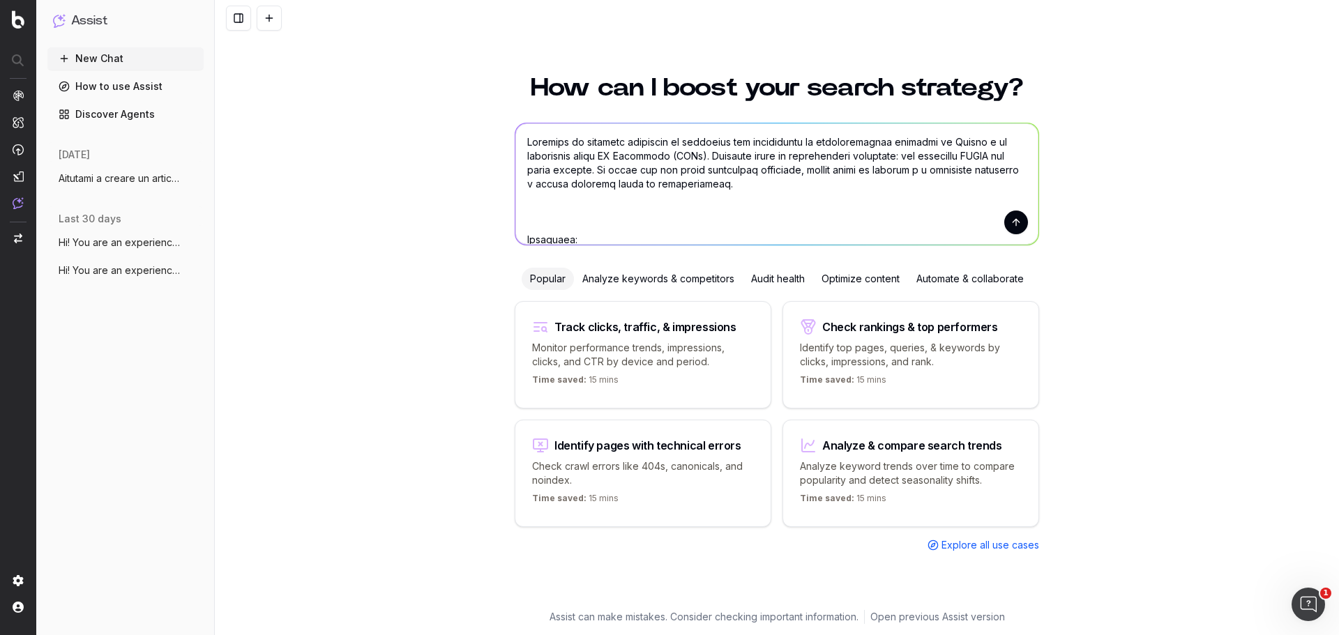
click at [546, 215] on textarea at bounding box center [777, 183] width 523 height 121
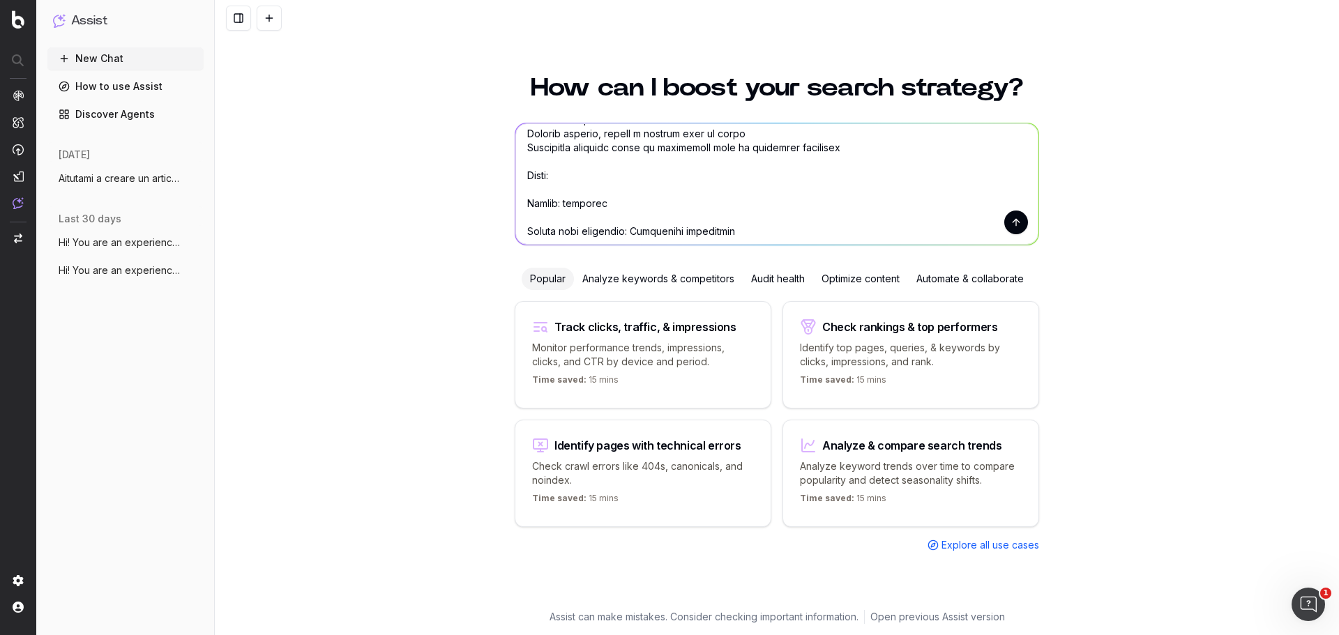
scroll to position [391, 0]
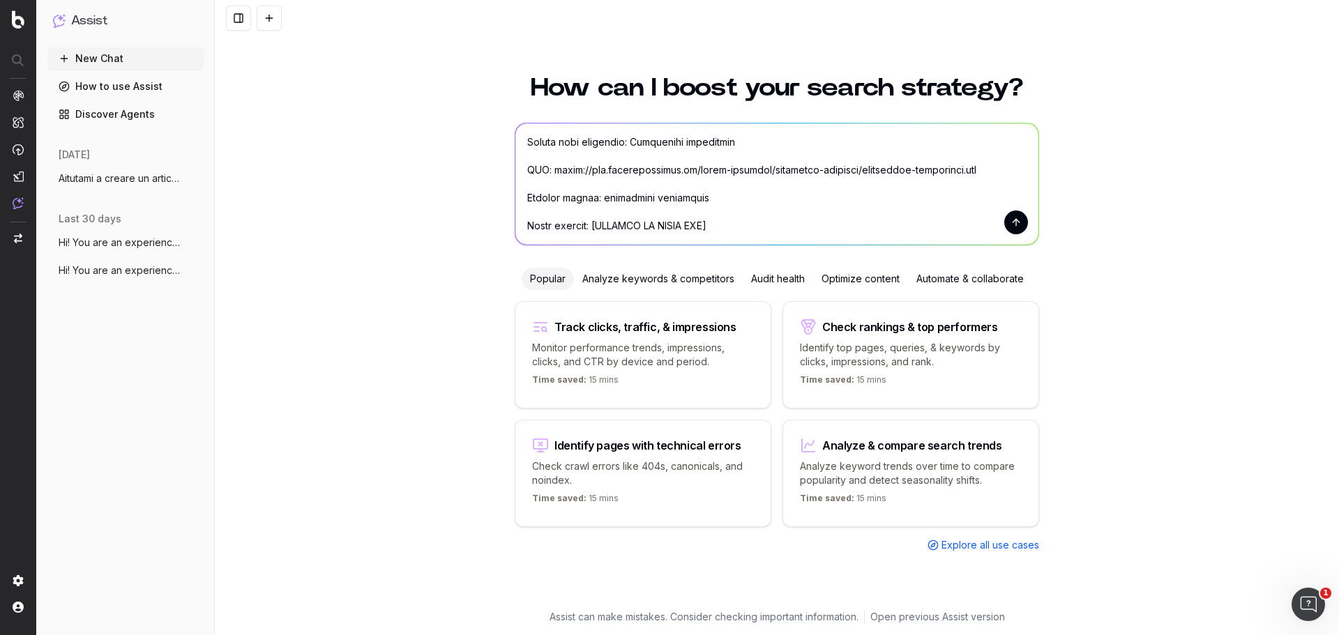
drag, startPoint x: 712, startPoint y: 167, endPoint x: 593, endPoint y: 167, distance: 118.6
click at [593, 167] on textarea at bounding box center [777, 183] width 523 height 121
paste textarea "Estinzione anticipata L’estinzione anticipata consiste nella facoltà del debito…"
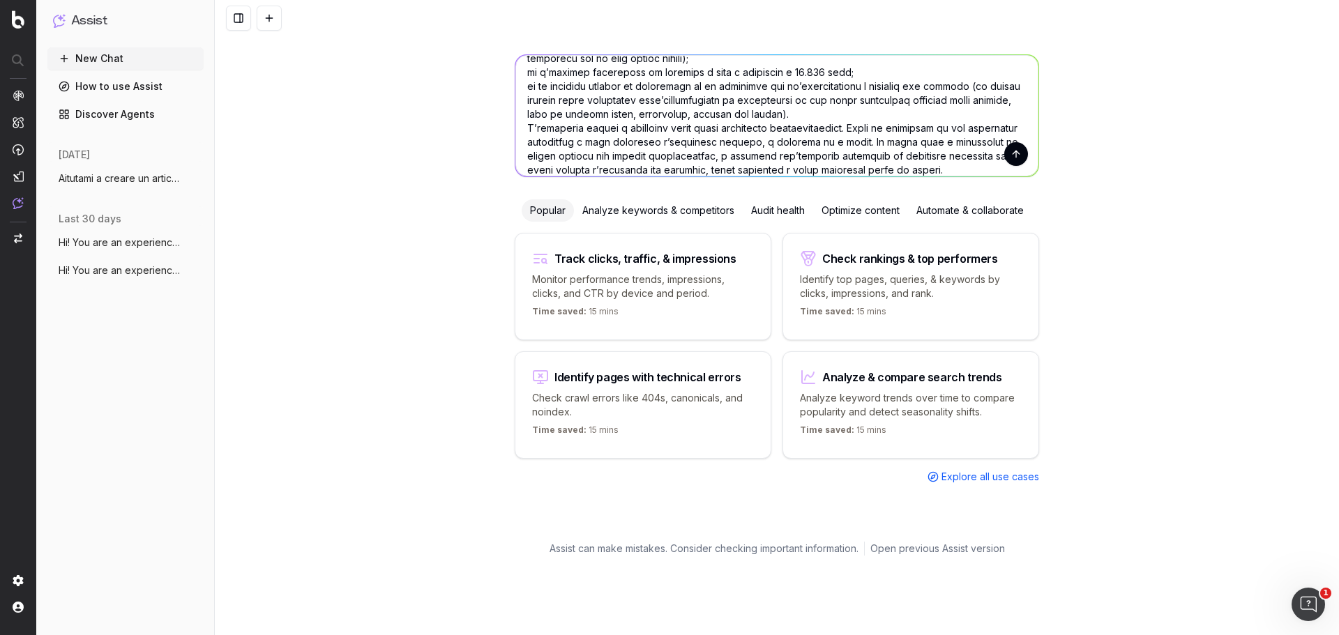
scroll to position [23, 0]
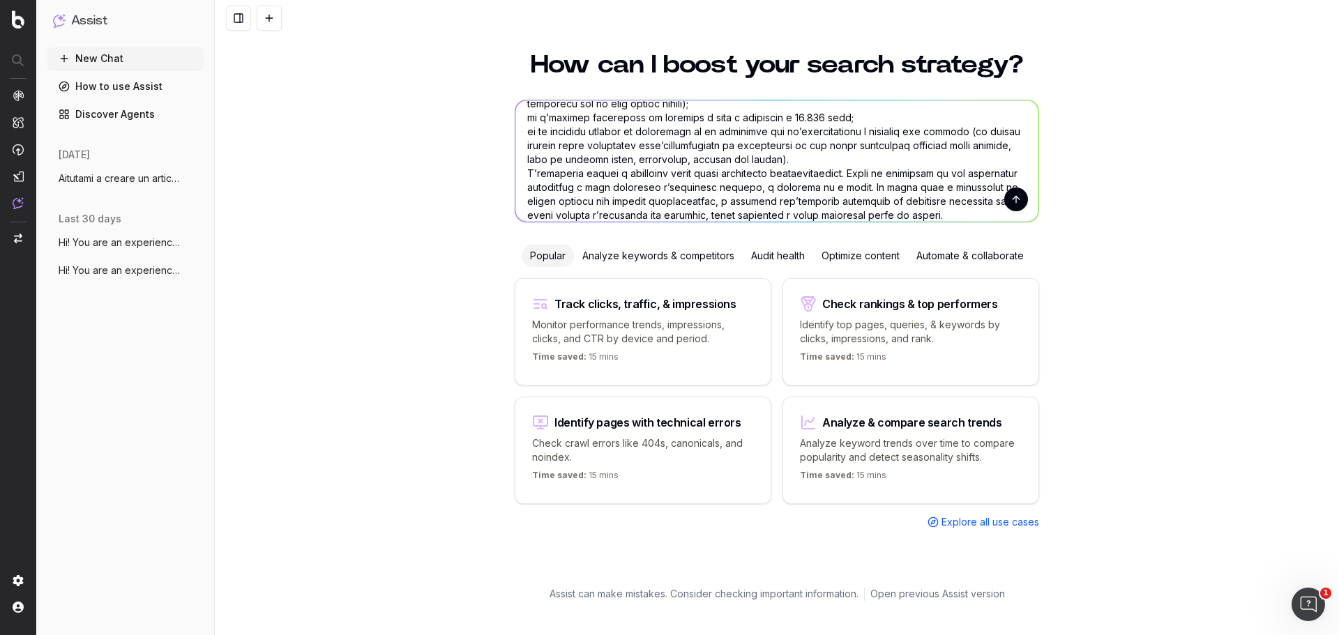
type textarea "Aggiorna il seguente contenuto di glossario per migliorarne il posizionamento o…"
click at [1012, 204] on button "submit" at bounding box center [1017, 200] width 24 height 24
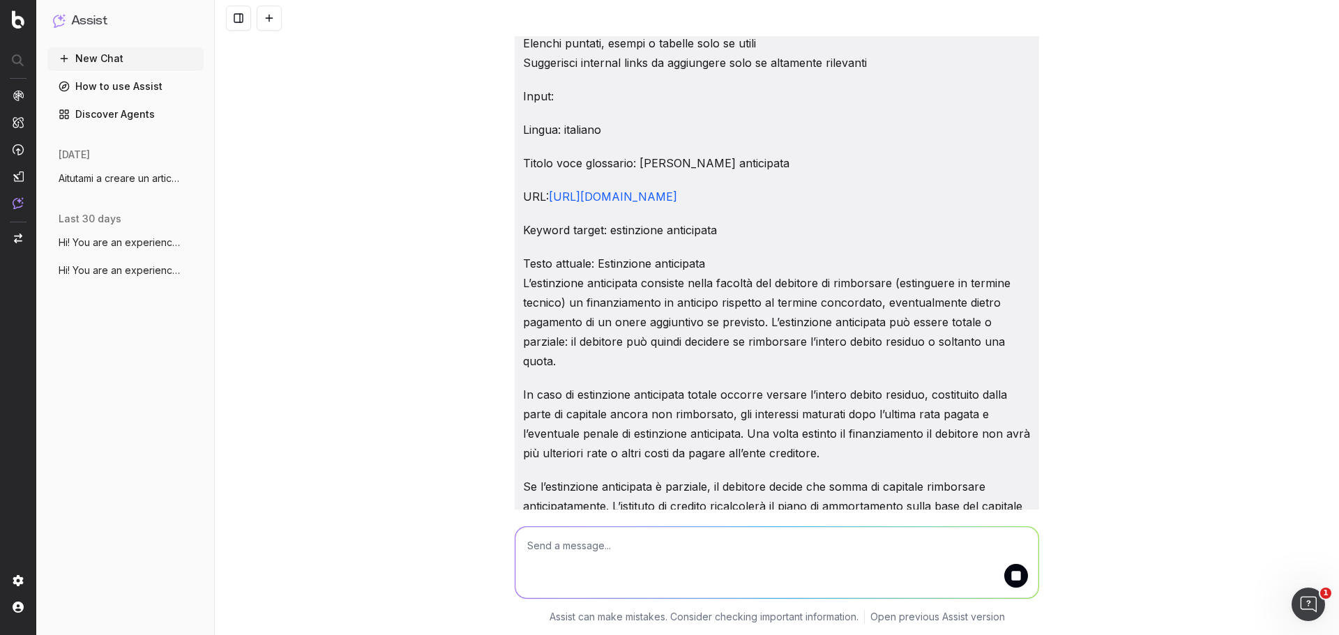
scroll to position [349, 0]
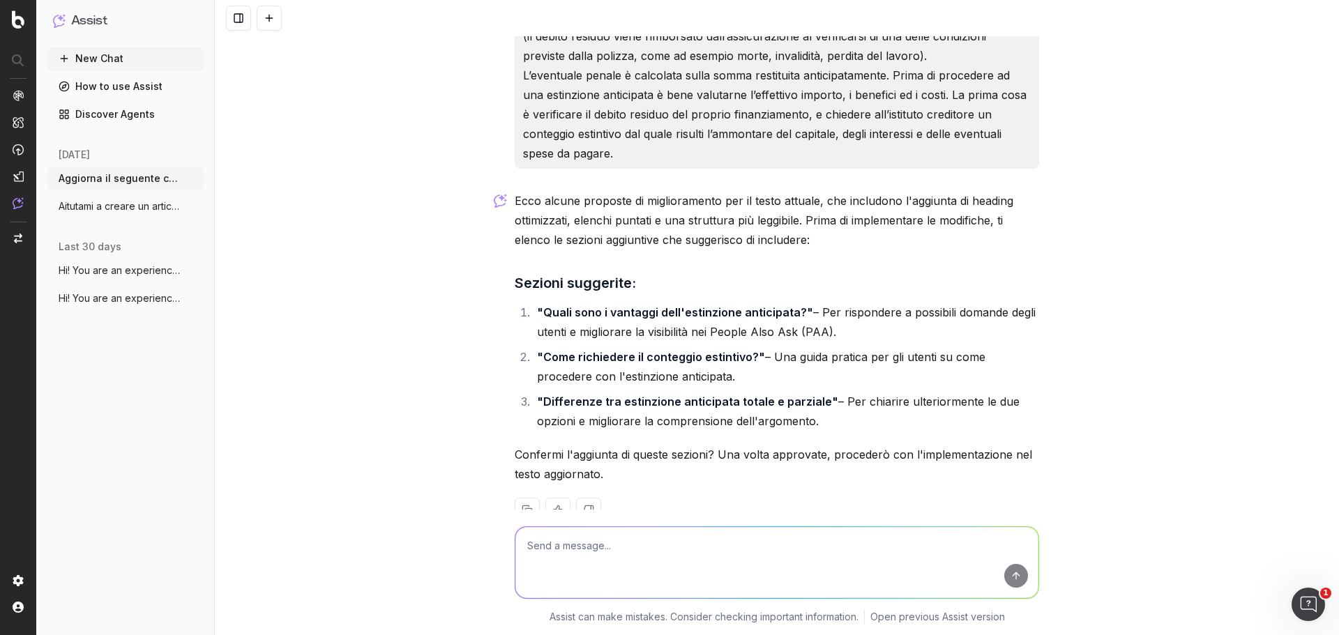
scroll to position [1116, 0]
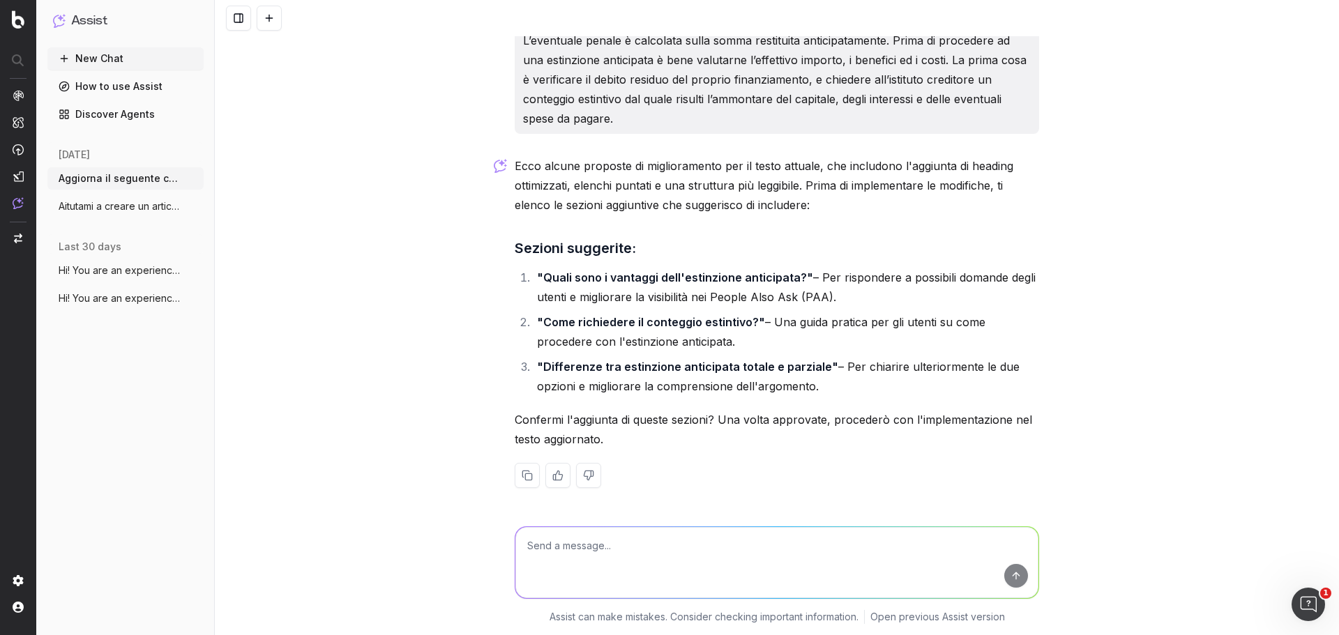
click at [693, 531] on textarea at bounding box center [777, 562] width 523 height 71
type textarea "va bene si"
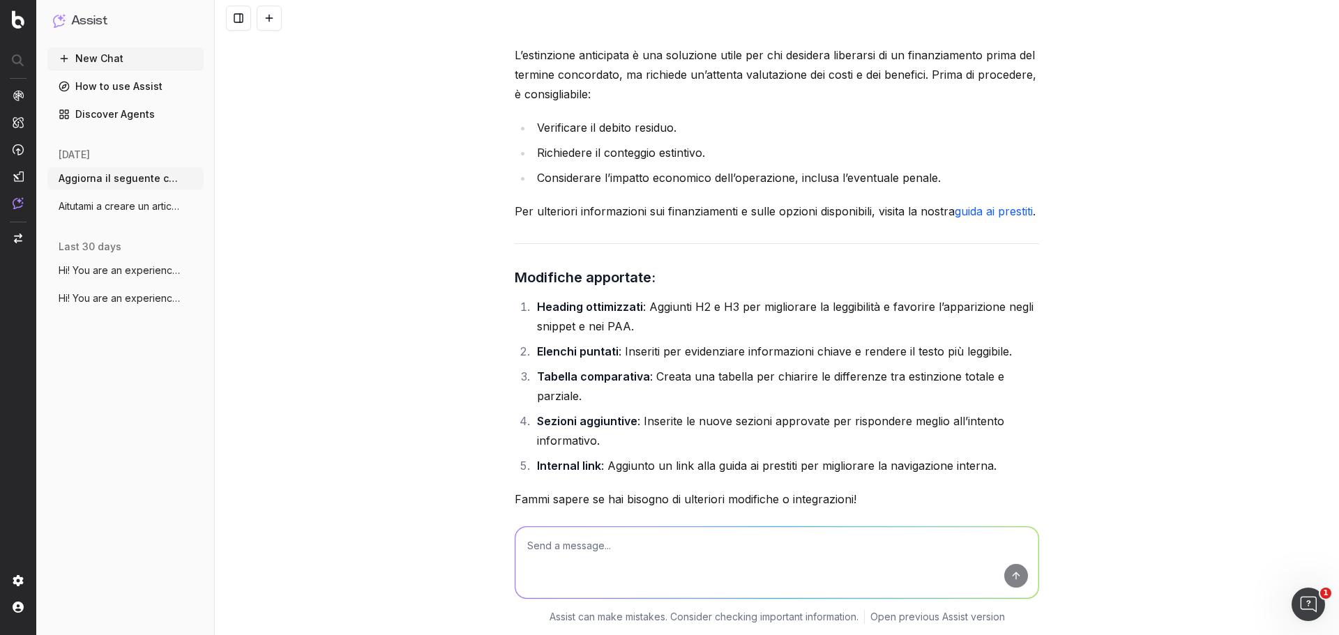
scroll to position [3420, 0]
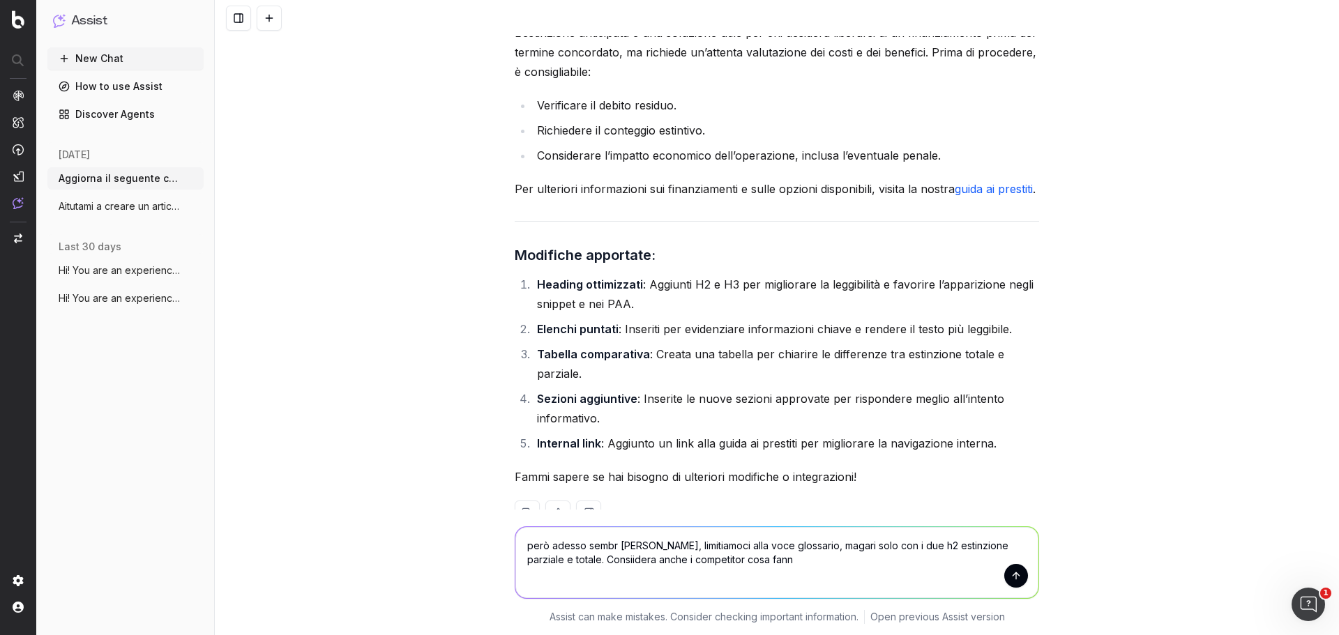
type textarea "però adesso sembr auna guida, limitiamoci alla voce glossario, magari solo con …"
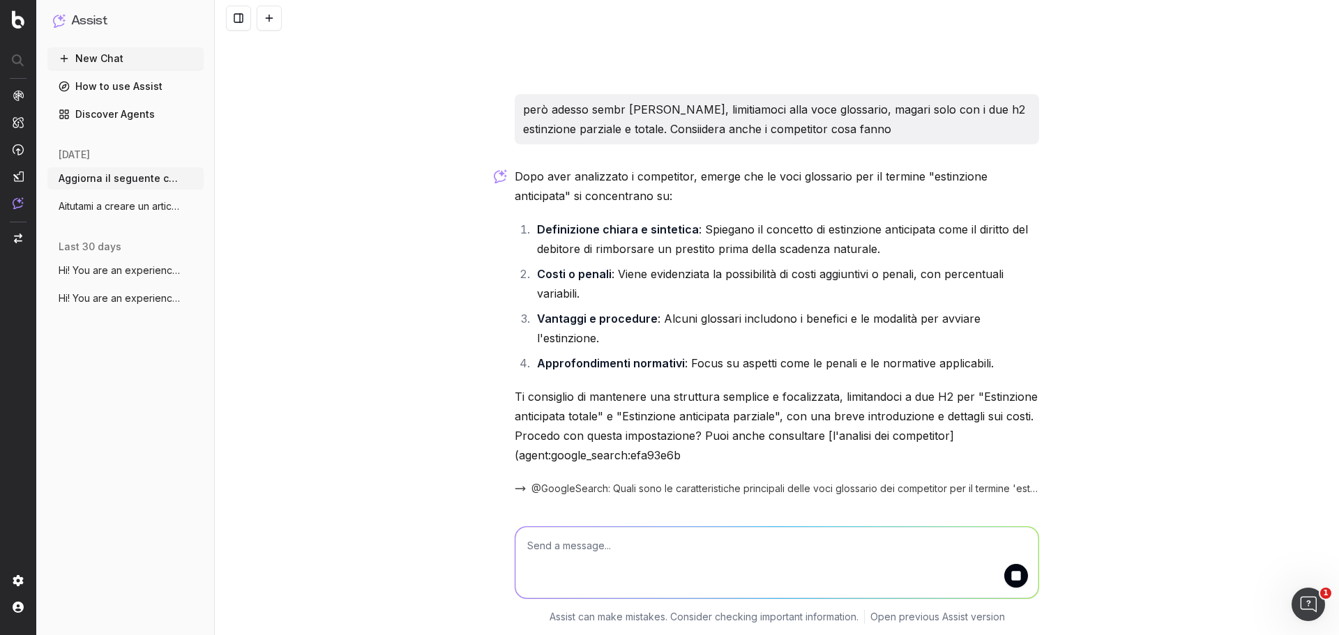
scroll to position [3941, 0]
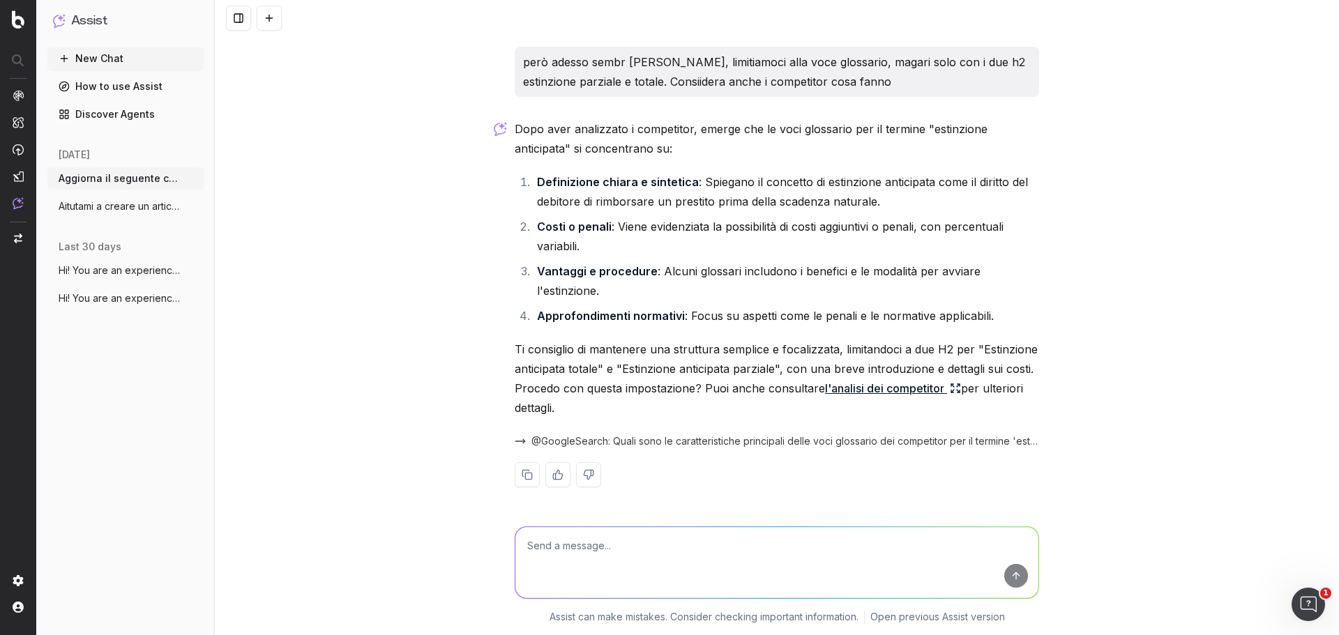
click at [950, 391] on icon at bounding box center [955, 388] width 11 height 11
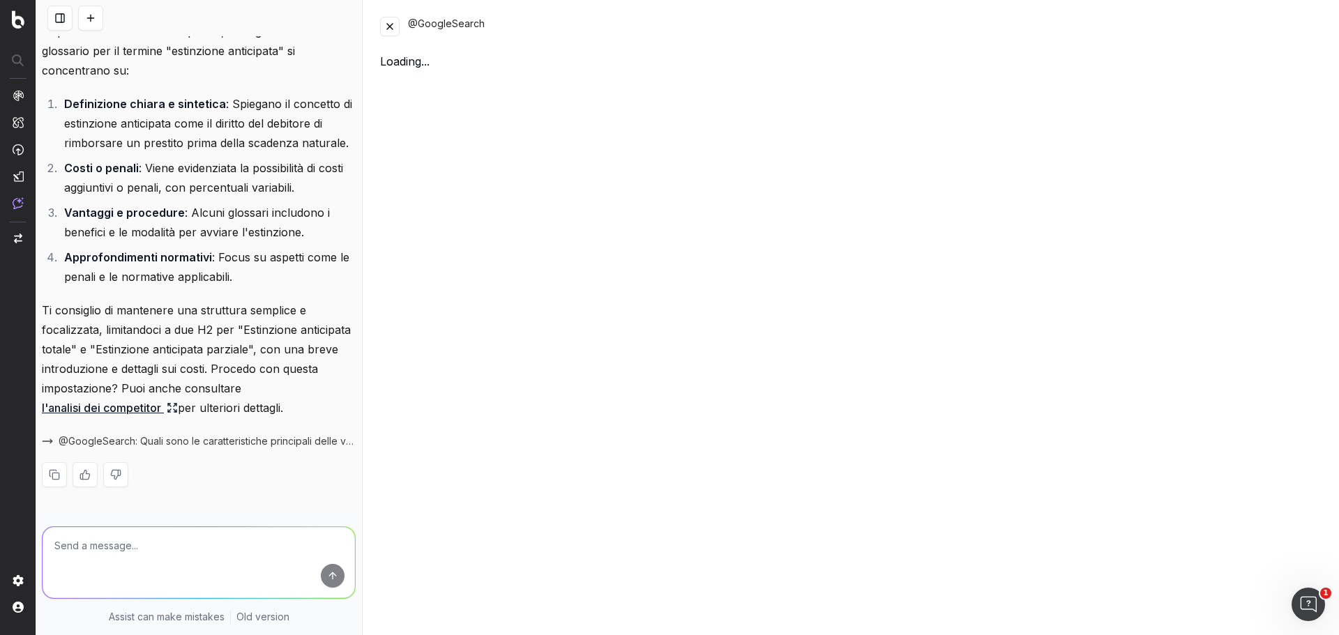
scroll to position [5202, 0]
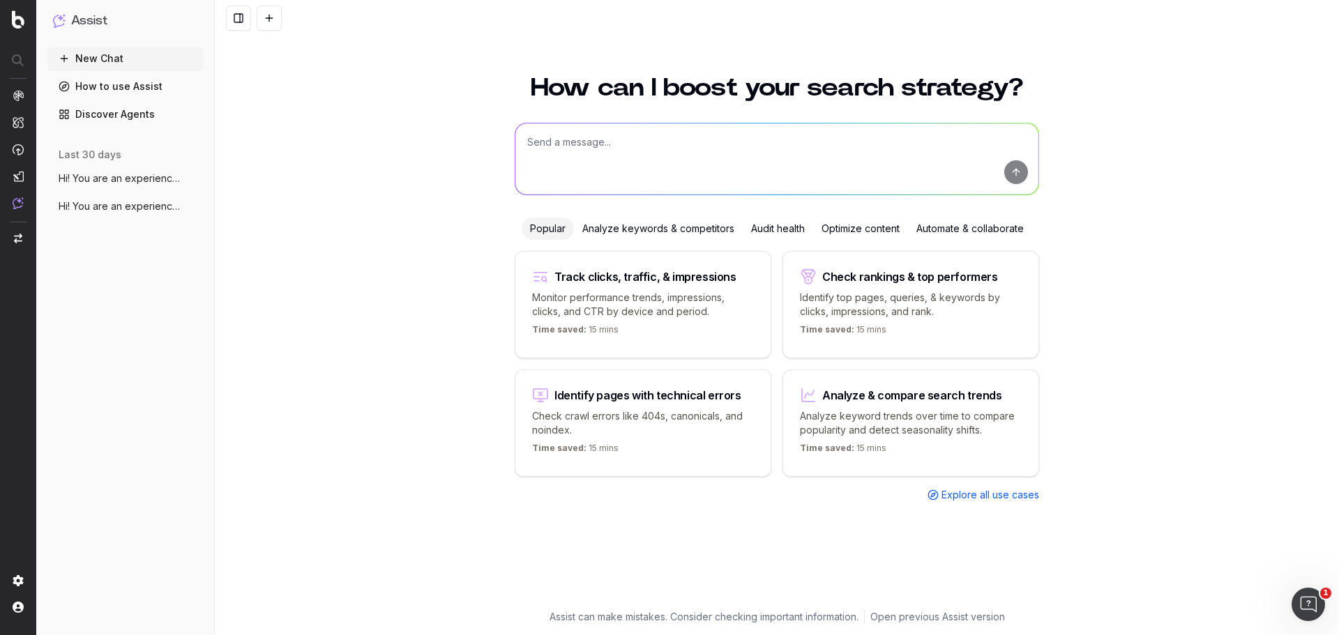
click at [130, 172] on span "Hi! You are an experienced SEO specialis" at bounding box center [120, 179] width 123 height 14
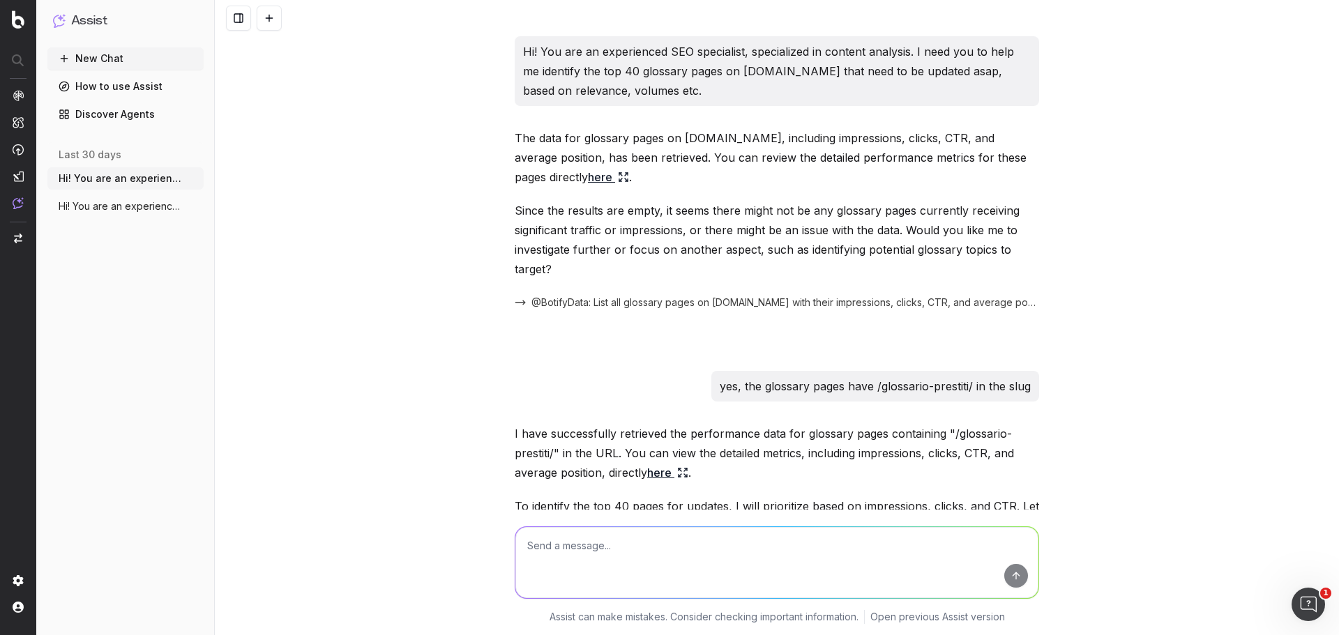
scroll to position [3563, 0]
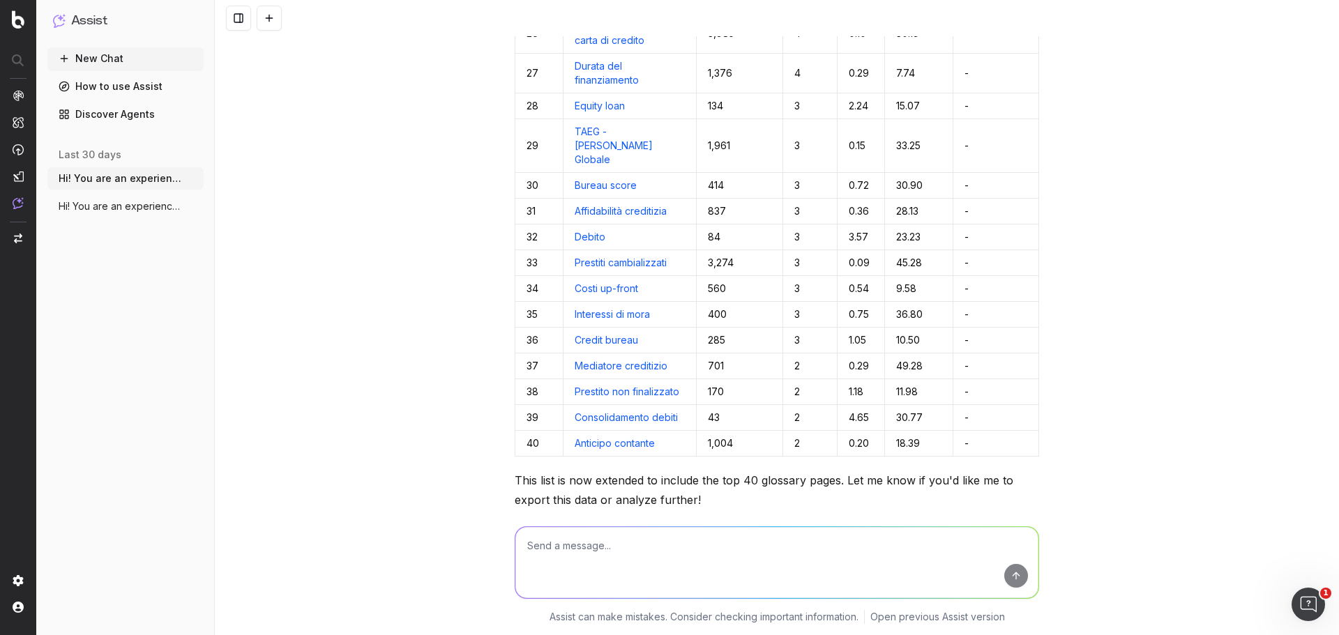
click at [136, 199] on button "Hi! You are an experienced SEO specialis" at bounding box center [125, 206] width 156 height 22
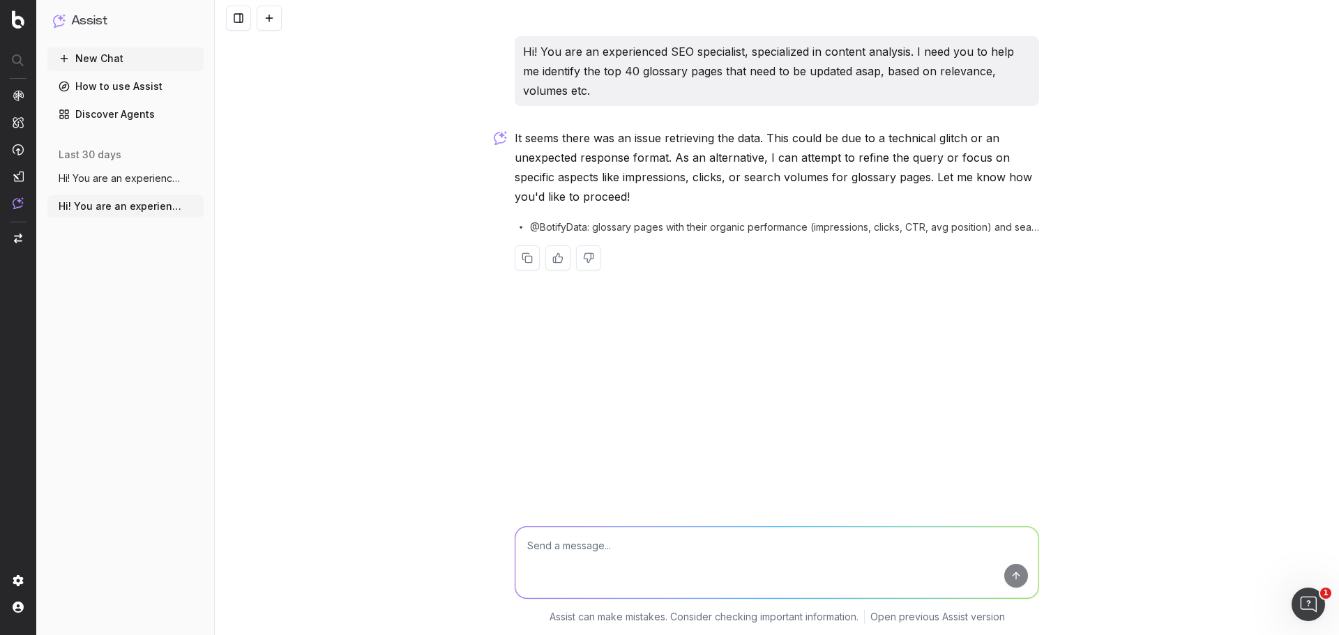
click at [132, 173] on span "Hi! You are an experienced SEO specialis" at bounding box center [120, 179] width 123 height 14
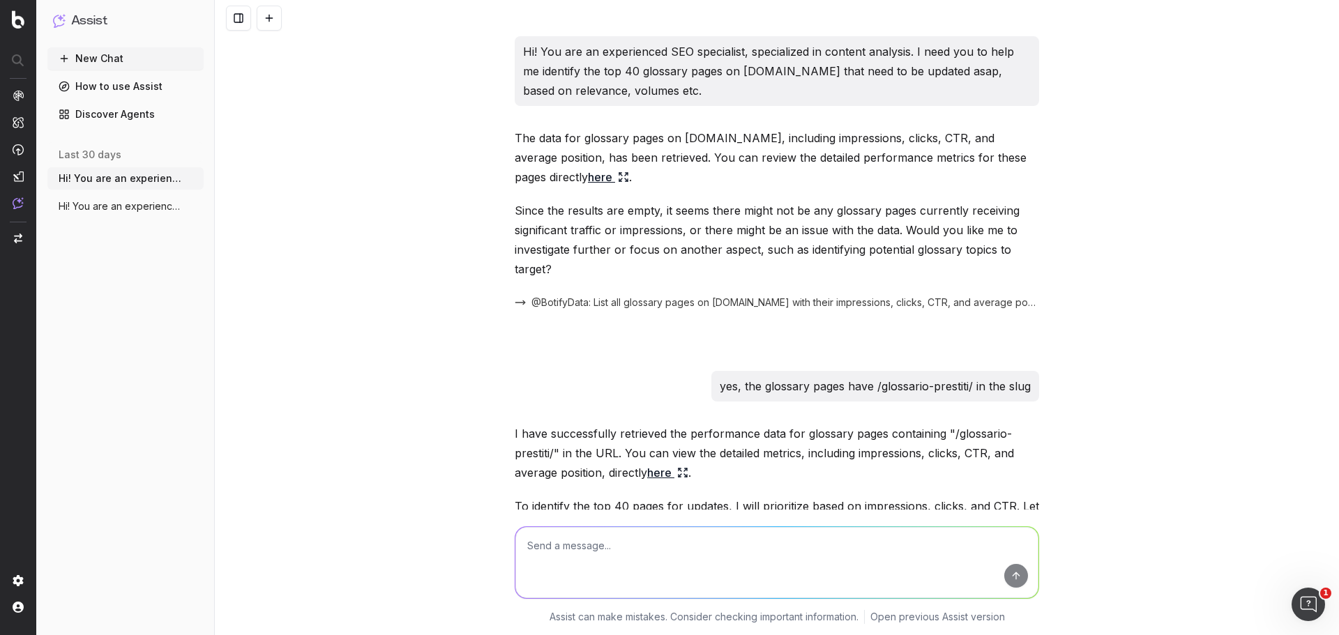
scroll to position [3563, 0]
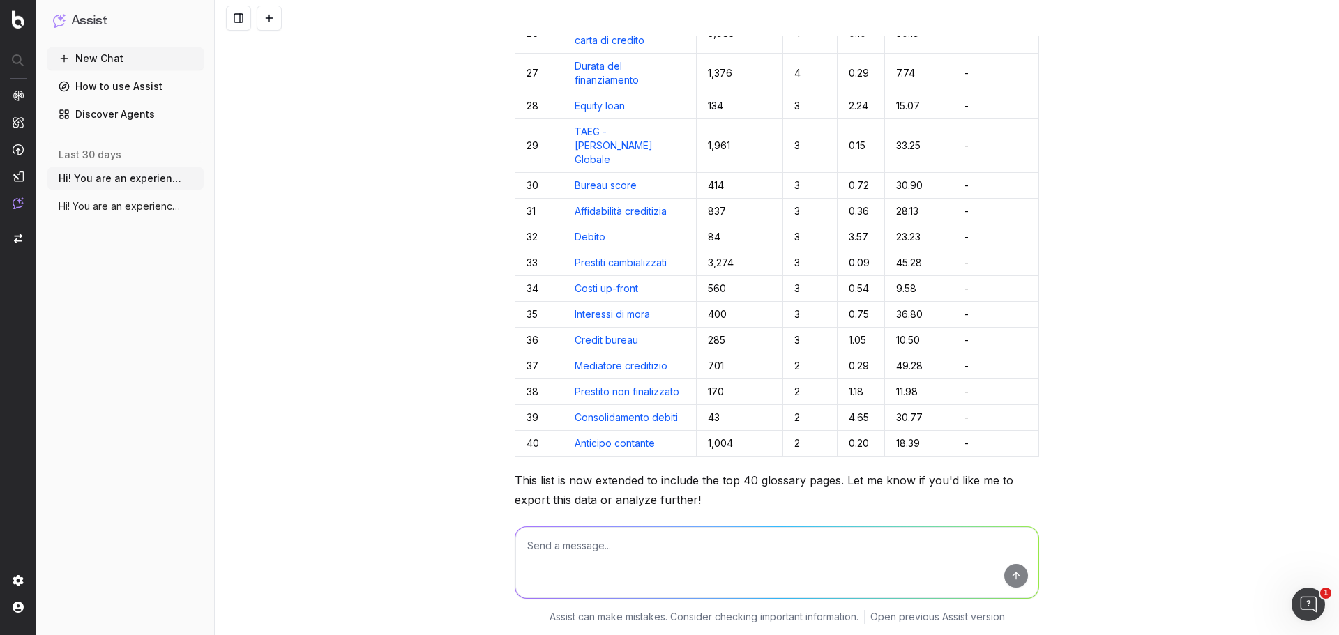
click at [103, 68] on button "New Chat" at bounding box center [125, 58] width 156 height 22
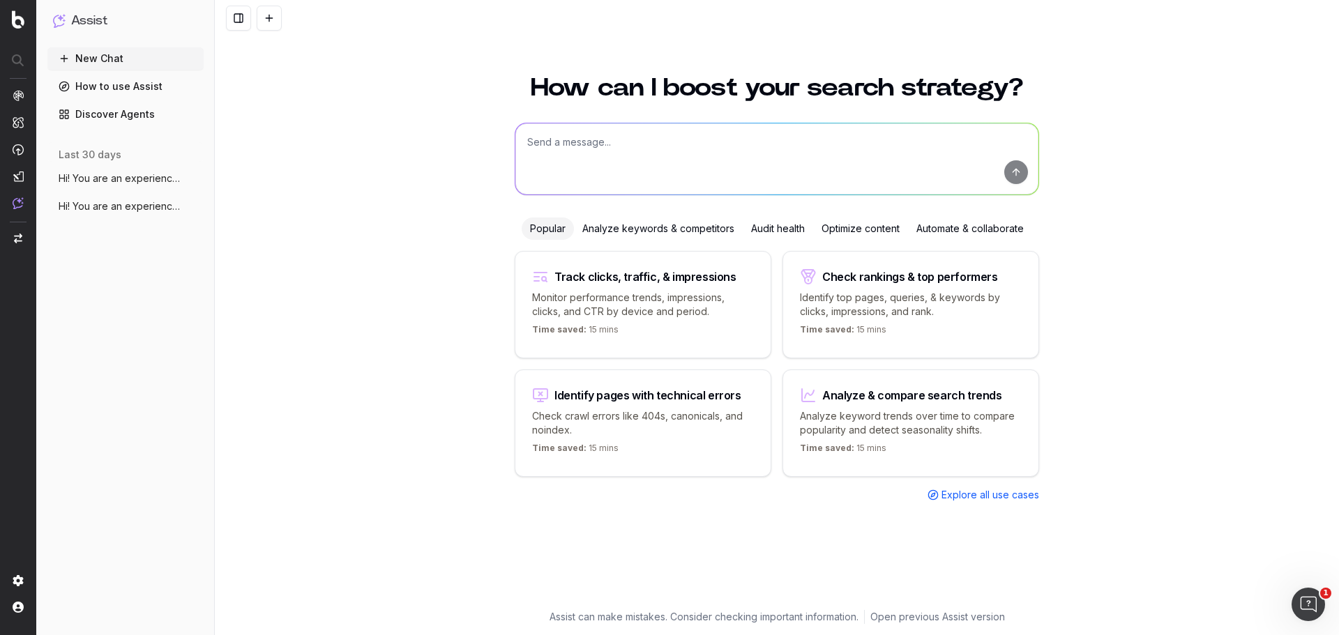
click at [550, 167] on textarea at bounding box center [777, 158] width 523 height 71
click at [718, 142] on textarea at bounding box center [777, 158] width 523 height 71
paste textarea "Aggiorna il seguente contenuto di glossario per migliorarne il posizionamento o…"
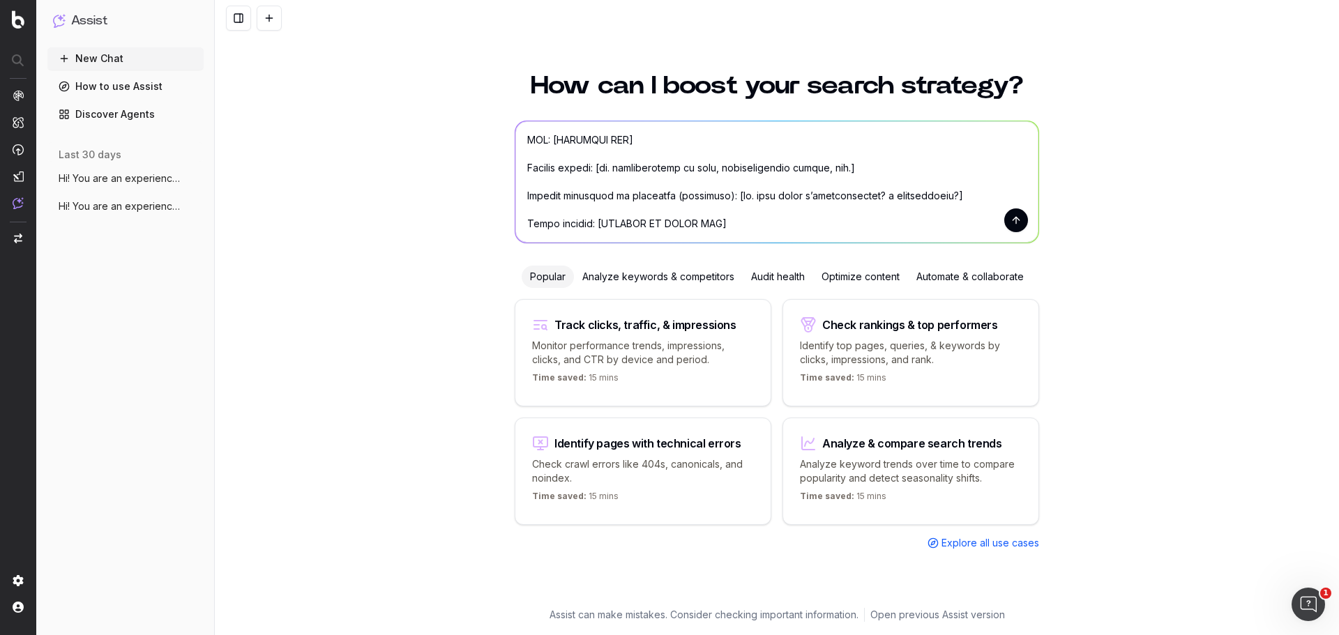
scroll to position [572, 0]
click at [705, 133] on textarea at bounding box center [777, 181] width 523 height 121
click at [684, 121] on textarea at bounding box center [777, 181] width 523 height 121
click at [678, 121] on textarea at bounding box center [777, 181] width 523 height 121
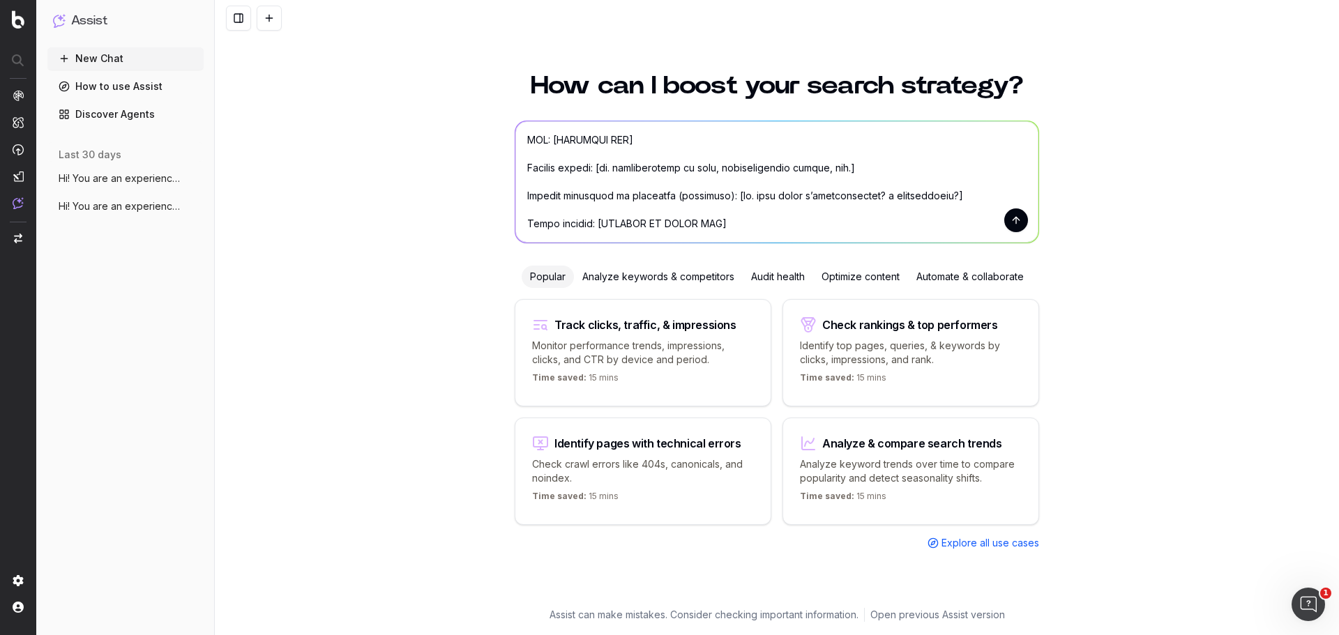
click at [678, 121] on textarea at bounding box center [777, 181] width 523 height 121
drag, startPoint x: 587, startPoint y: 180, endPoint x: 684, endPoint y: 158, distance: 100.0
click at [684, 158] on textarea at bounding box center [777, 181] width 523 height 121
paste textarea "Estinzione anticipata L’estinzione anticipata consiste nella facoltà del debito…"
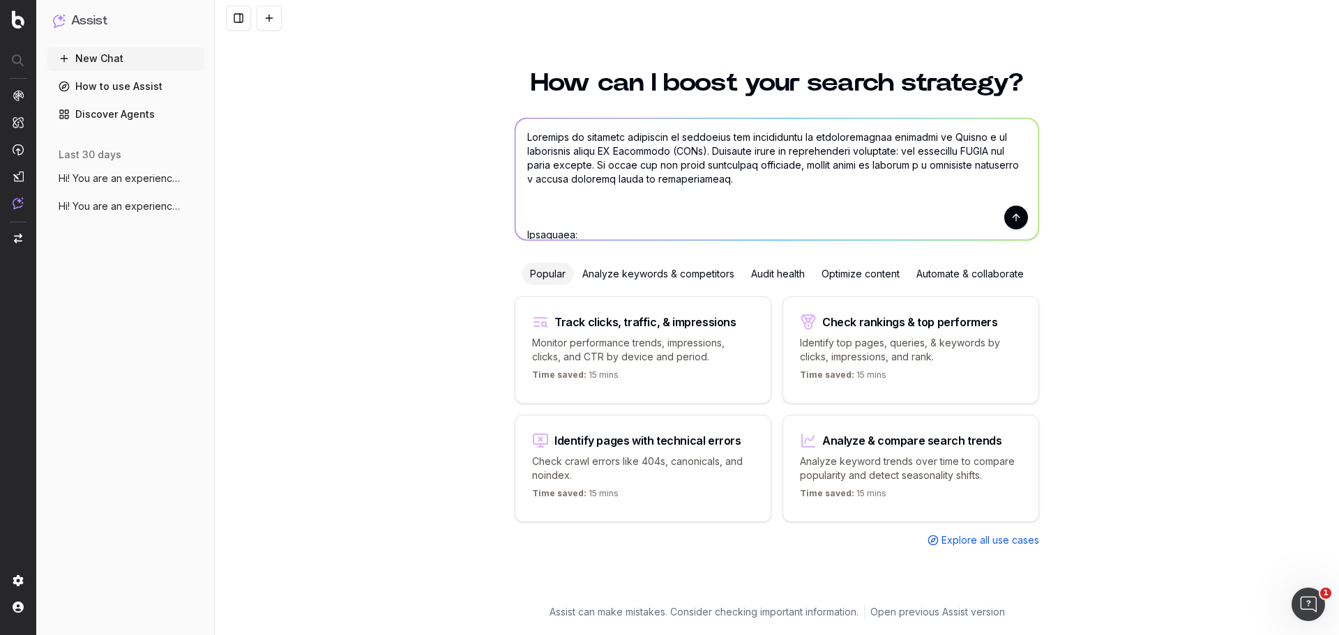
scroll to position [0, 0]
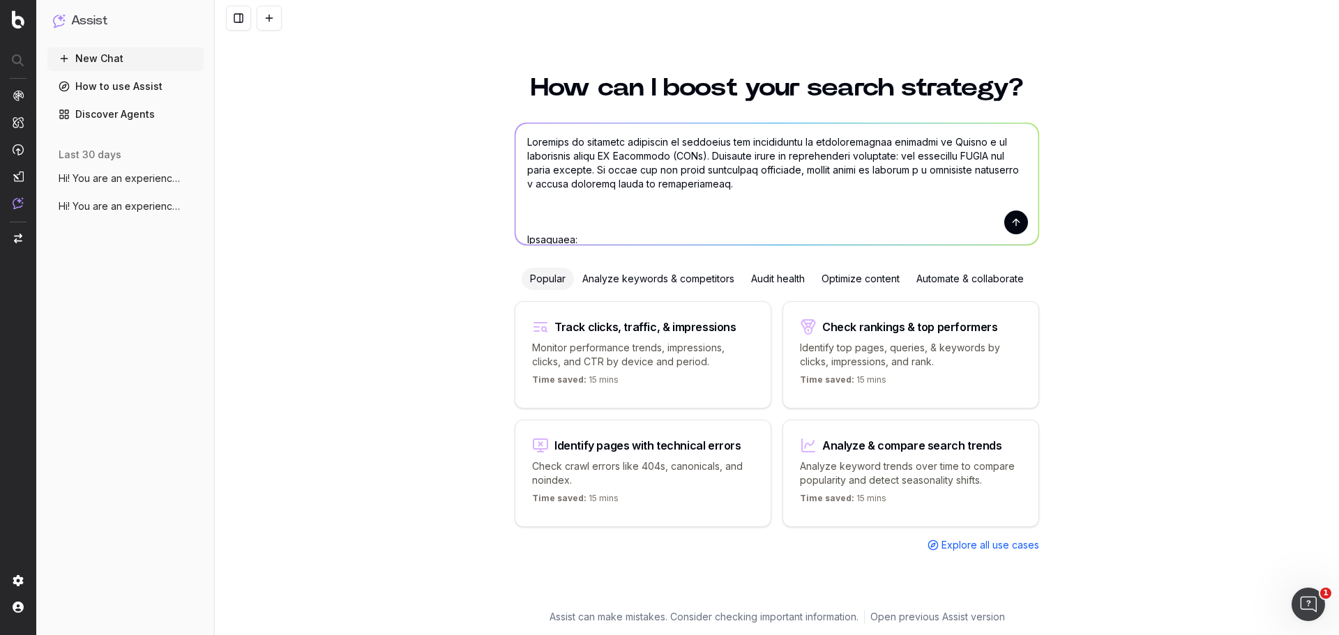
click at [735, 183] on textarea at bounding box center [777, 183] width 523 height 121
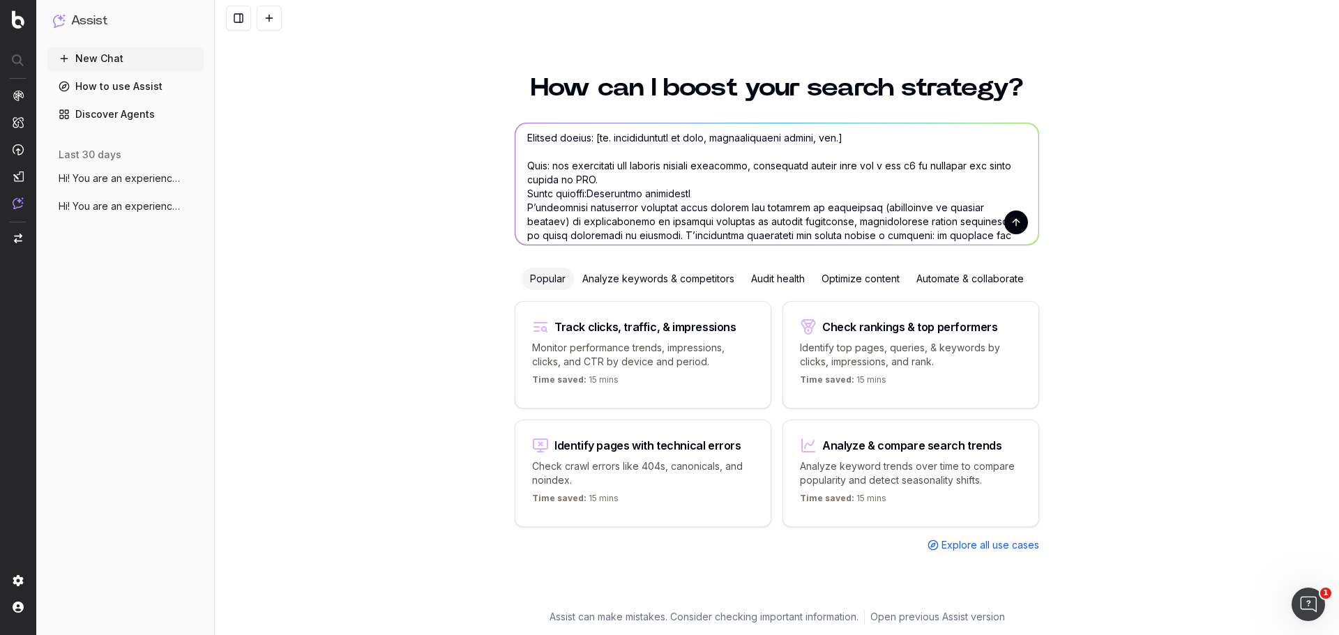
scroll to position [488, 0]
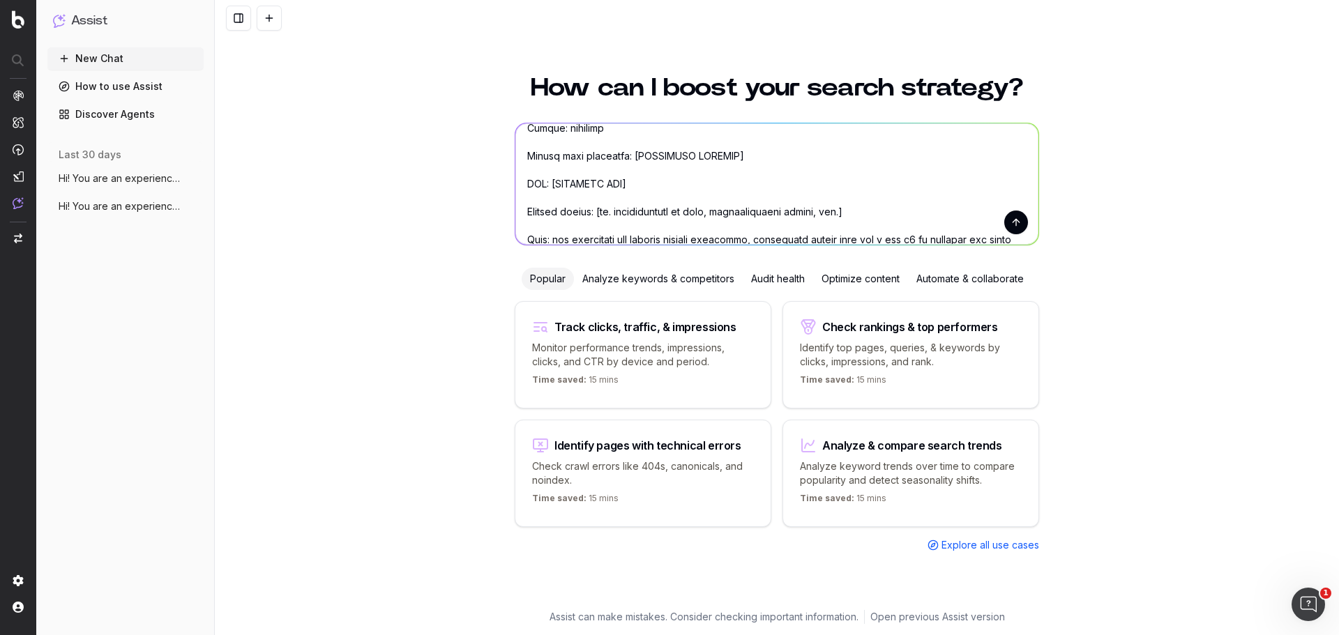
drag, startPoint x: 626, startPoint y: 158, endPoint x: 728, endPoint y: 158, distance: 101.1
click at [728, 158] on textarea at bounding box center [777, 183] width 523 height 121
drag, startPoint x: 547, startPoint y: 183, endPoint x: 619, endPoint y: 186, distance: 71.9
click at [619, 186] on textarea at bounding box center [777, 183] width 523 height 121
paste textarea "https://www.prestitionline.it/guide-prestiti/glossario-prestiti/estinzione-anti…"
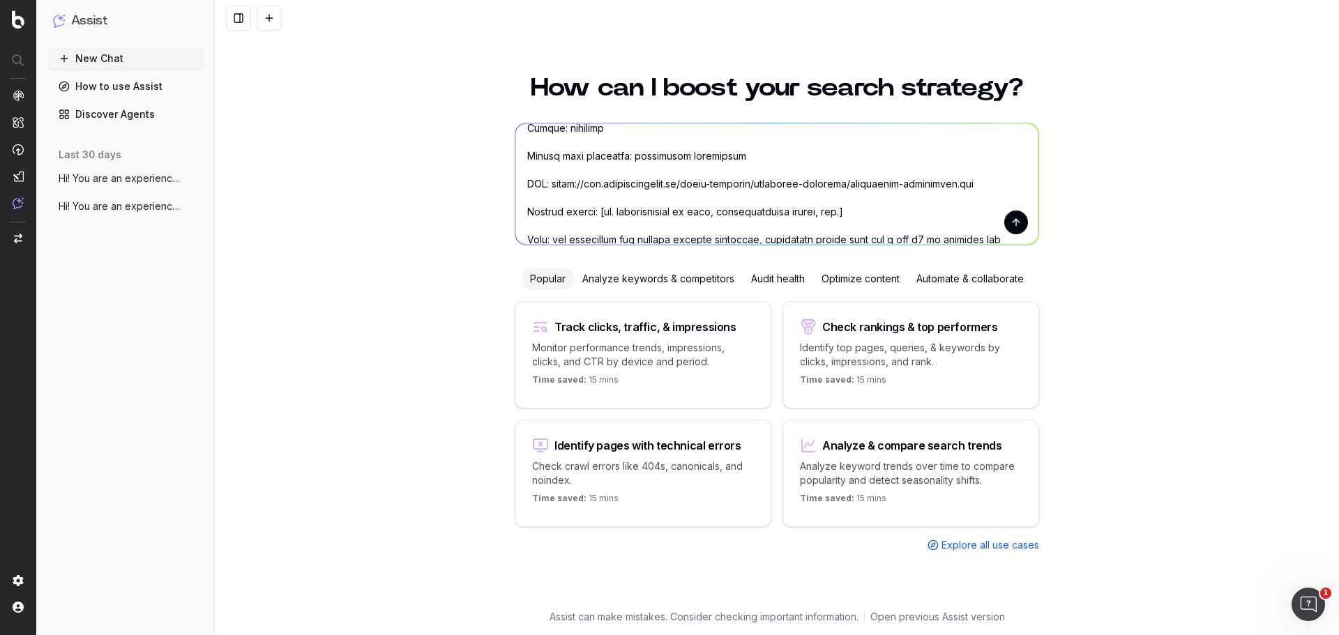
drag, startPoint x: 717, startPoint y: 155, endPoint x: 624, endPoint y: 154, distance: 92.8
click at [624, 154] on textarea at bounding box center [777, 183] width 523 height 121
drag, startPoint x: 596, startPoint y: 212, endPoint x: 805, endPoint y: 219, distance: 208.7
click at [805, 219] on textarea at bounding box center [777, 183] width 523 height 121
paste textarea "estinzione anticipata"
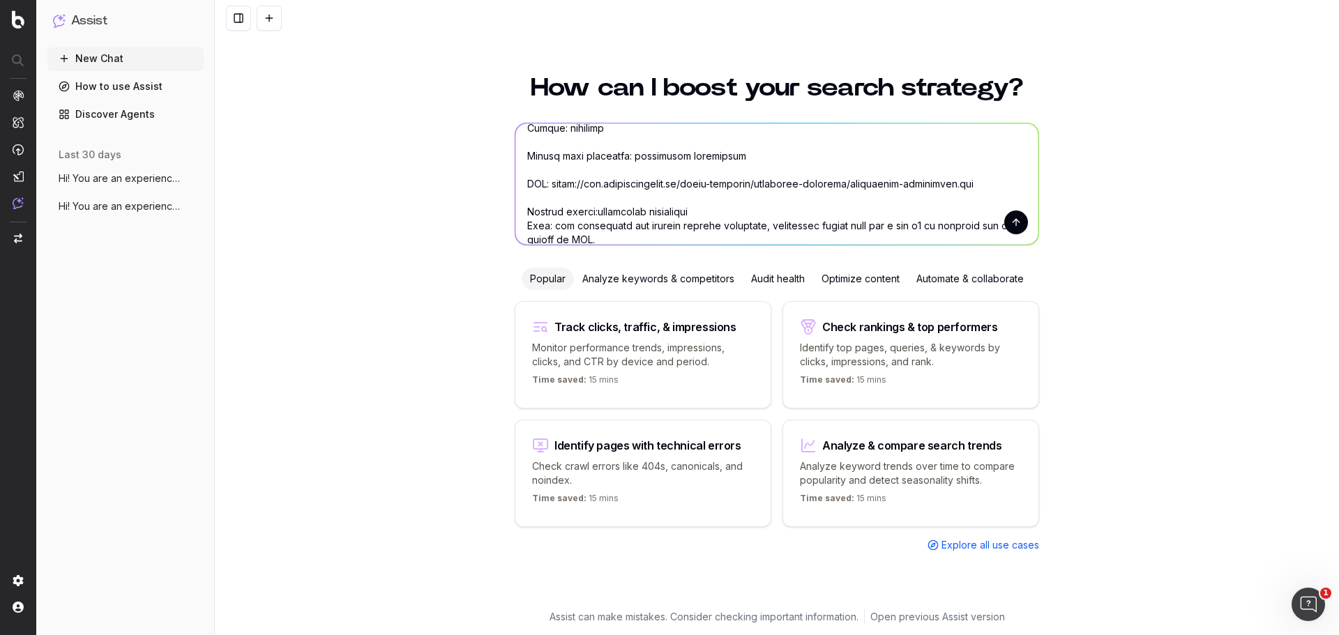
type textarea "Aggiorna il seguente contenuto di glossario per migliorarne il posizionamento o…"
click at [1013, 223] on button "submit" at bounding box center [1017, 223] width 24 height 24
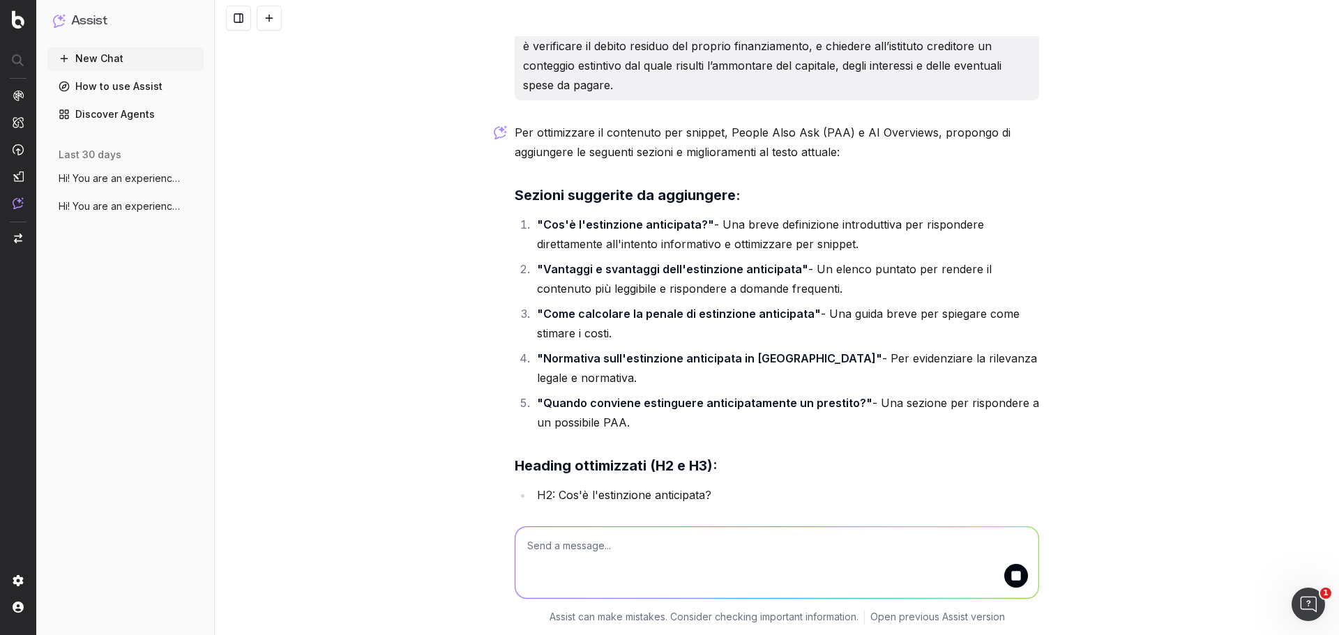
scroll to position [1309, 0]
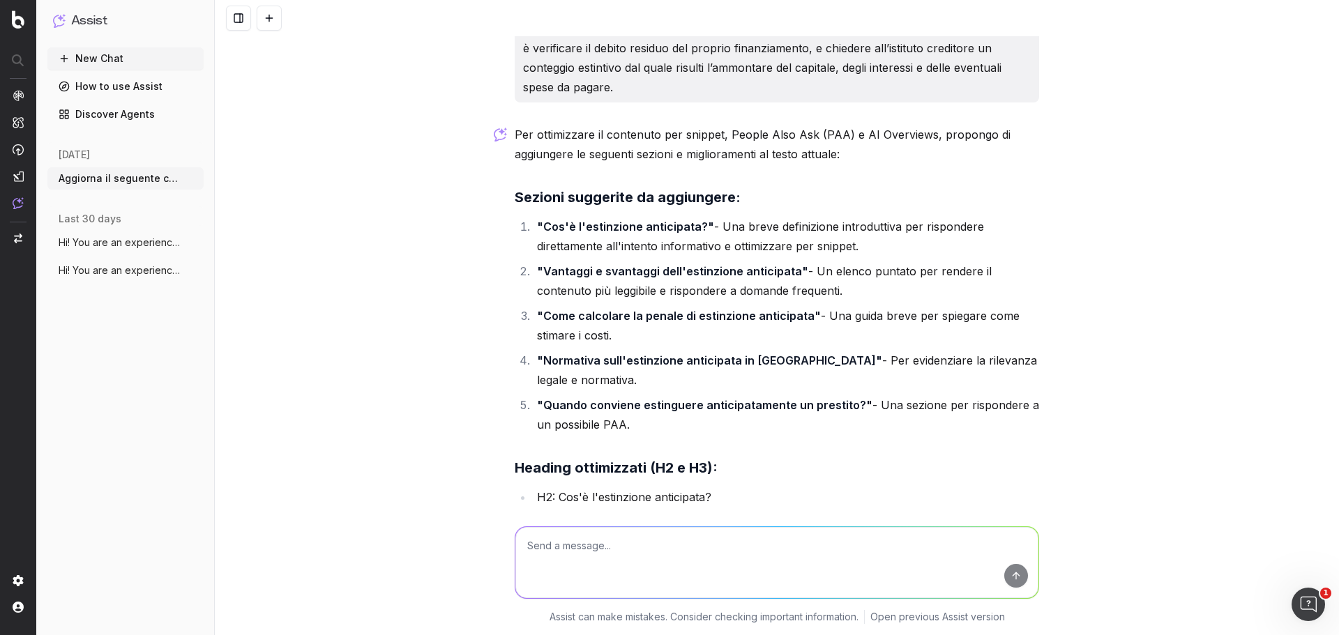
scroll to position [1379, 0]
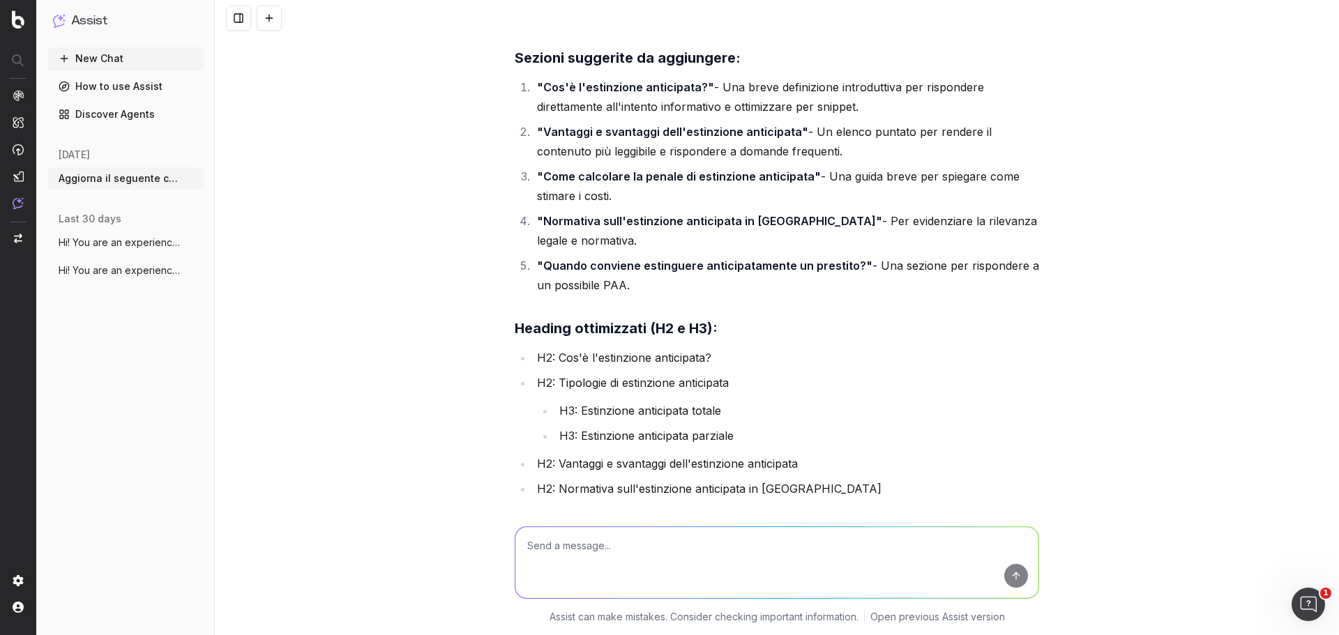
click at [569, 548] on textarea at bounding box center [777, 562] width 523 height 71
type textarea "ho detto massimo uno o due h2"
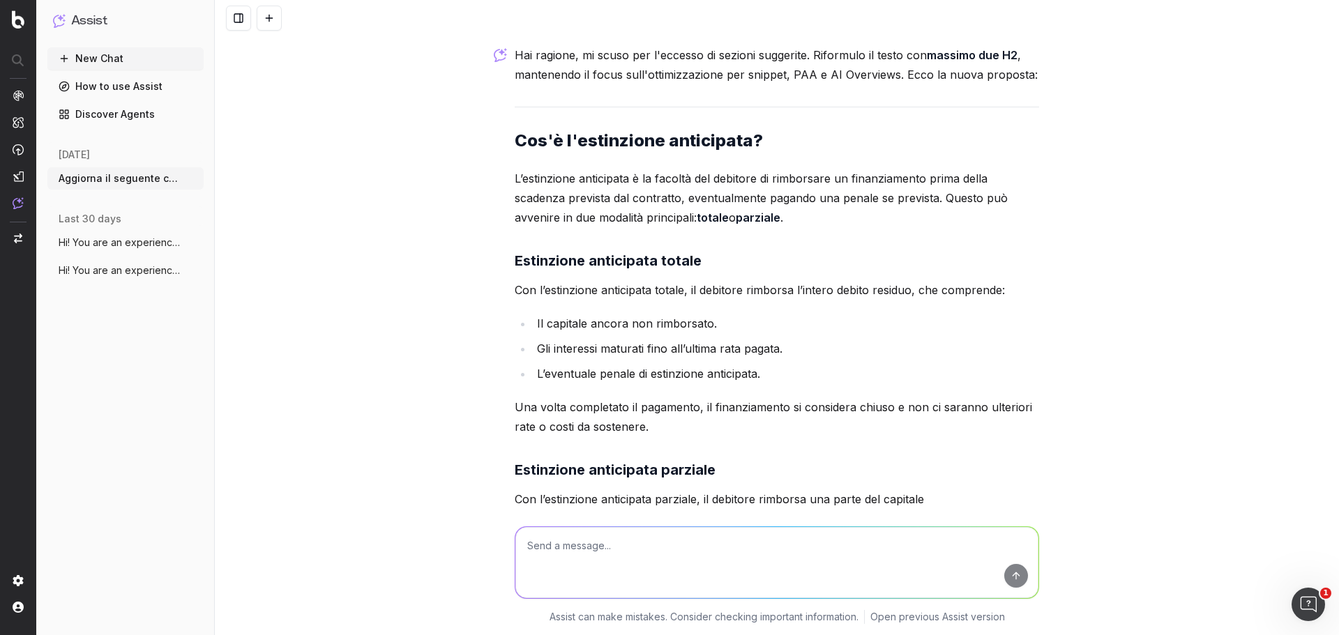
scroll to position [4239, 0]
click at [751, 540] on textarea at bounding box center [777, 562] width 523 height 71
type textarea "nessun h3"
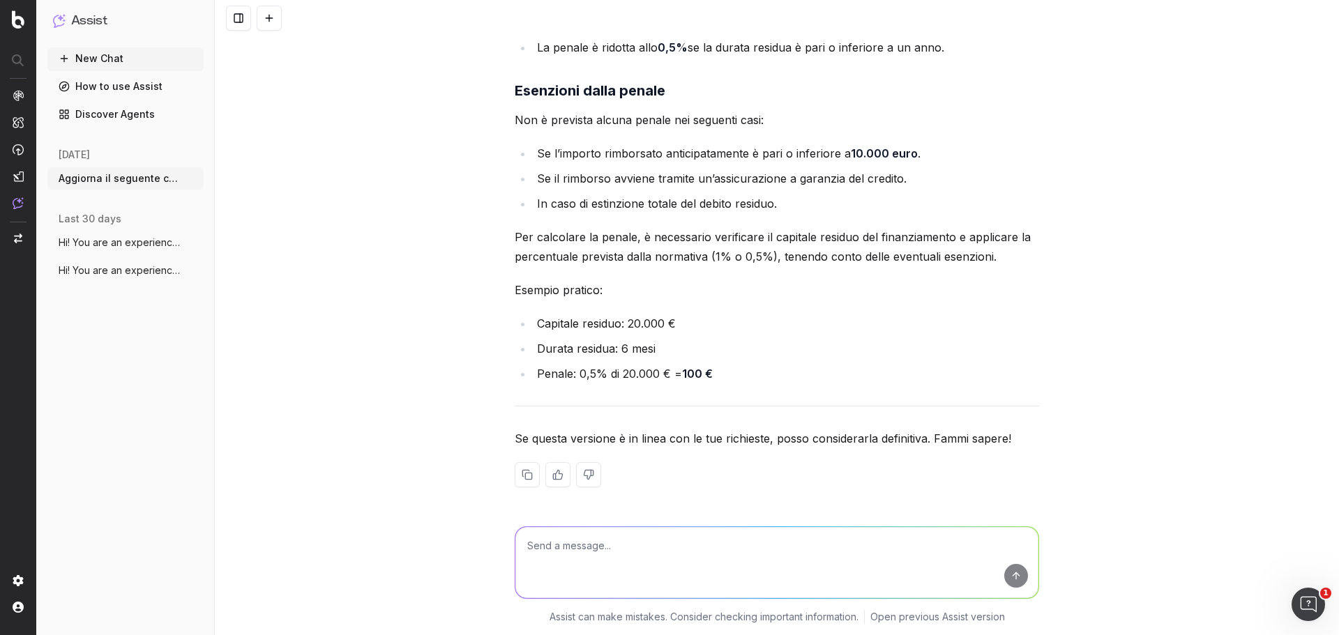
scroll to position [6202, 0]
type textarea "NO, devi seguire tutte le mie istruzioni, qui hai tolto delle info"
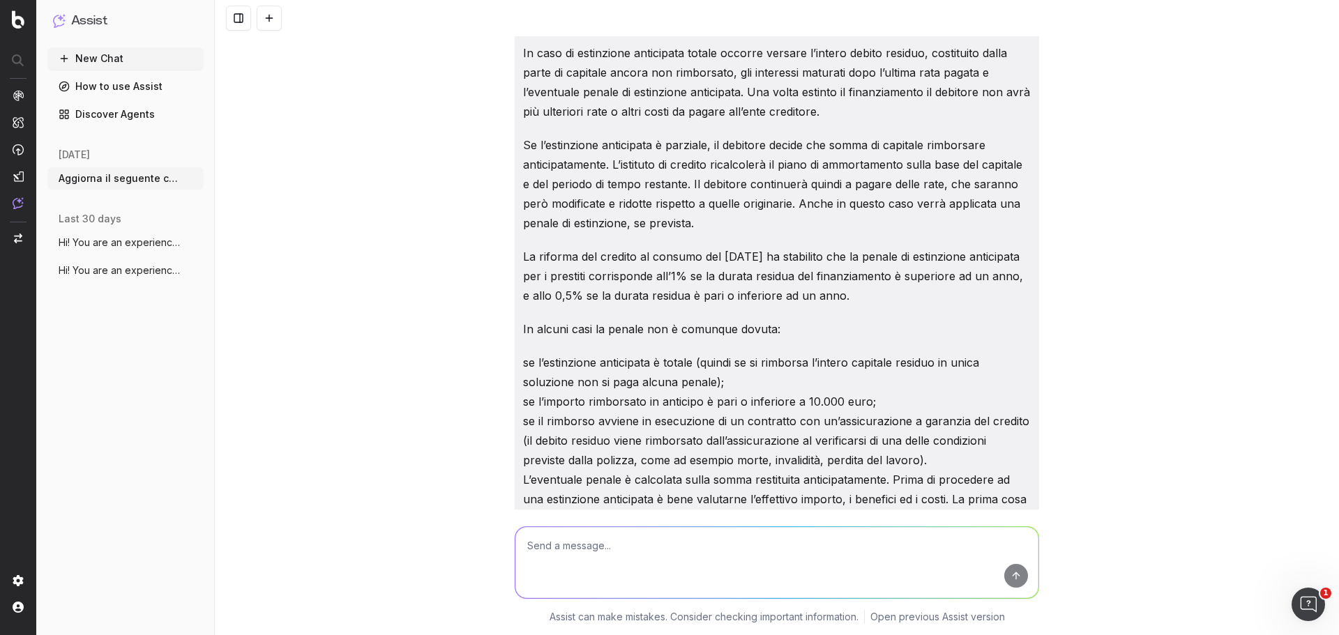
scroll to position [280, 0]
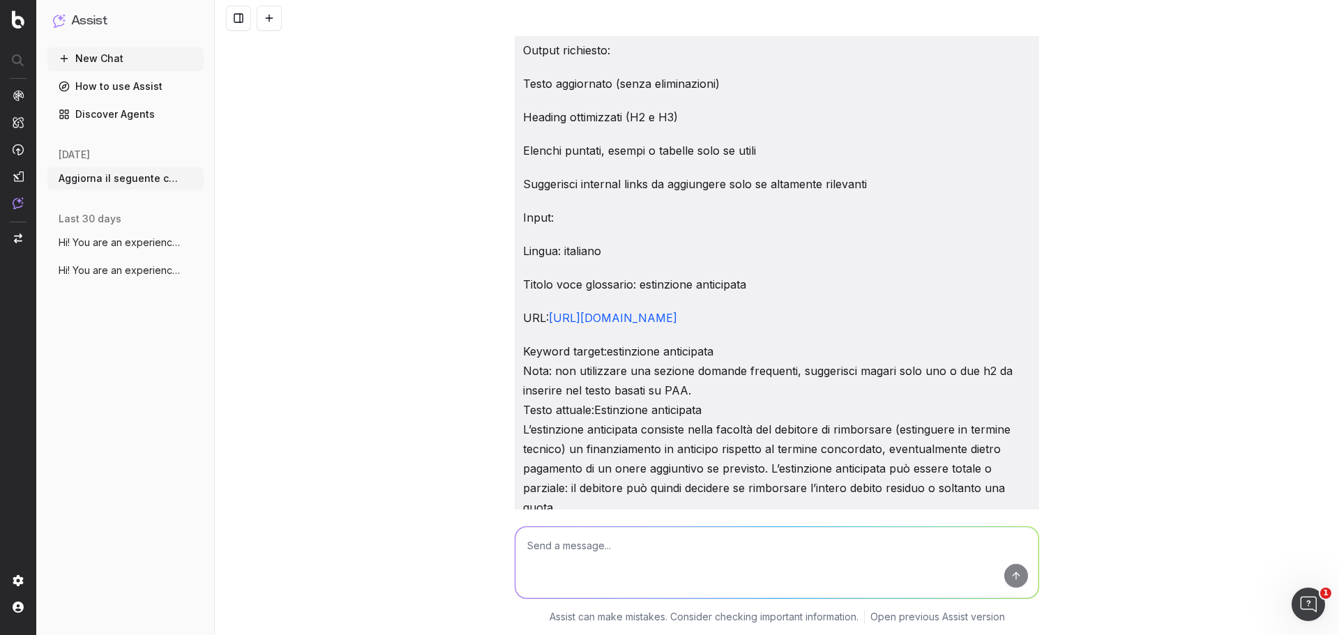
click at [96, 58] on button "New Chat" at bounding box center [125, 58] width 156 height 22
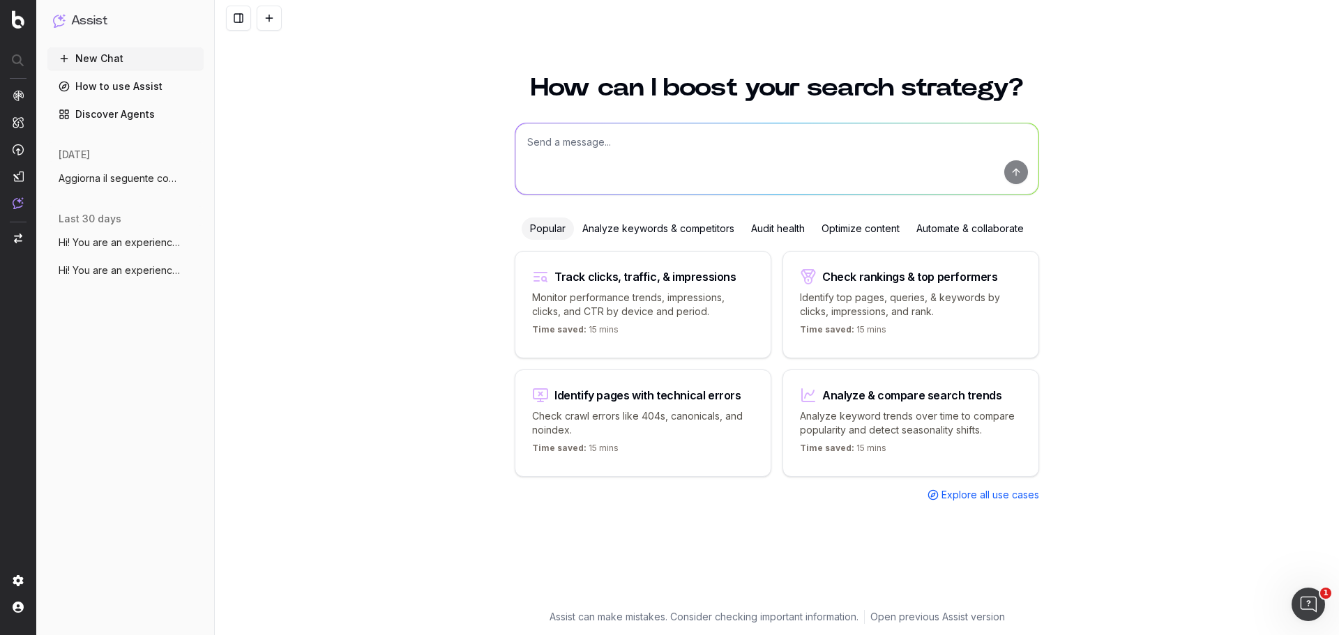
click at [550, 160] on textarea at bounding box center [777, 158] width 523 height 71
paste textarea "Aggiorna il seguente contenuto di glossario per migliorarne il posizionamento o…"
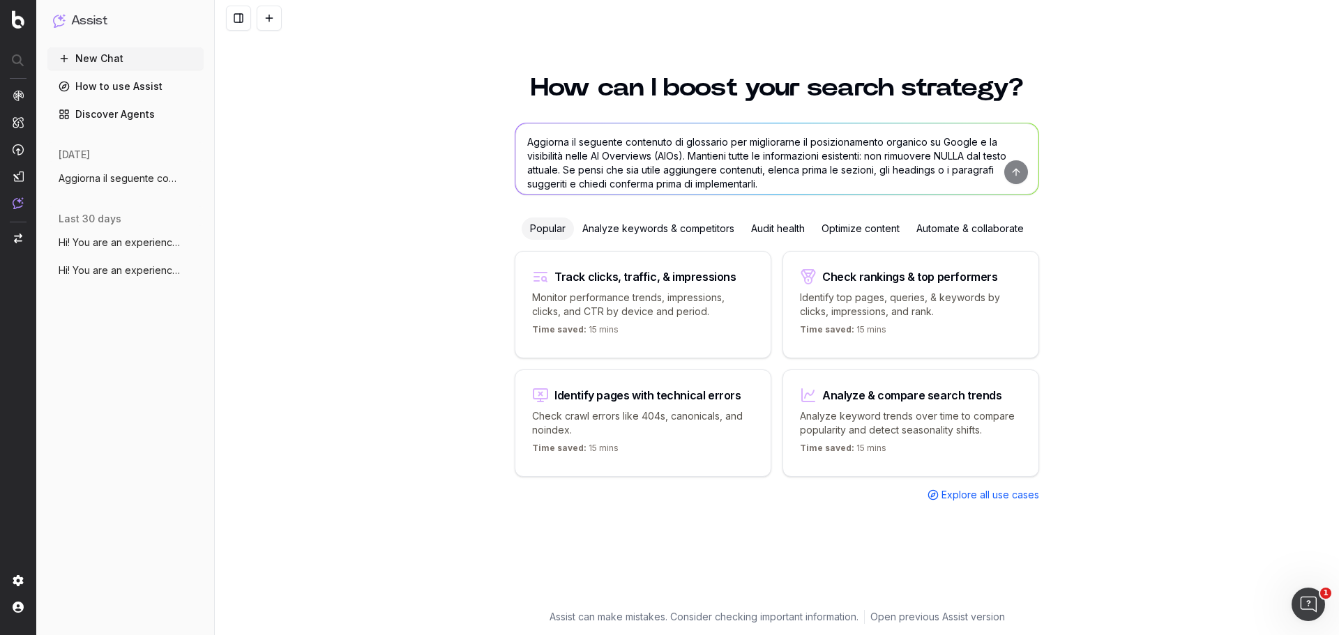
scroll to position [308, 0]
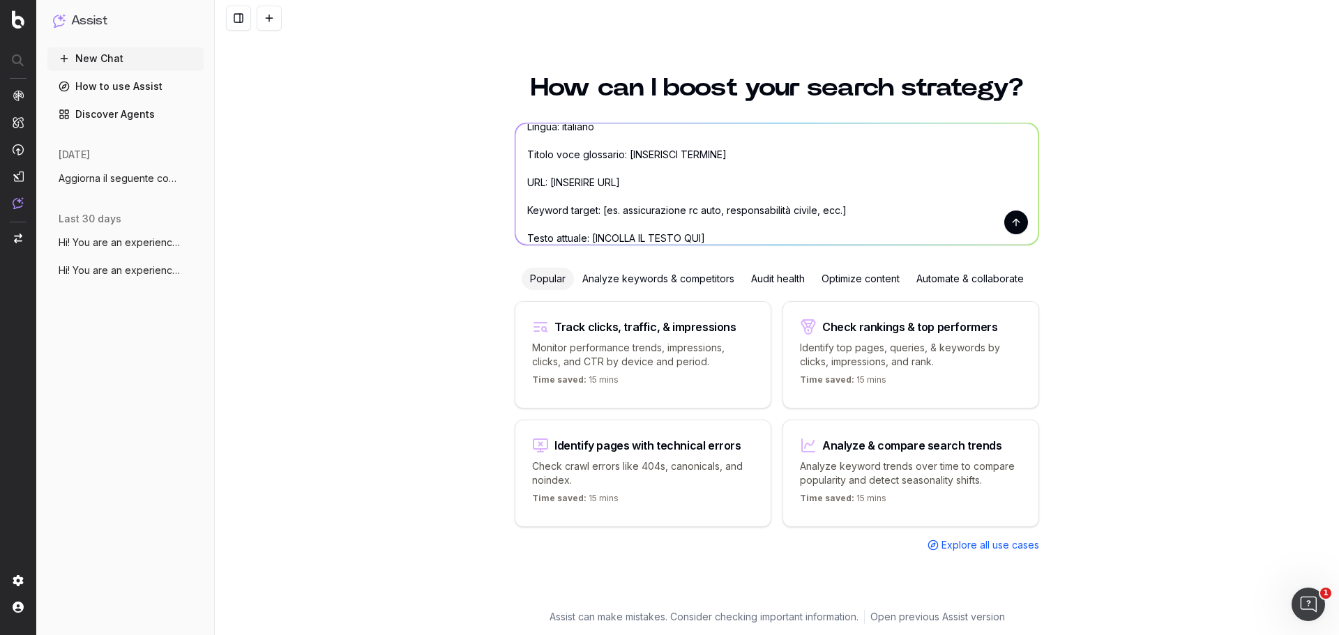
drag, startPoint x: 628, startPoint y: 150, endPoint x: 732, endPoint y: 151, distance: 103.9
click at [732, 151] on textarea "Aggiorna il seguente contenuto di glossario per migliorarne il posizionamento o…" at bounding box center [777, 183] width 523 height 121
drag, startPoint x: 726, startPoint y: 151, endPoint x: 628, endPoint y: 151, distance: 98.4
click at [628, 151] on textarea "Aggiorna il seguente contenuto di glossario per migliorarne il posizionamento o…" at bounding box center [777, 183] width 523 height 121
drag, startPoint x: 602, startPoint y: 207, endPoint x: 850, endPoint y: 207, distance: 248.3
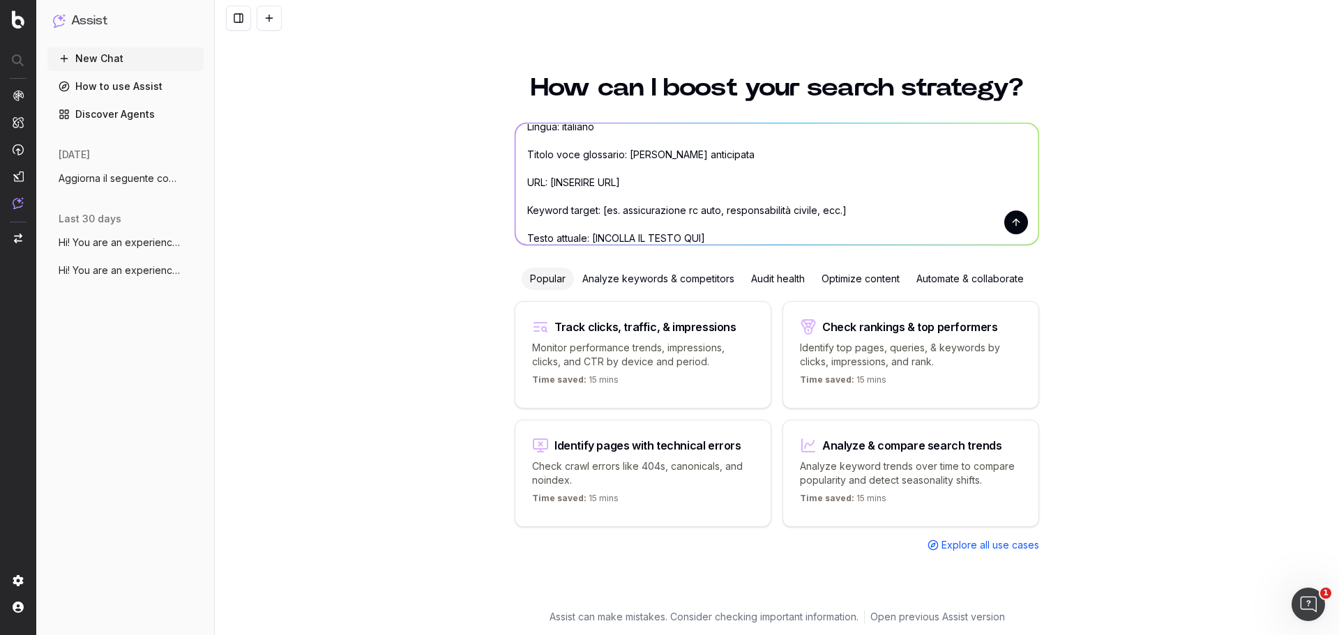
click at [850, 207] on textarea "Aggiorna il seguente contenuto di glossario per migliorarne il posizionamento o…" at bounding box center [777, 183] width 523 height 121
paste textarea "Estinzione anticipata"
drag, startPoint x: 631, startPoint y: 181, endPoint x: 551, endPoint y: 186, distance: 80.4
click at [551, 186] on textarea "Aggiorna il seguente contenuto di glossario per migliorarne il posizionamento o…" at bounding box center [777, 183] width 523 height 121
paste textarea "https://www.prestitionline.it/guide-prestiti/glossario-prestiti/estinzione-anti…"
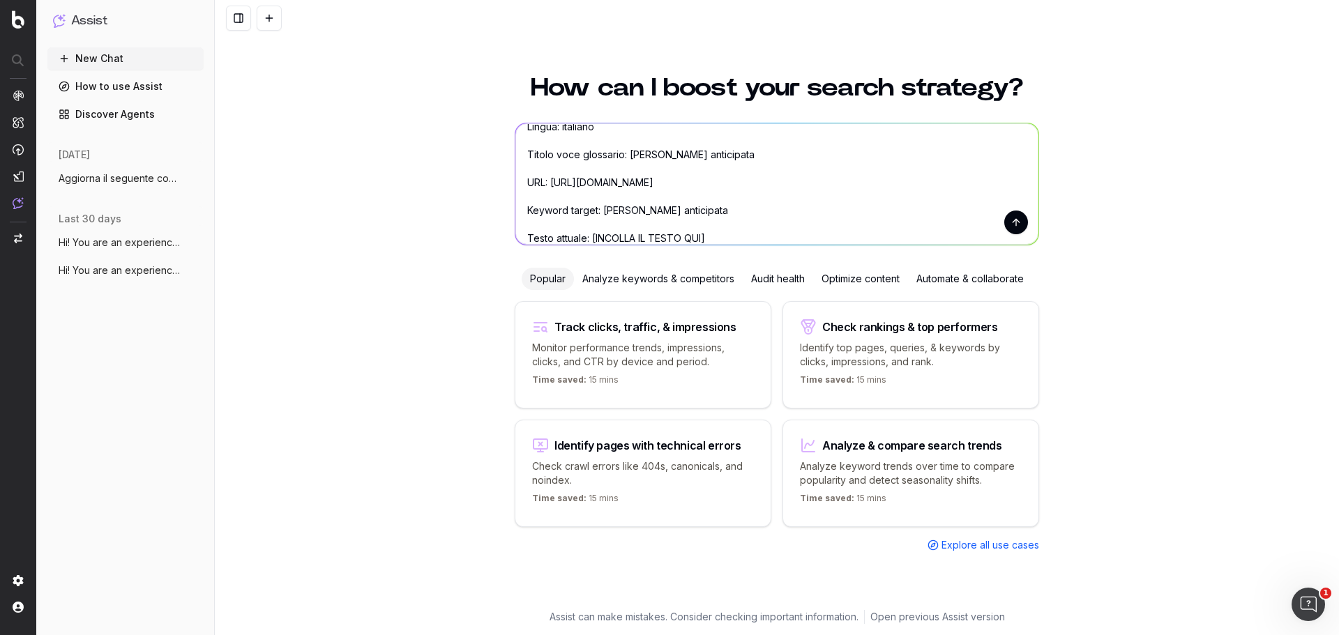
scroll to position [321, 0]
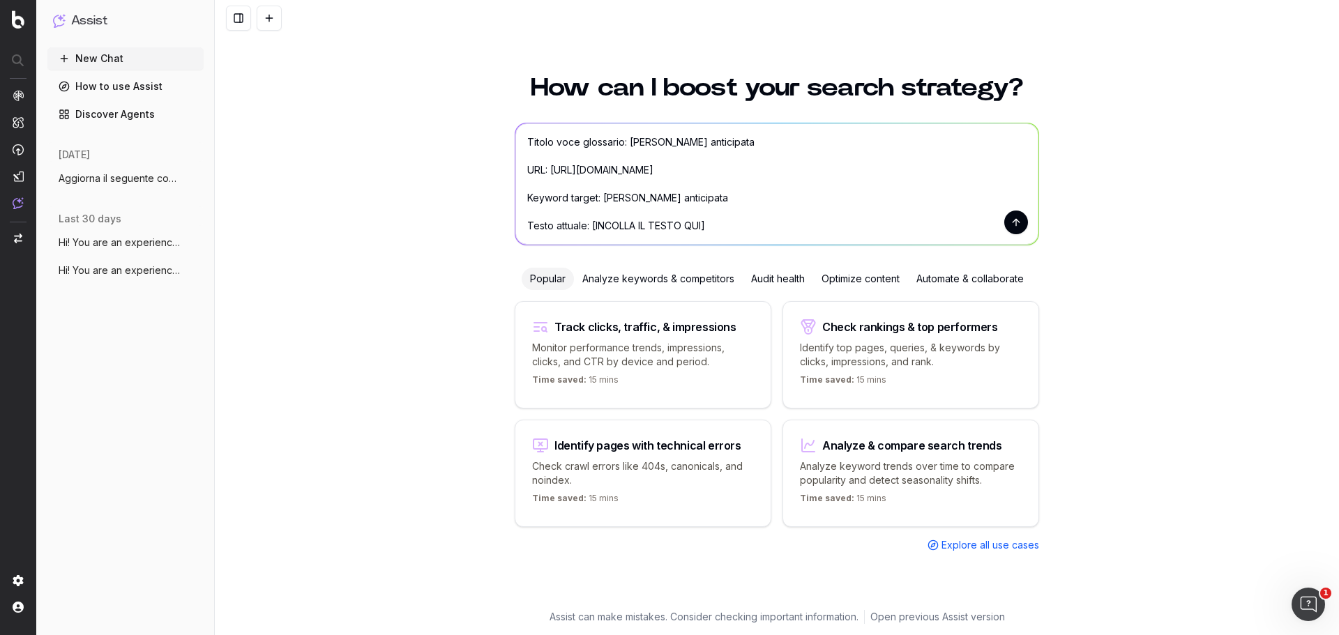
drag, startPoint x: 608, startPoint y: 241, endPoint x: 741, endPoint y: 252, distance: 133.0
click at [741, 252] on div "How can I boost your search strategy? Aggiorna il seguente contenuto di glossar…" at bounding box center [777, 335] width 536 height 552
paste textarea "Estinzione anticipata L’estinzione anticipata consiste nella facoltà del debito…"
type textarea "Aggiorna il seguente contenuto di glossario per migliorarne il posizionamento o…"
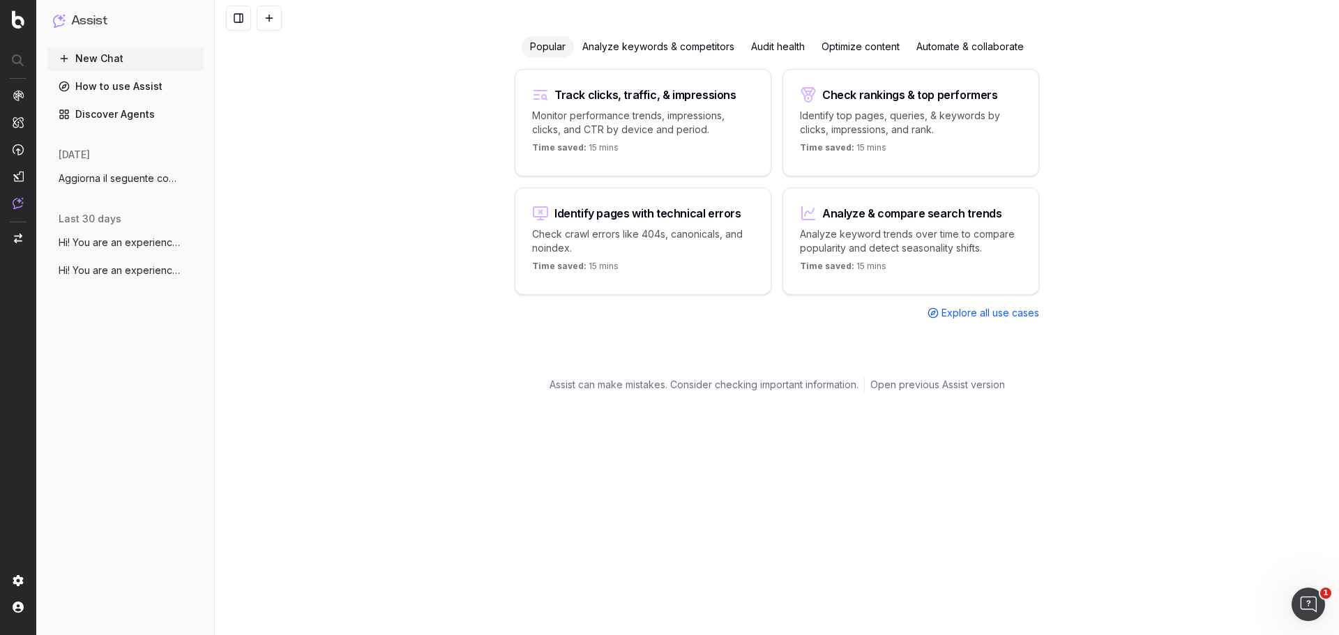
scroll to position [0, 0]
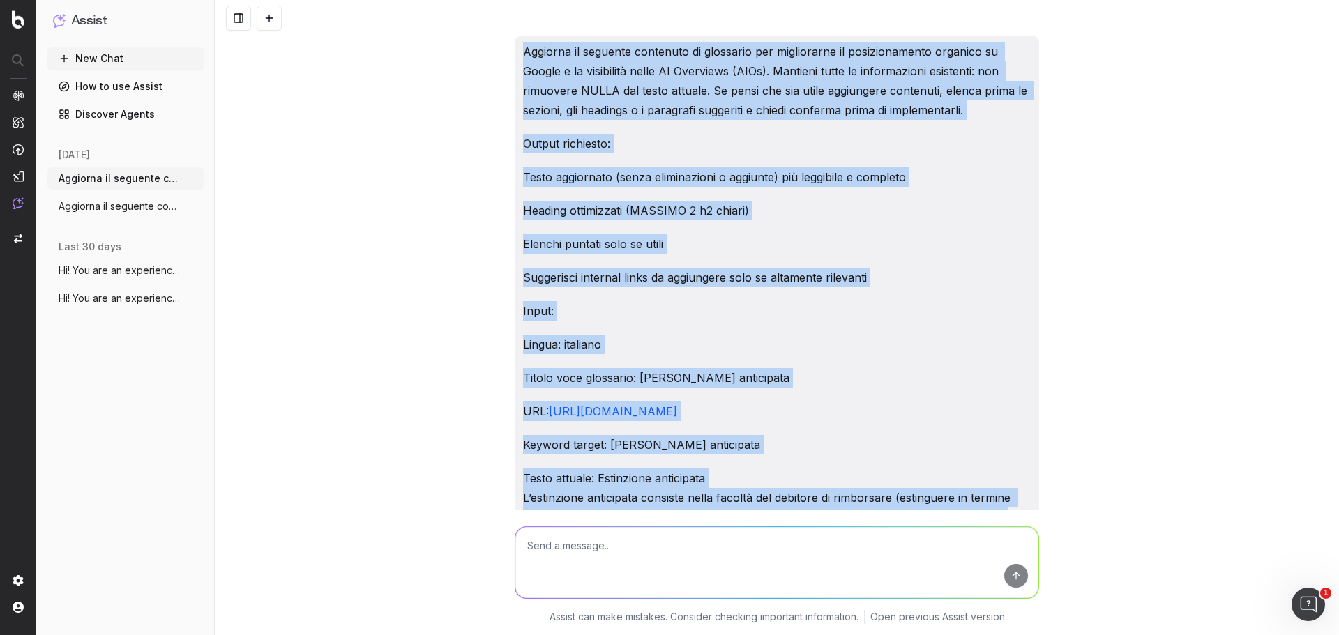
drag, startPoint x: 623, startPoint y: 357, endPoint x: 490, endPoint y: 57, distance: 328.9
click at [490, 57] on div "Aggiorna il seguente contenuto di glossario per migliorarne il posizionamento o…" at bounding box center [777, 317] width 1125 height 635
copy div "Aggiorna il seguente contenuto di glossario per migliorarne il posizionamento o…"
click at [110, 53] on button "New Chat" at bounding box center [125, 58] width 156 height 22
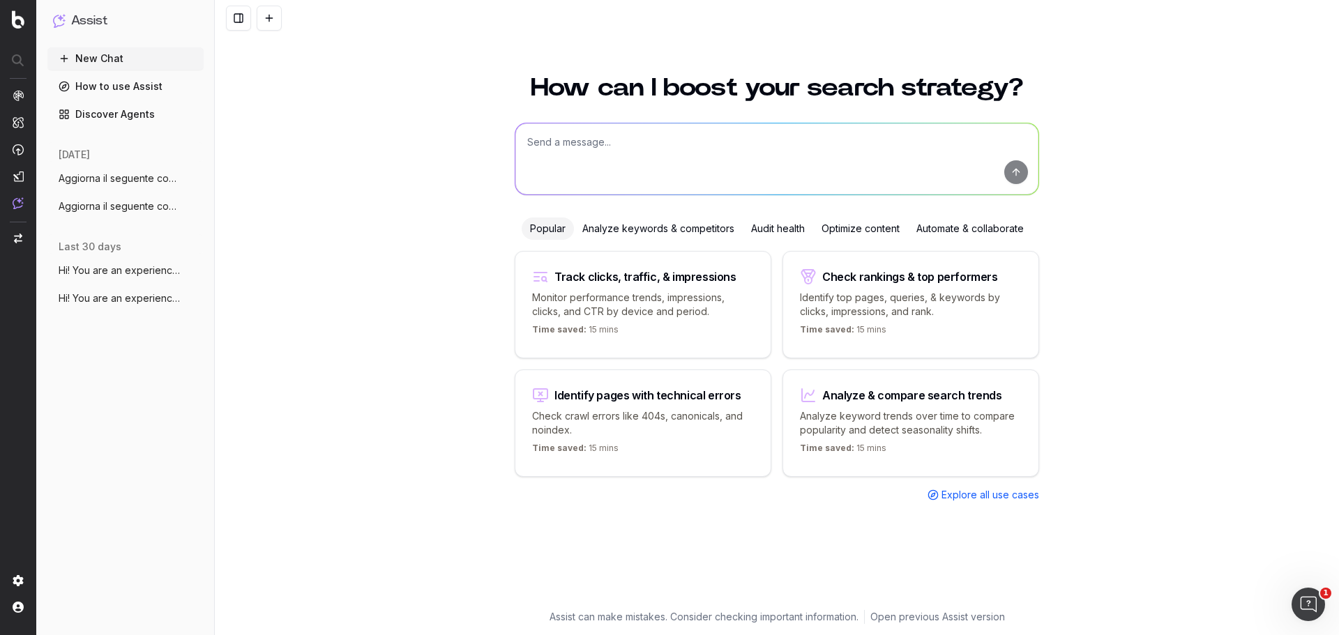
click at [592, 160] on textarea at bounding box center [777, 158] width 523 height 71
paste textarea "Aggiorna il seguente contenuto di glossario per migliorarne il posizionamento o…"
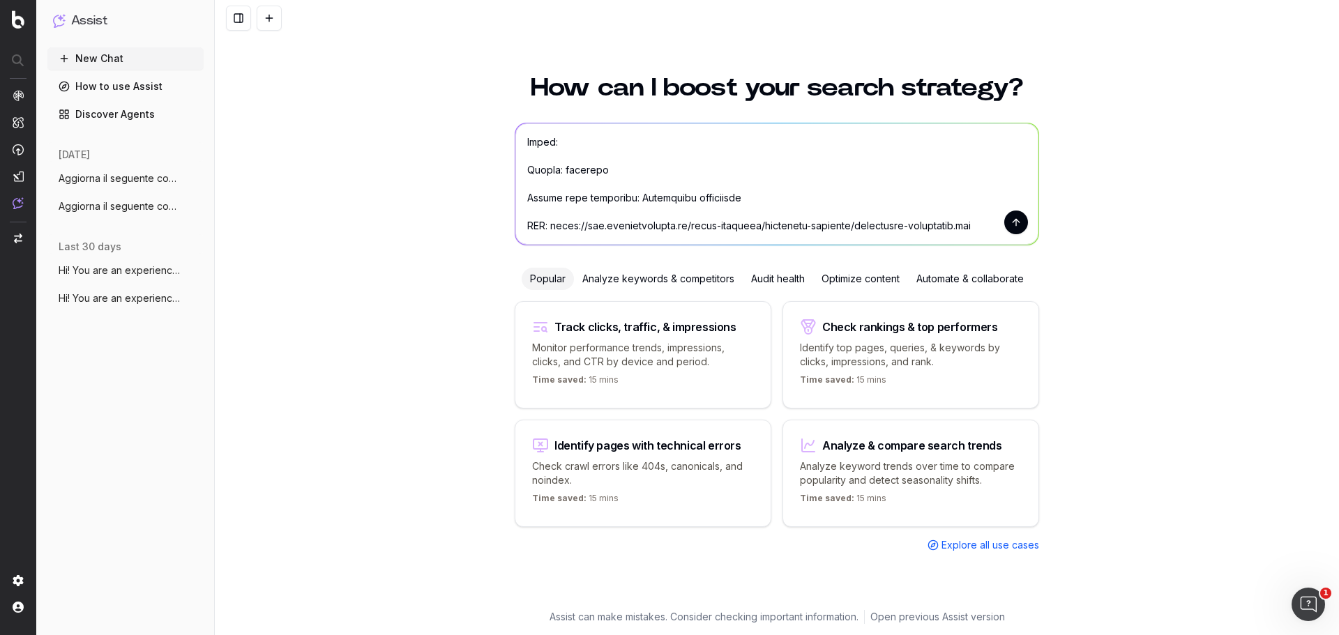
scroll to position [140, 0]
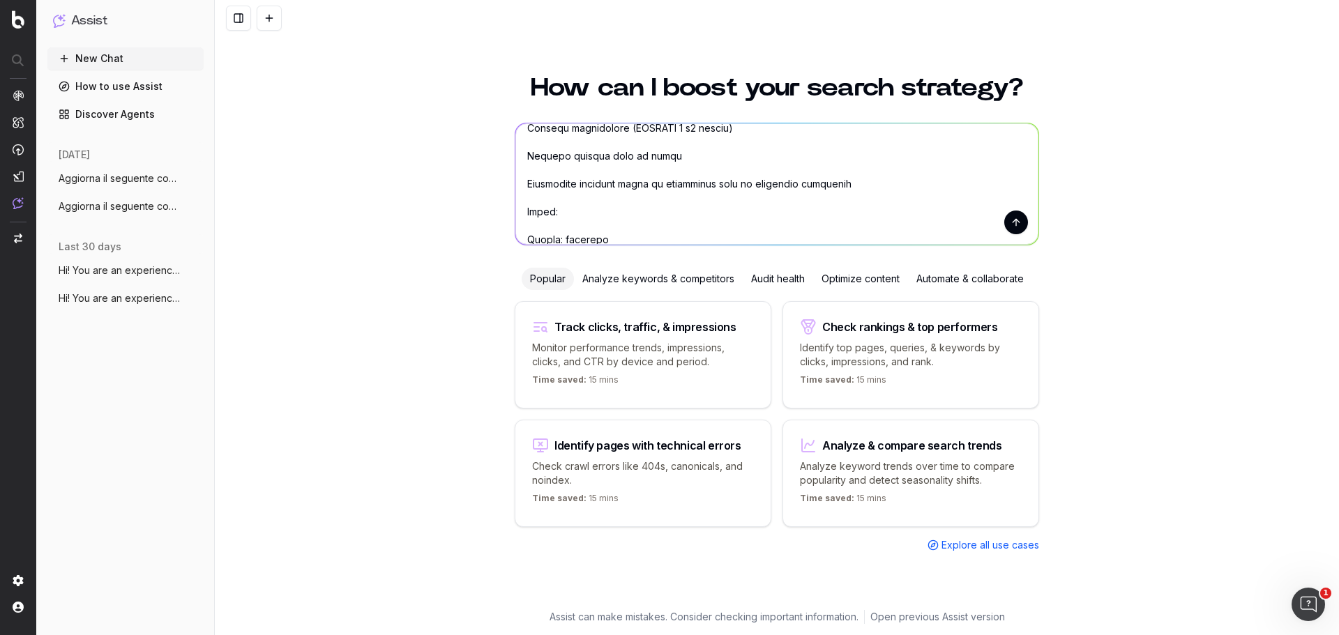
click at [580, 194] on textarea at bounding box center [777, 183] width 523 height 121
type textarea "Aggiorna il seguente contenuto di glossario per migliorarne il posizionamento o…"
click at [98, 210] on span "Aggiorna il seguente contenuto di glossa" at bounding box center [120, 207] width 123 height 14
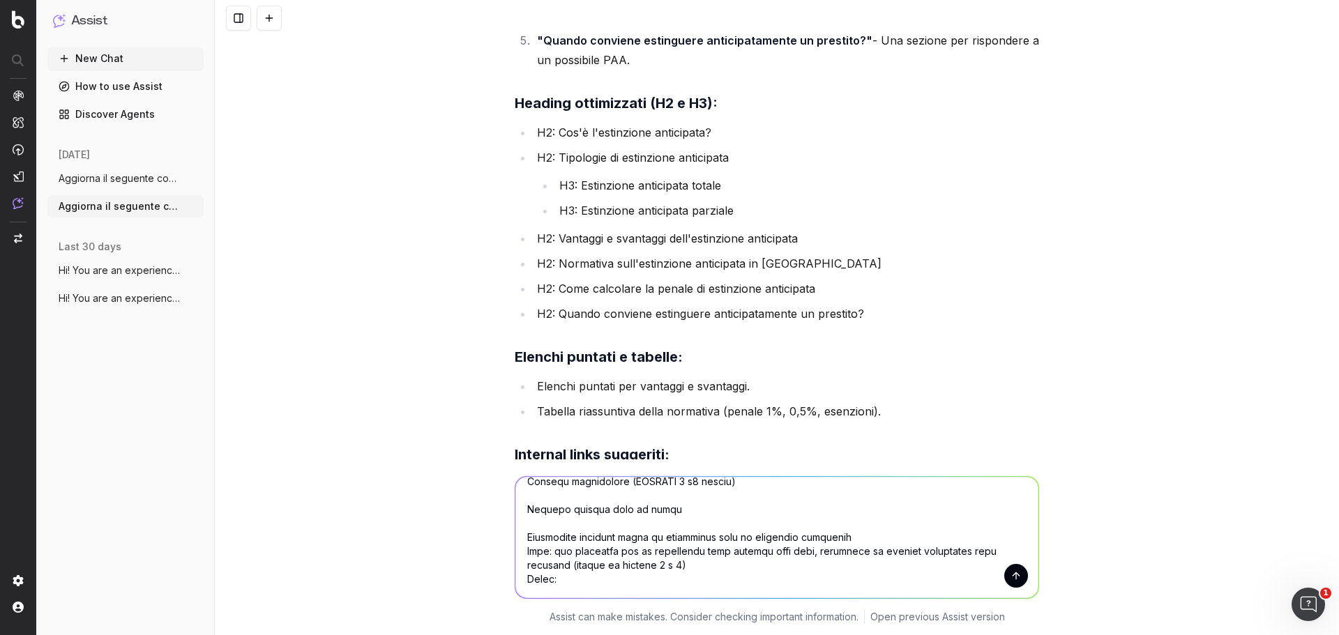
scroll to position [1953, 0]
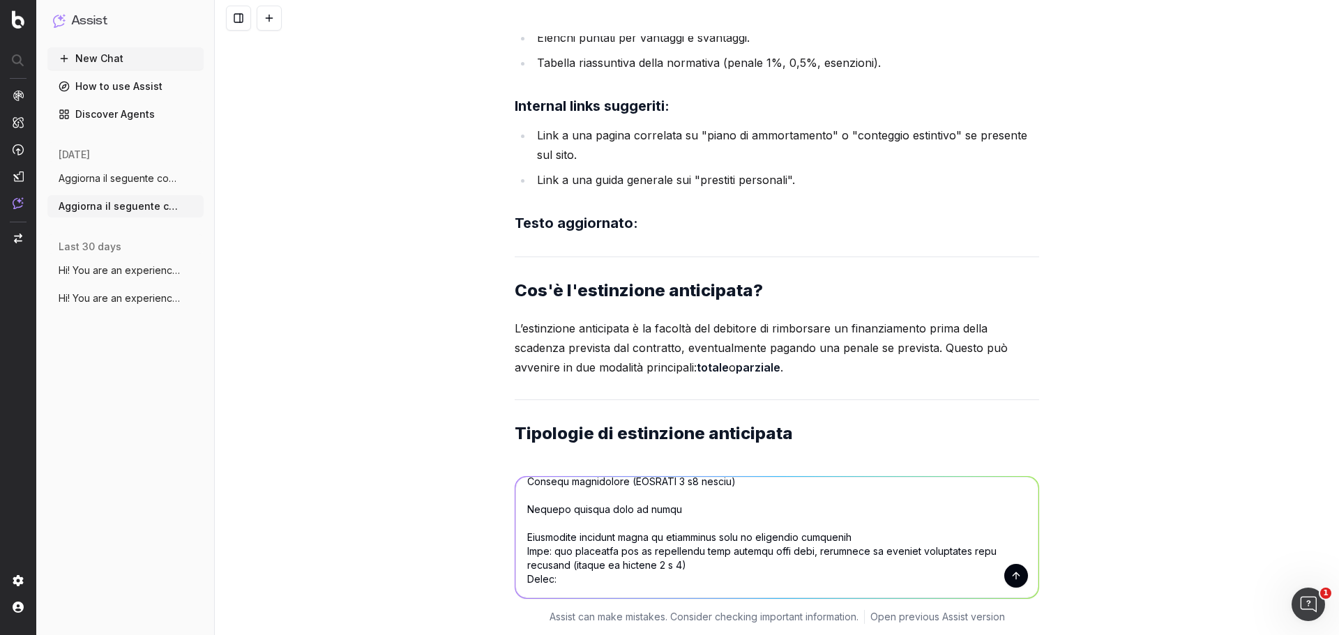
click at [140, 180] on span "Aggiorna il seguente contenuto di glossa" at bounding box center [120, 179] width 123 height 14
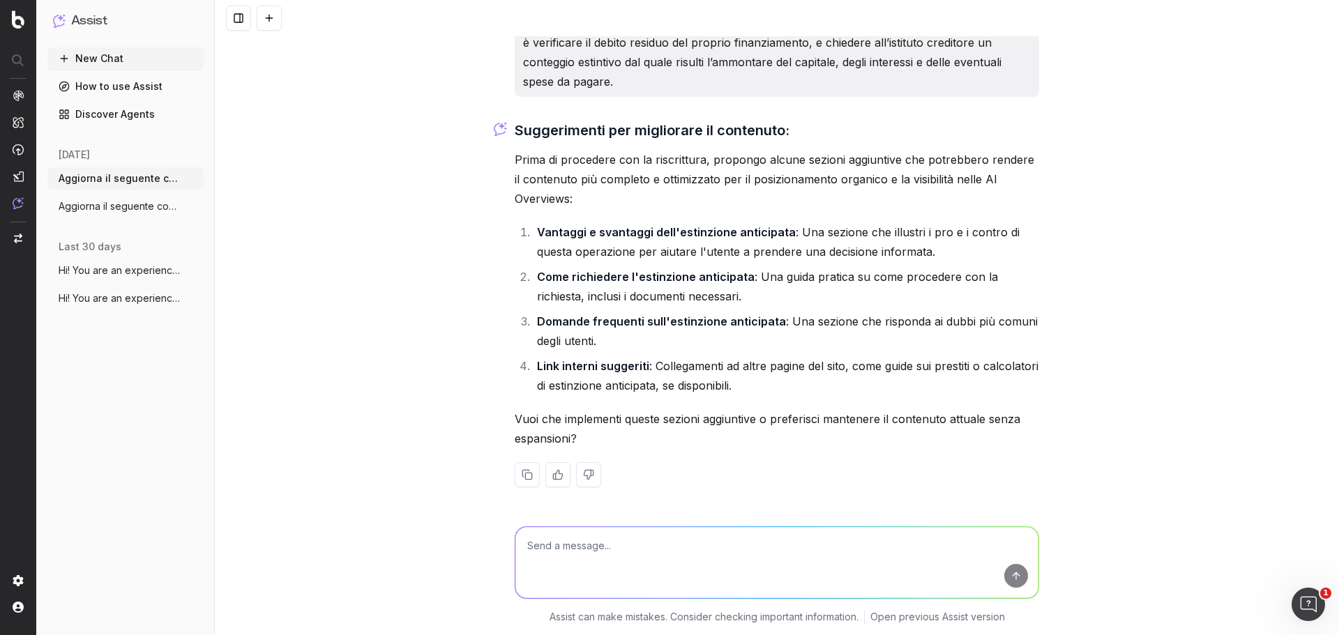
scroll to position [1033, 0]
click at [107, 58] on button "New Chat" at bounding box center [125, 58] width 156 height 22
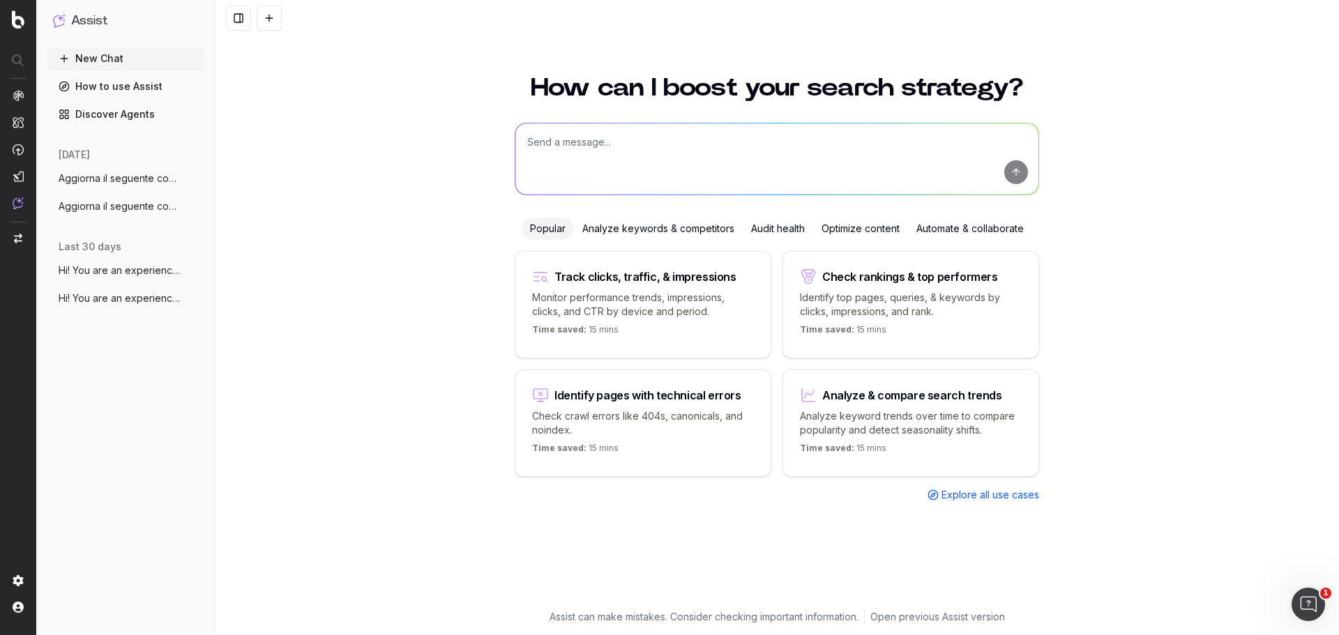
click at [631, 146] on textarea at bounding box center [777, 158] width 523 height 71
paste textarea "Aggiorna il seguente contenuto di glossario per migliorarne il posizionamento o…"
type textarea "Aggiorna il seguente contenuto di glossario per migliorarne il posizionamento o…"
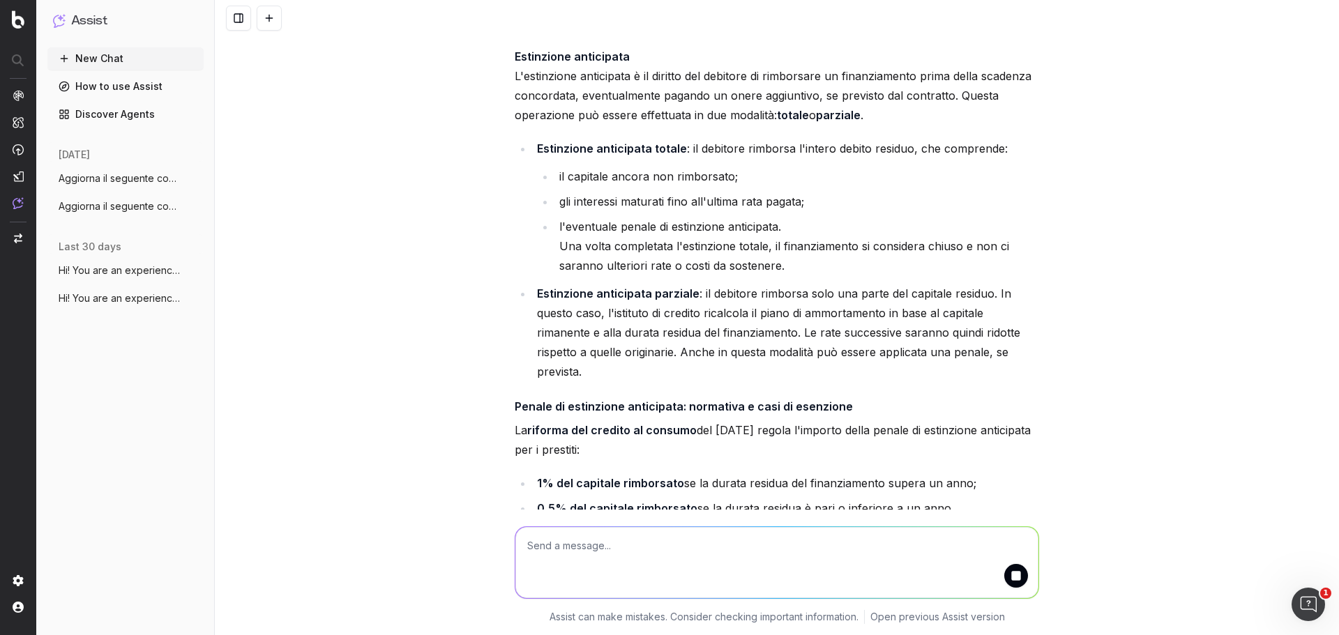
scroll to position [1175, 0]
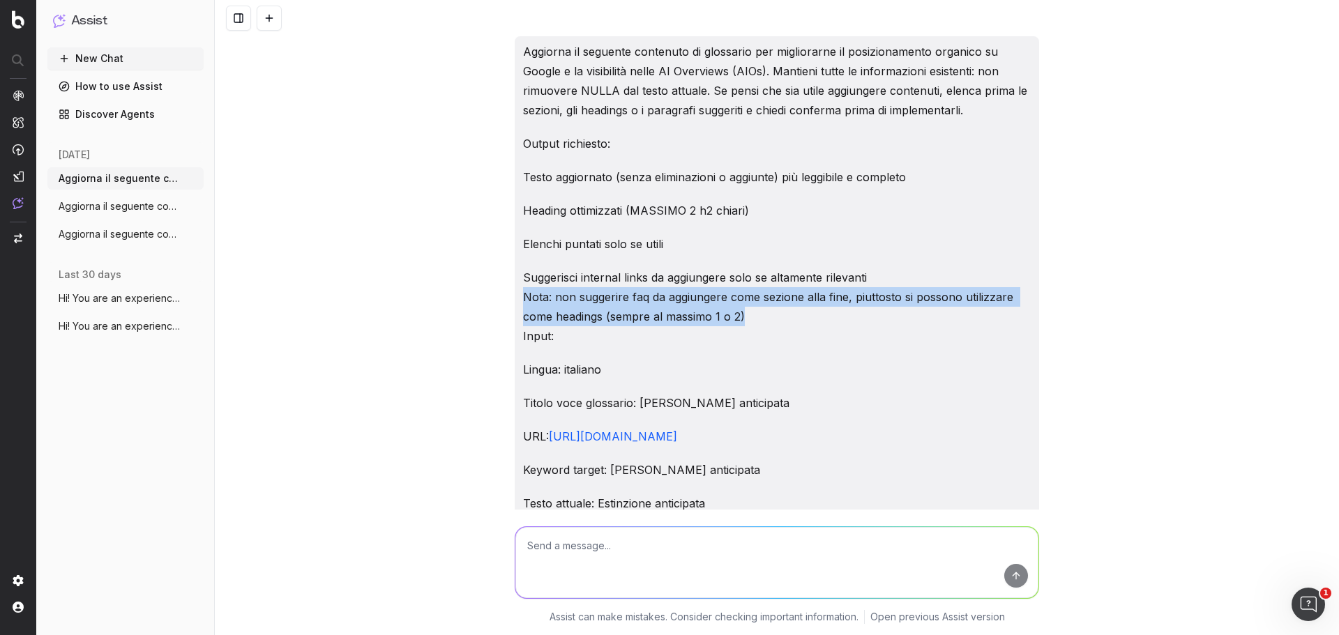
drag, startPoint x: 520, startPoint y: 295, endPoint x: 774, endPoint y: 313, distance: 253.9
click at [774, 313] on p "Suggerisci internal links da aggiungere solo se altamente rilevanti Nota: non s…" at bounding box center [777, 307] width 508 height 78
copy p "Nota: non suggerire faq da aggiungere come sezione alla fine, piuttosto si poss…"
click at [144, 204] on span "Aggiorna il seguente contenuto di glossa" at bounding box center [120, 207] width 123 height 14
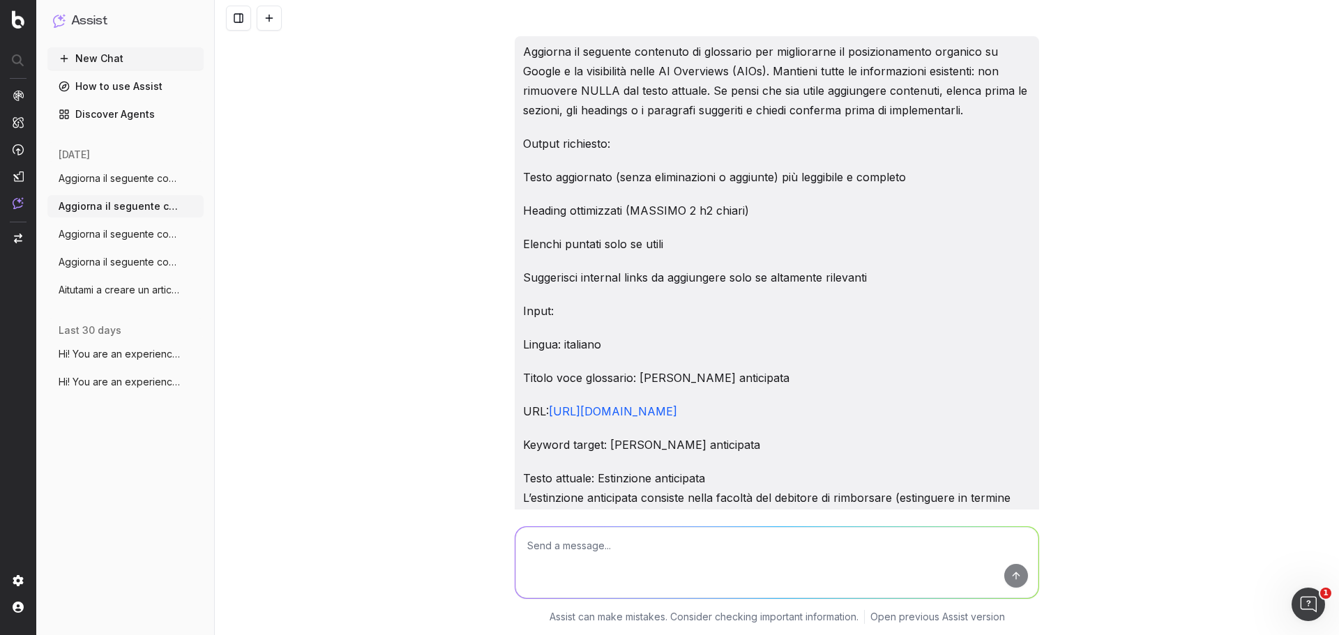
click at [141, 234] on span "Aggiorna il seguente contenuto di glossa" at bounding box center [120, 234] width 123 height 14
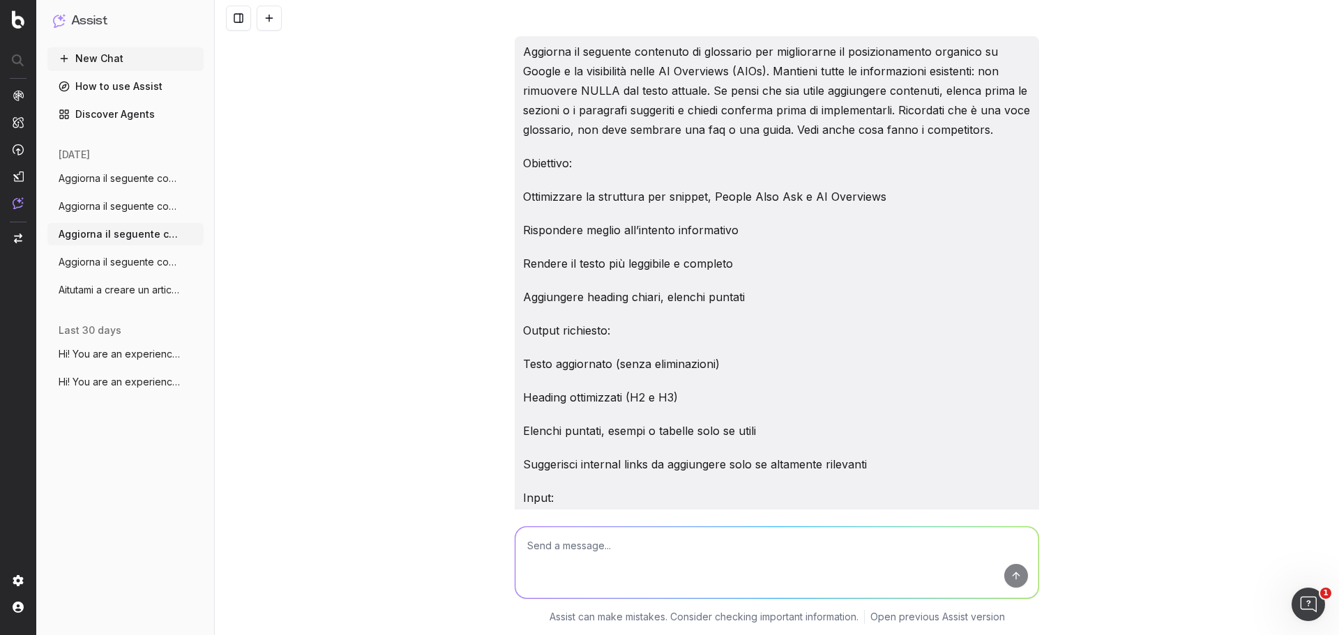
click at [140, 256] on span "Aggiorna il seguente contenuto di glossa" at bounding box center [120, 262] width 123 height 14
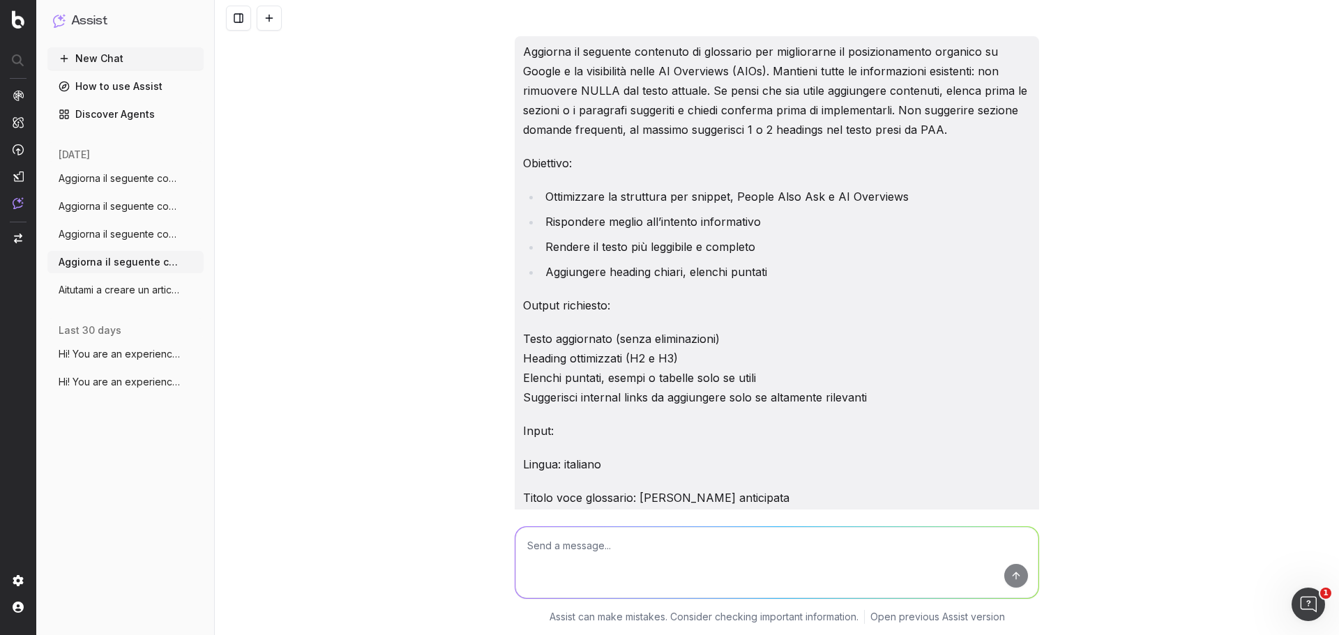
click at [140, 282] on button "Aitutami a creare un articolo Guida da z" at bounding box center [125, 290] width 156 height 22
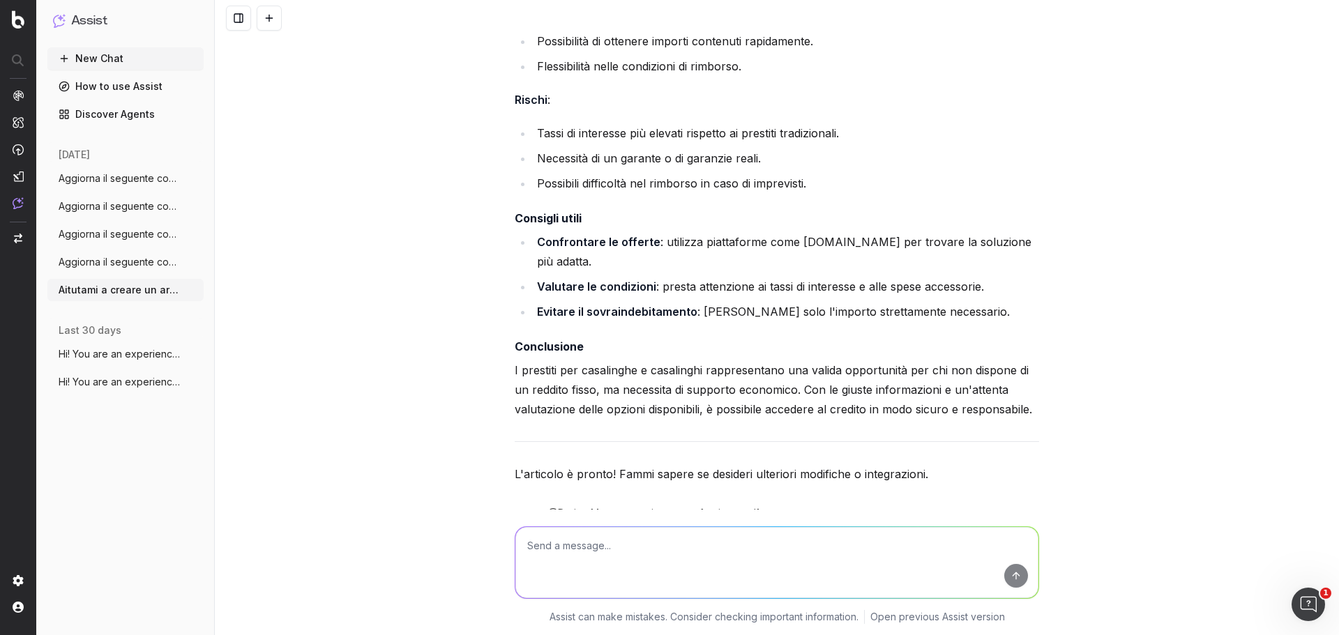
scroll to position [3984, 0]
click at [716, 535] on textarea at bounding box center [777, 562] width 523 height 71
type textarea "quali internal links potrei aggiungere ad altre guide di PrestitiOnline? e CTA?"
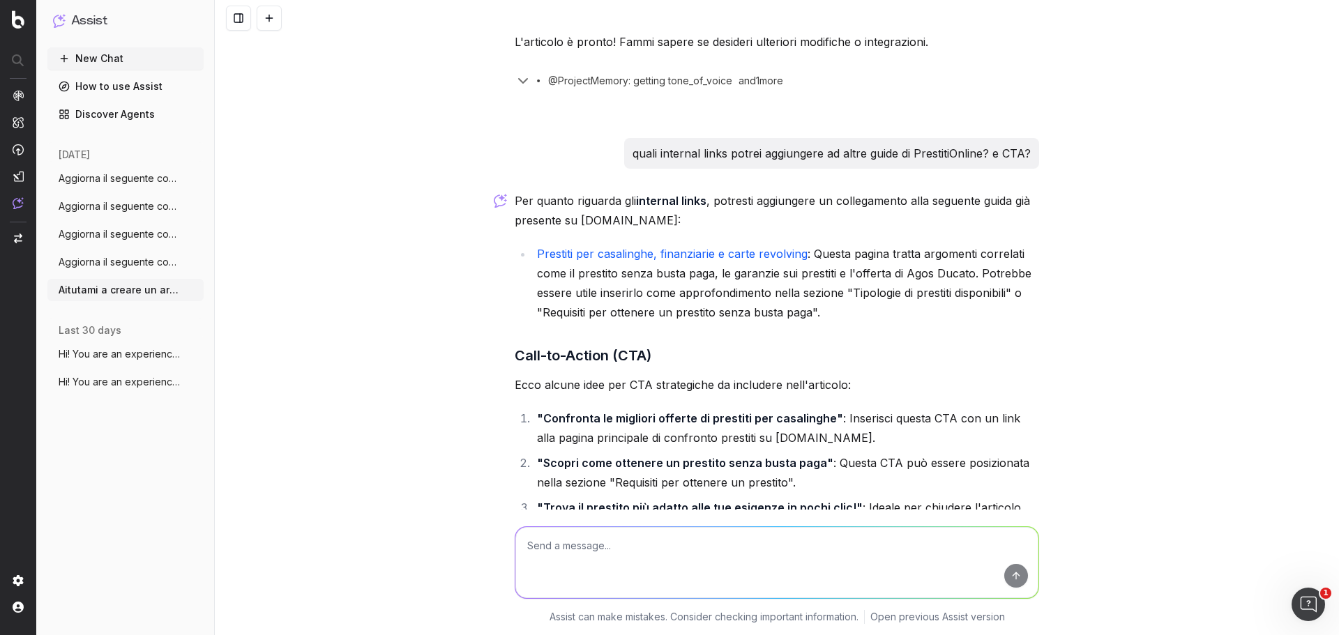
scroll to position [4414, 0]
type textarea "quella che hai linkato è una news, altro?"
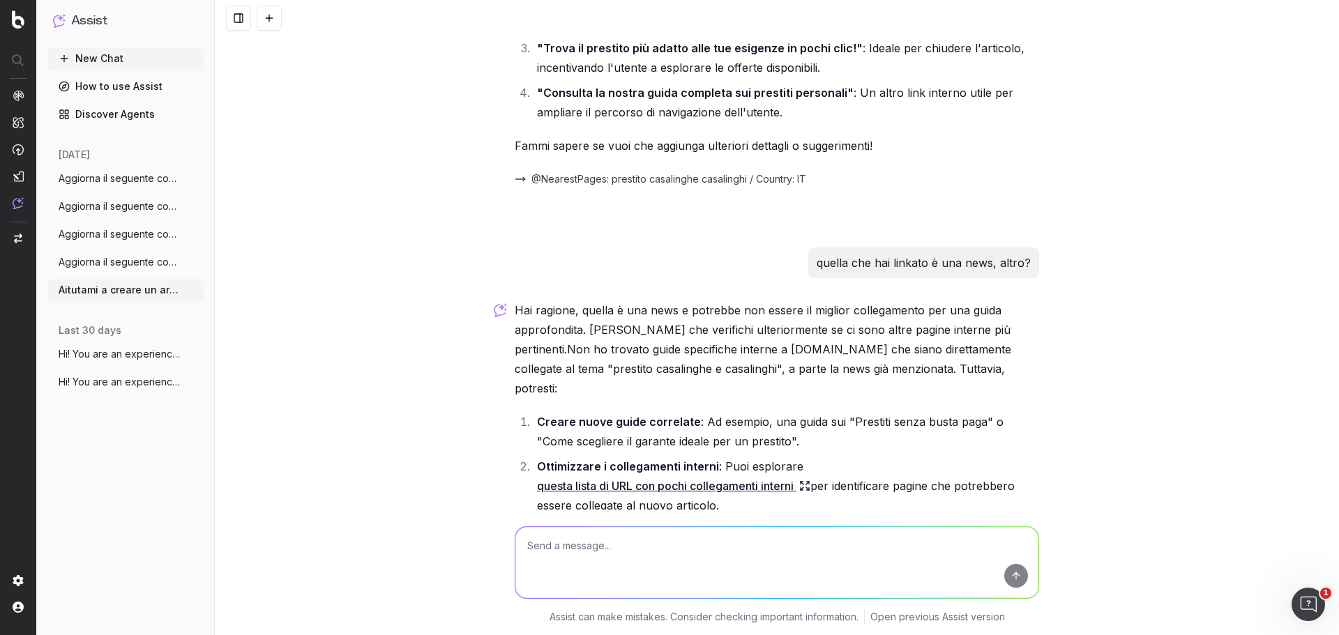
scroll to position [4941, 0]
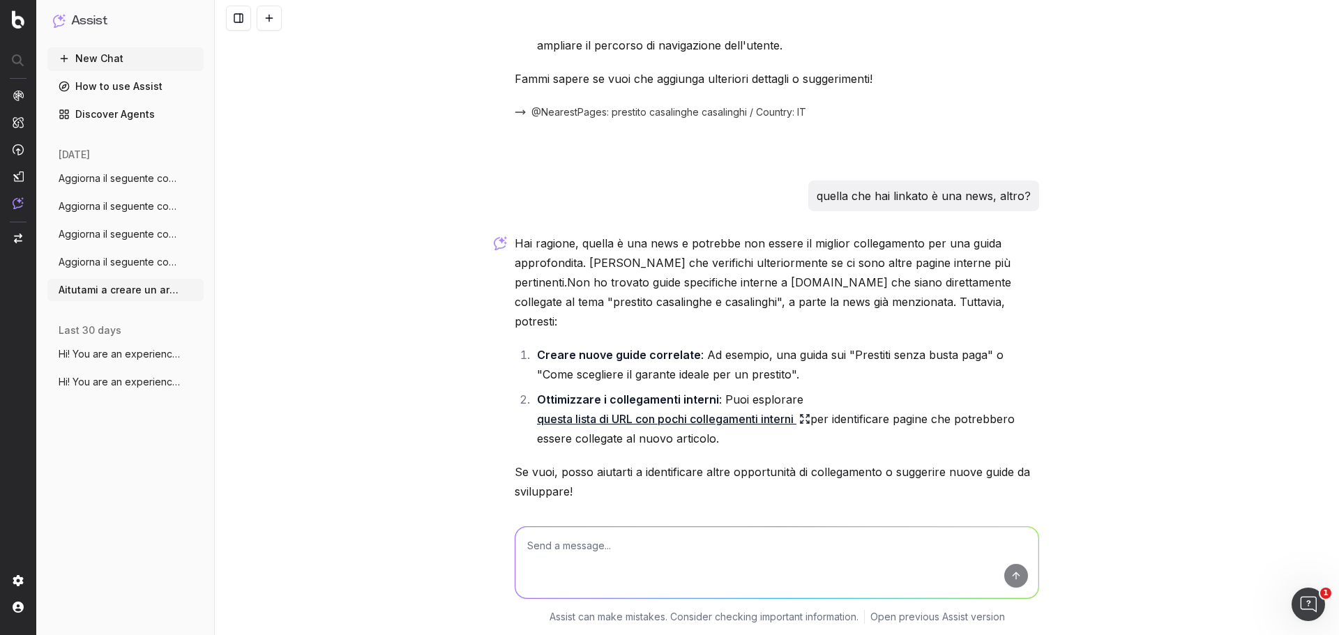
click at [730, 409] on link "questa lista di URL con pochi collegamenti interni" at bounding box center [673, 419] width 273 height 20
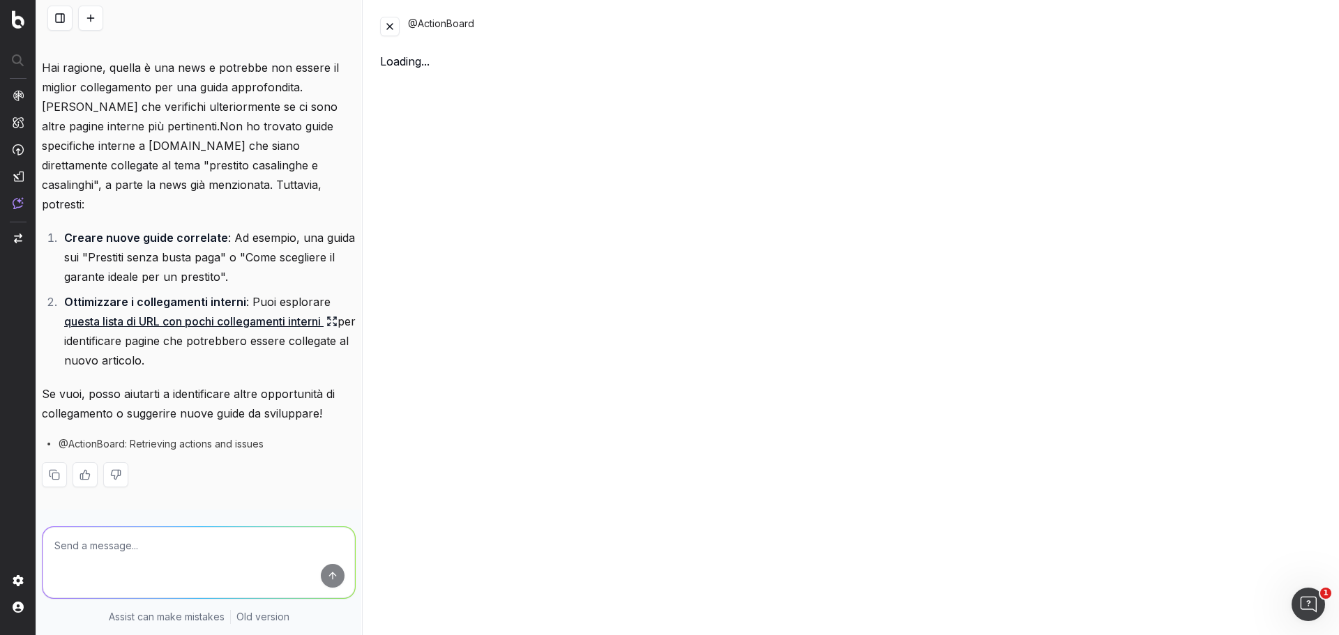
scroll to position [6233, 0]
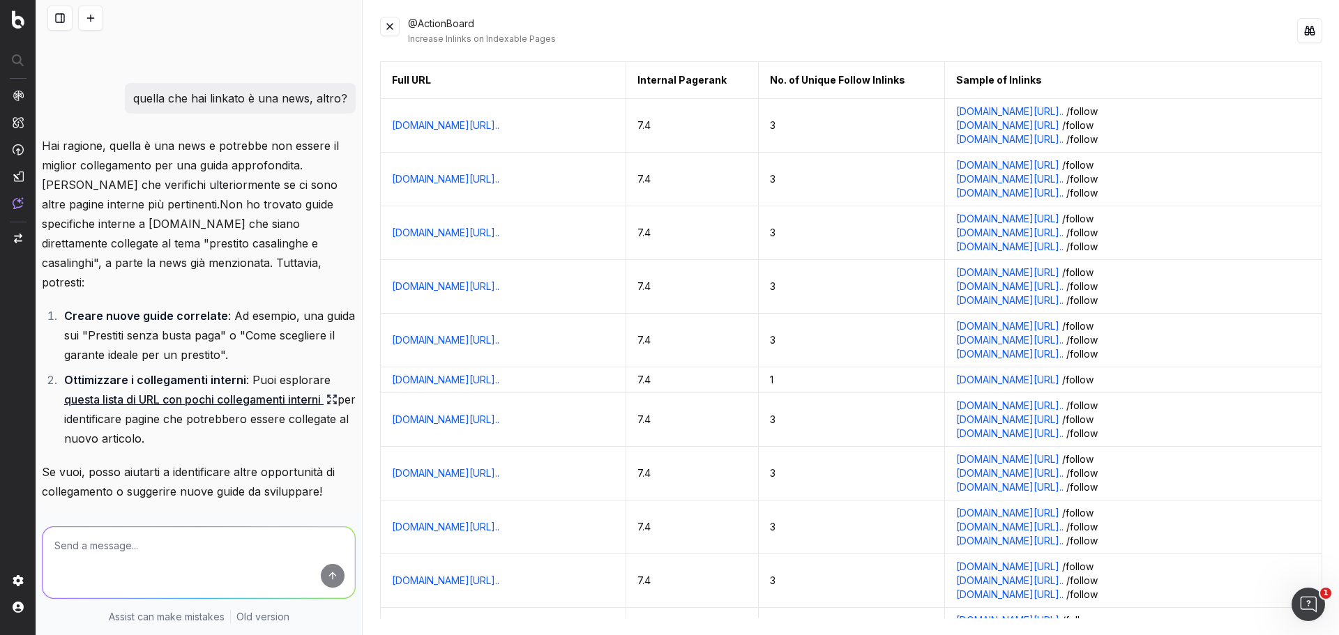
click at [387, 24] on button at bounding box center [390, 27] width 20 height 20
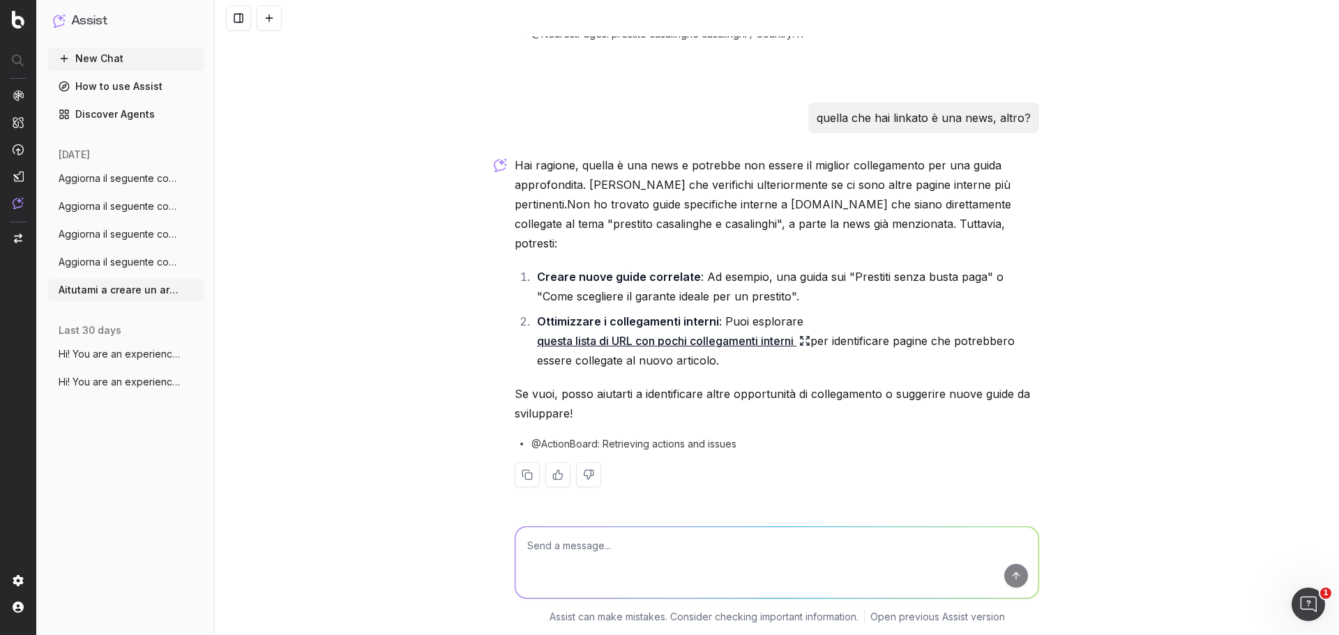
scroll to position [4941, 0]
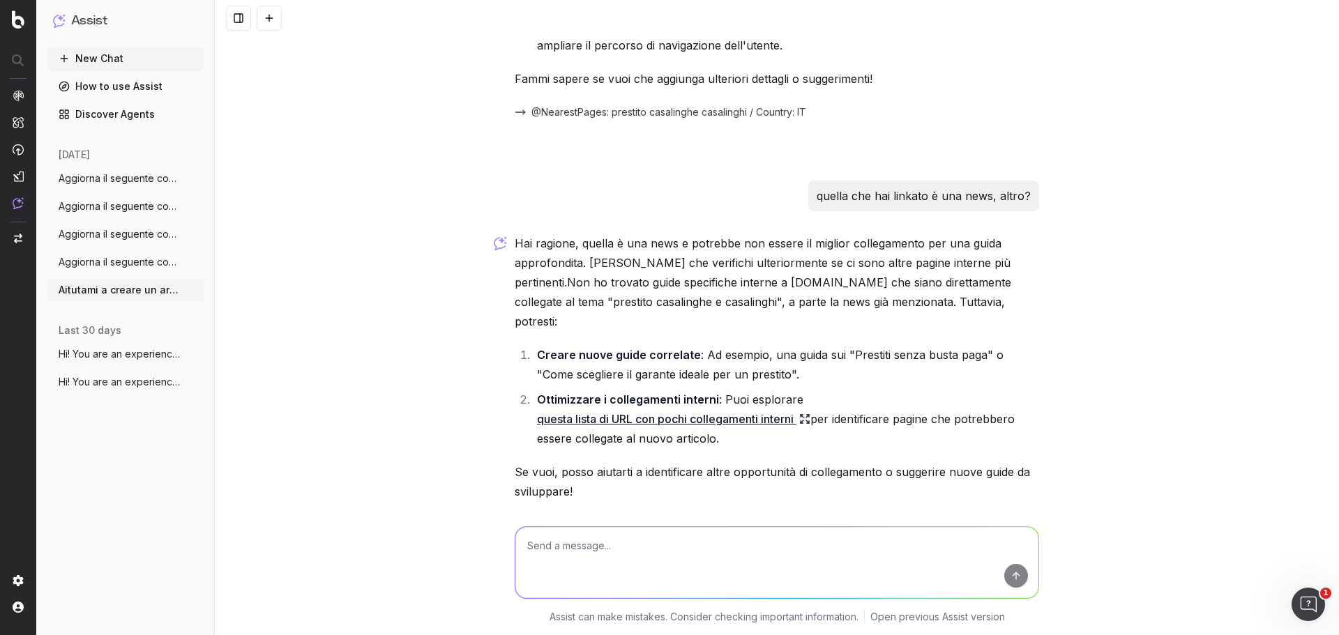
click at [752, 539] on textarea at bounding box center [777, 562] width 523 height 71
type textarea "qualche guida relativa ai requisiti per il prestito o ai garanti?"
